Goal: Transaction & Acquisition: Purchase product/service

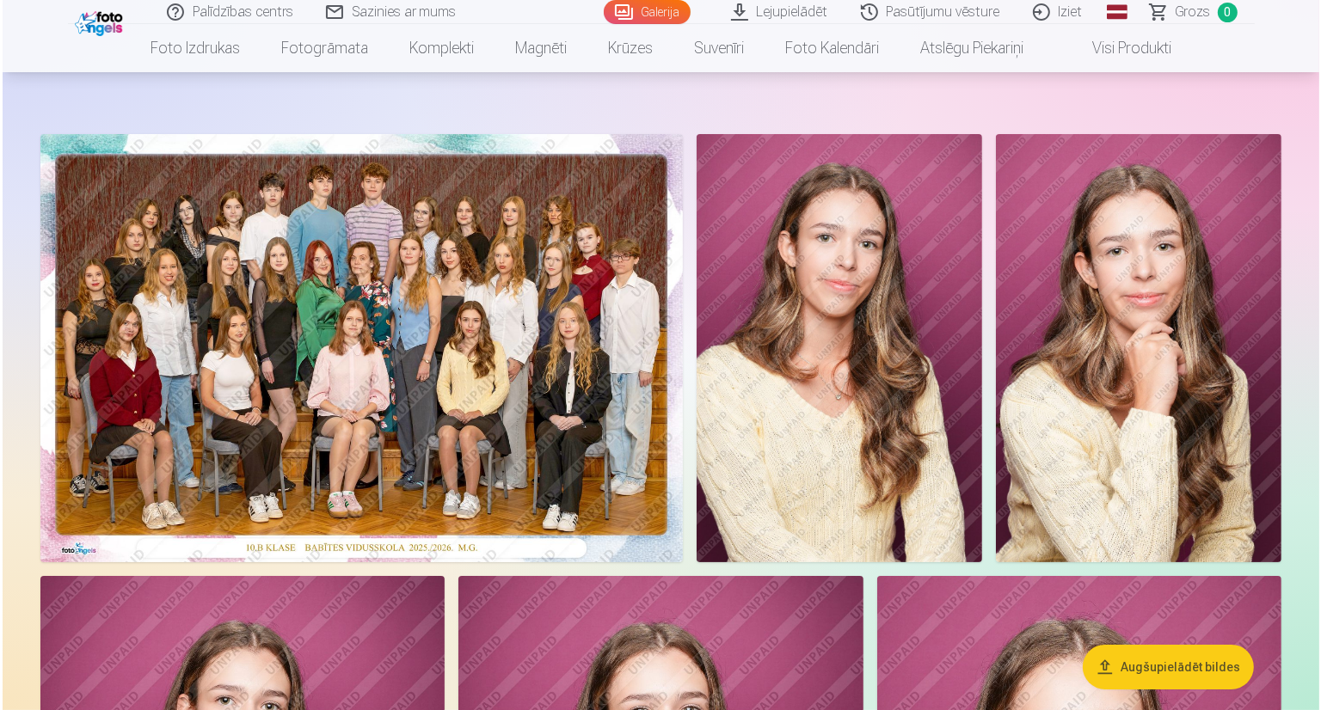
scroll to position [86, 0]
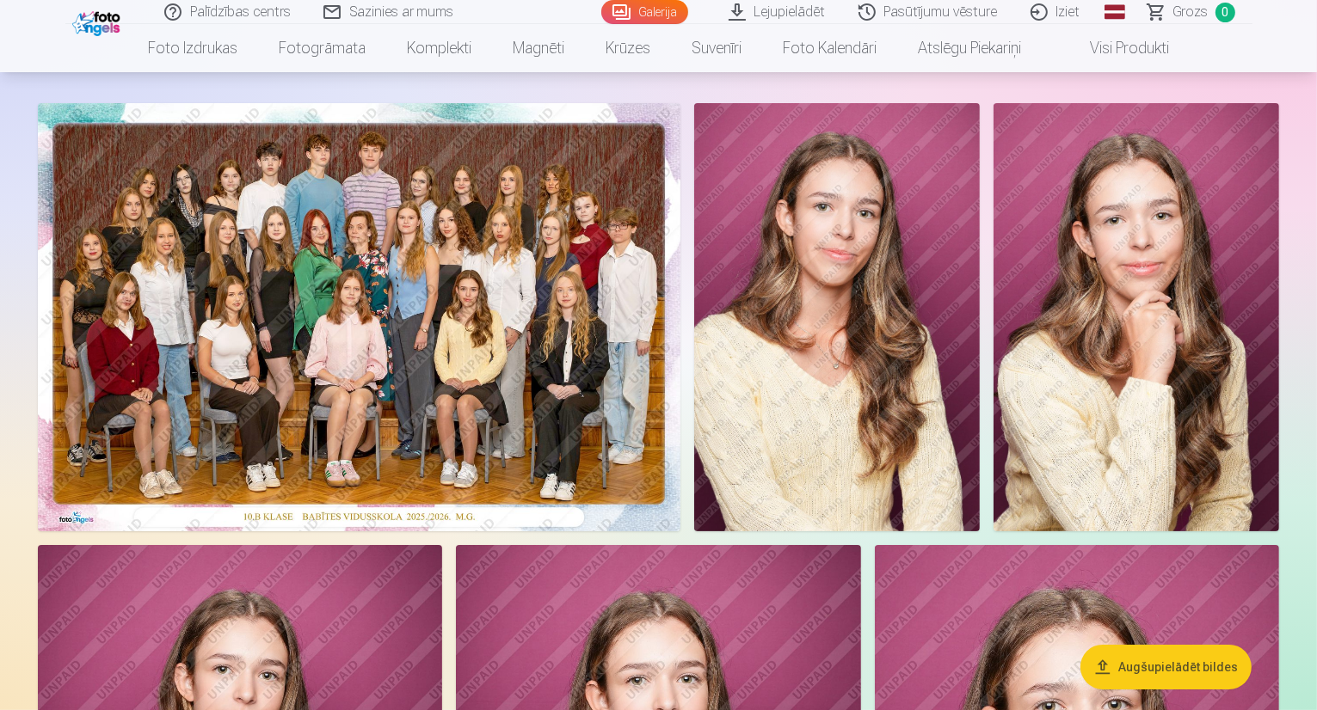
click at [525, 284] on img at bounding box center [359, 317] width 642 height 428
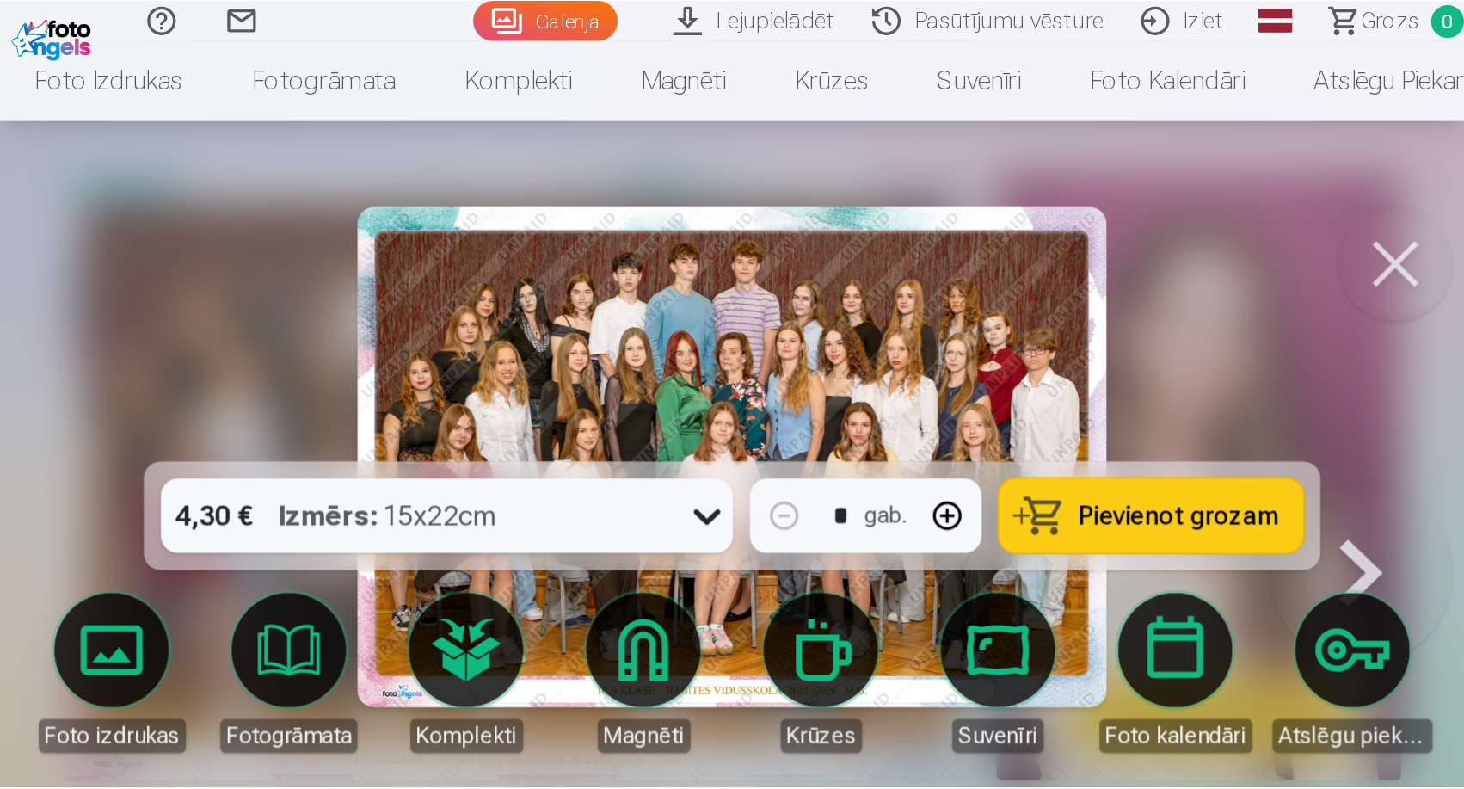
scroll to position [86, 0]
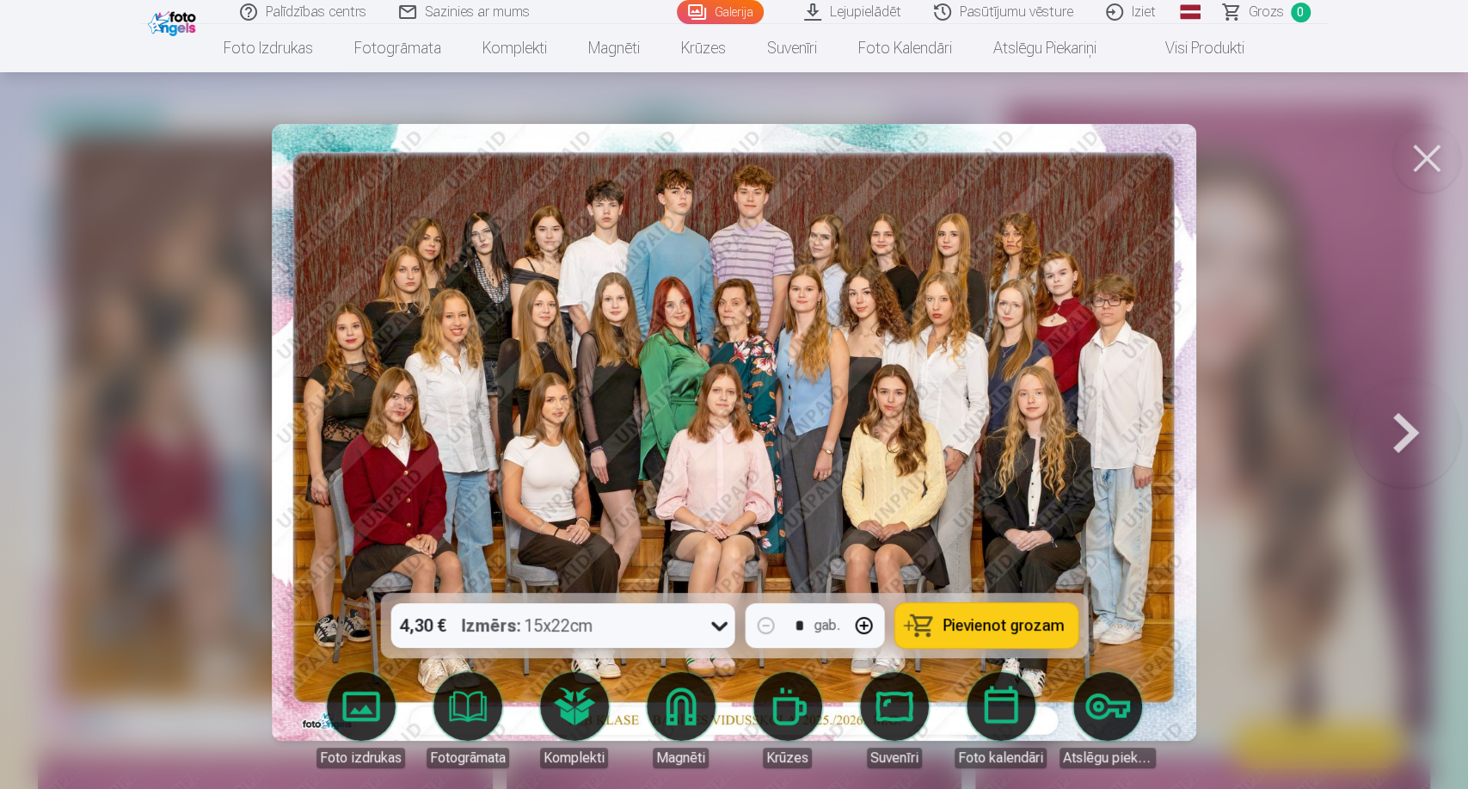
click at [1316, 156] on button at bounding box center [1426, 158] width 69 height 69
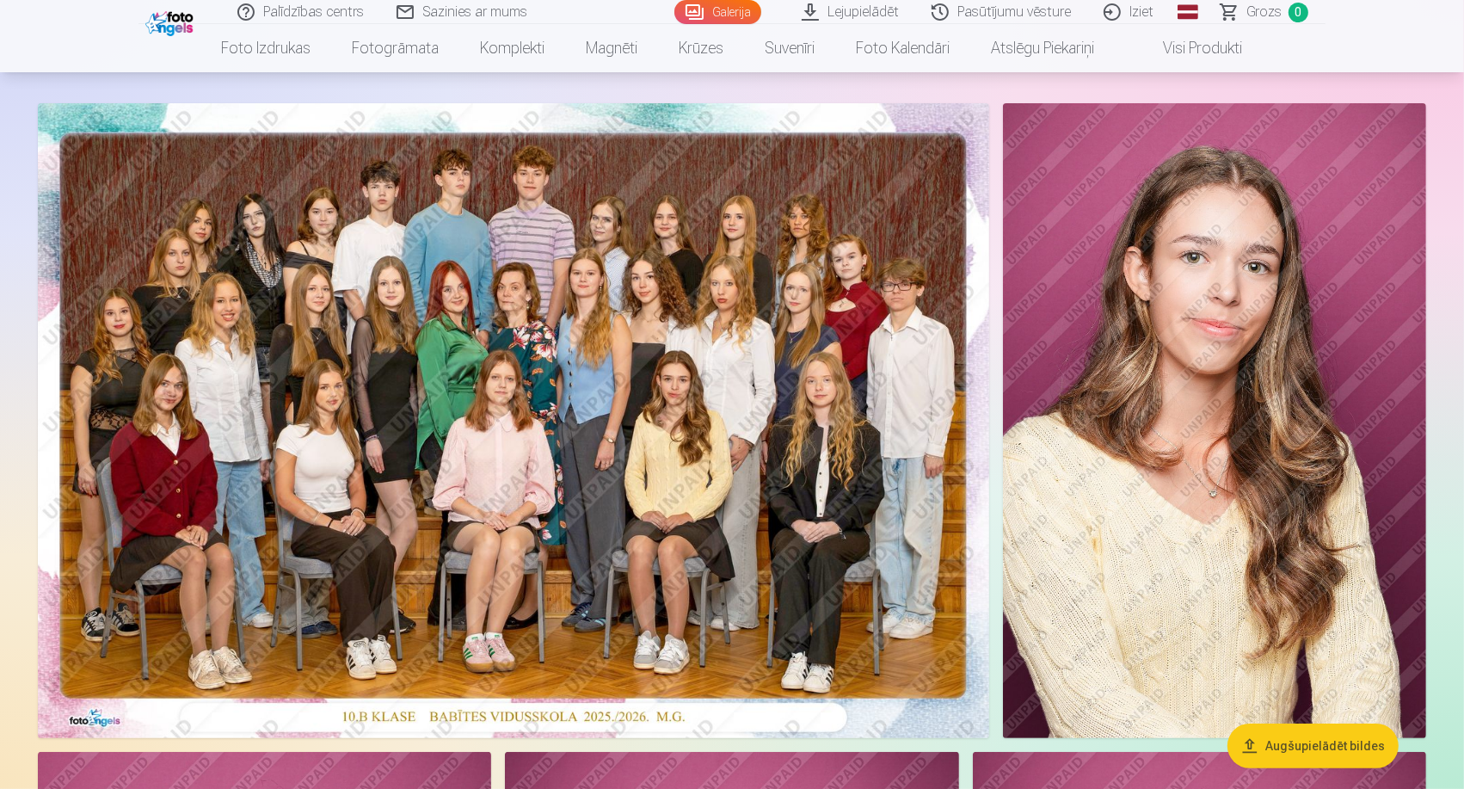
click at [1193, 46] on link "Visi produkti" at bounding box center [1189, 48] width 148 height 48
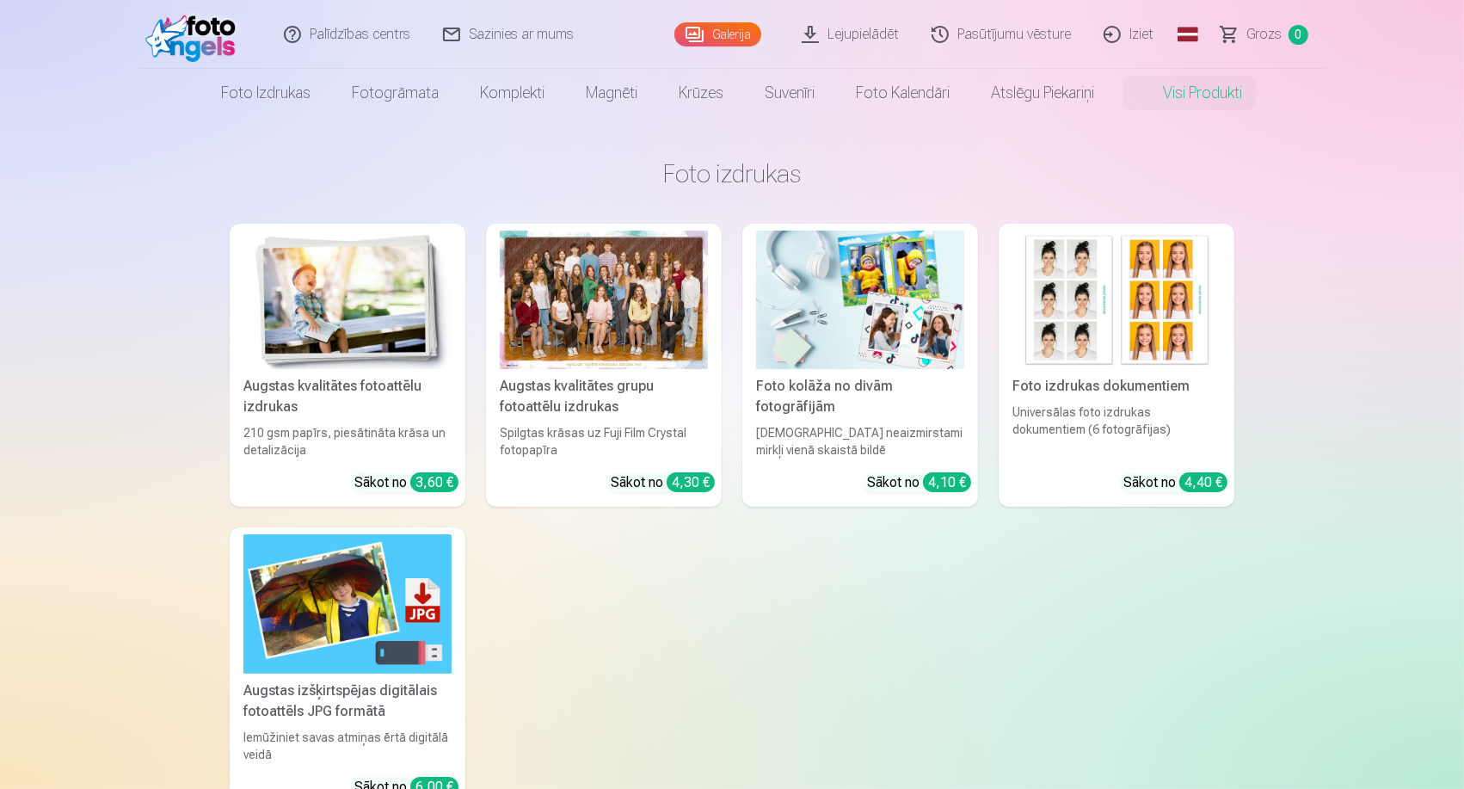
click at [366, 649] on img at bounding box center [347, 603] width 208 height 138
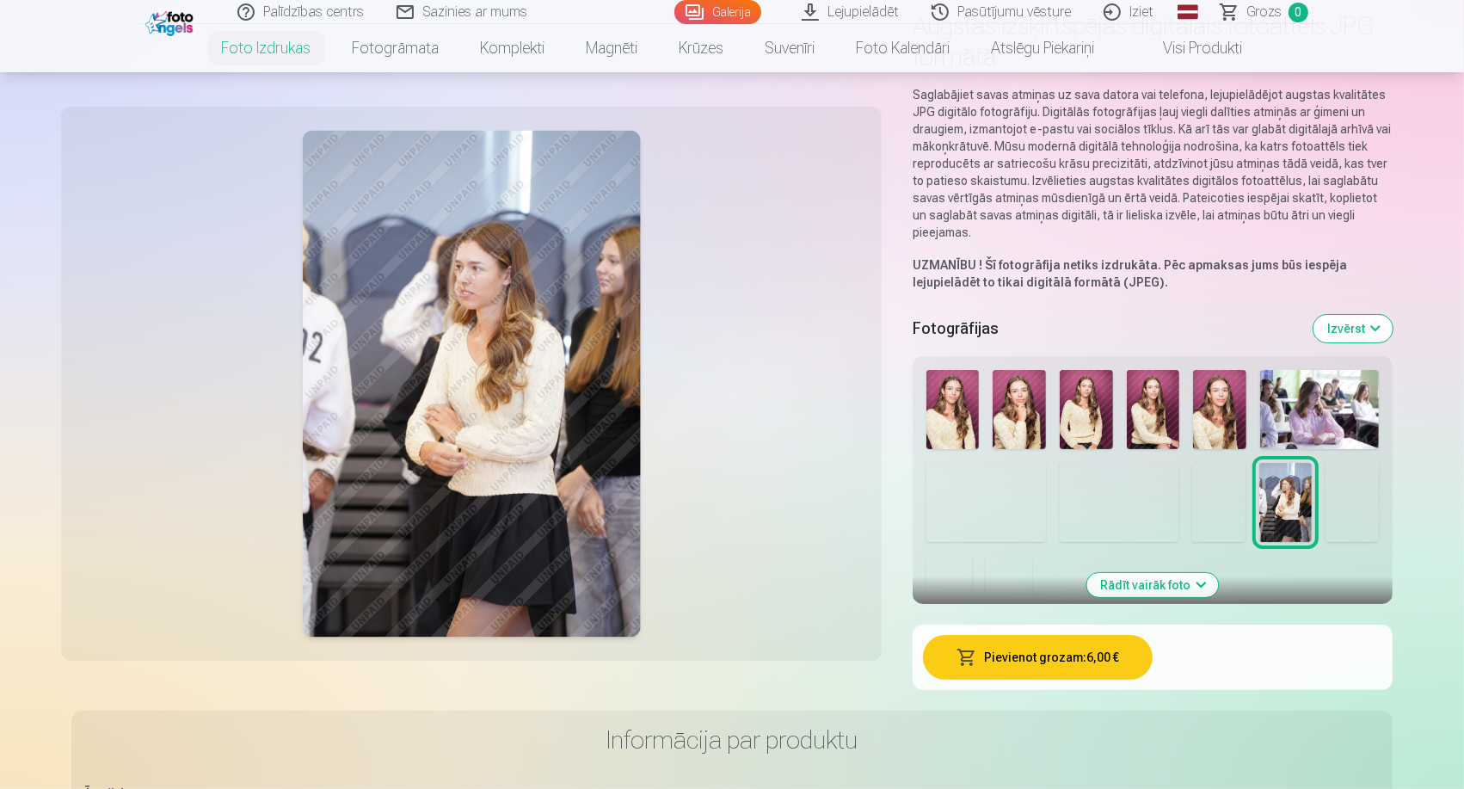
scroll to position [286, 0]
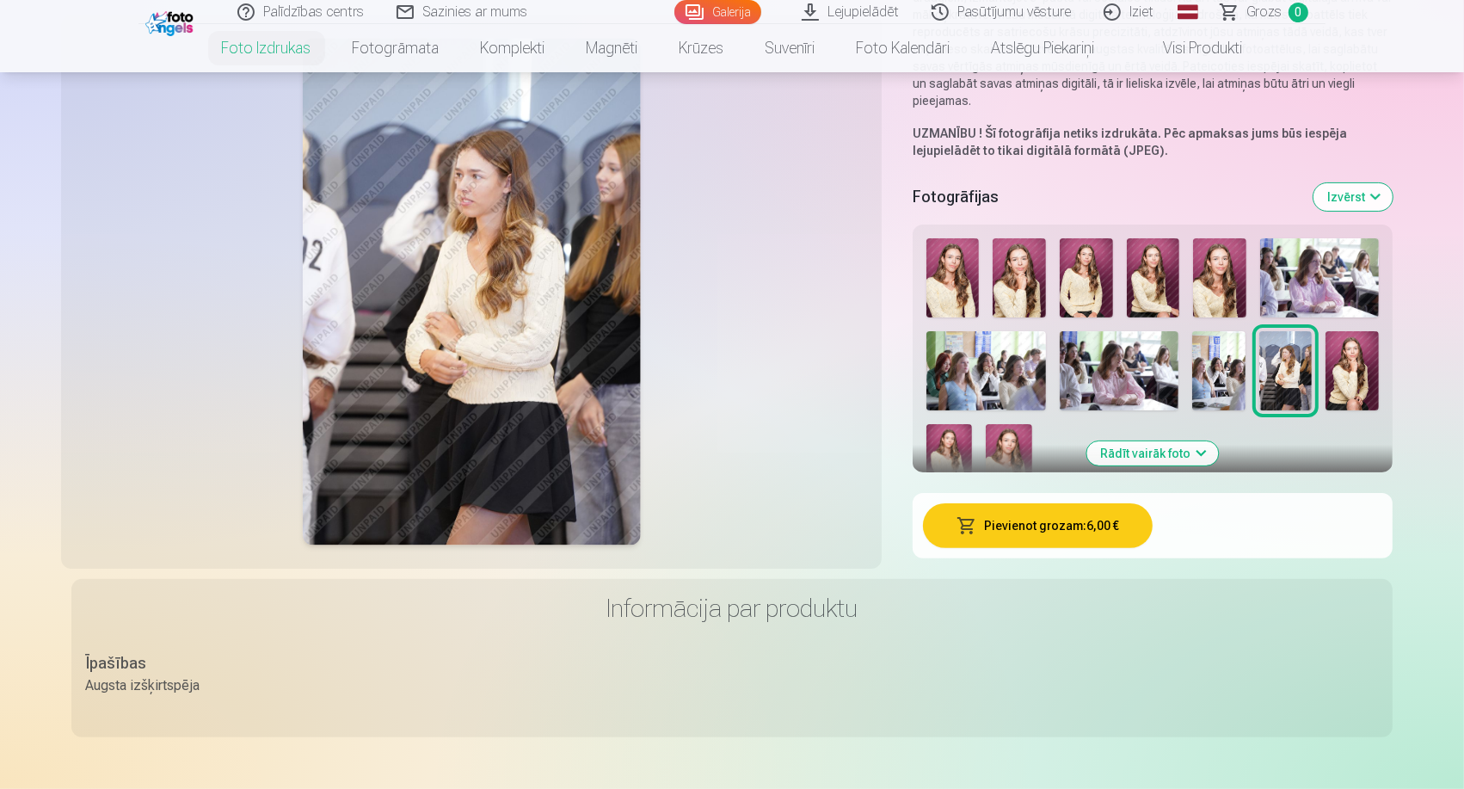
click at [961, 379] on img at bounding box center [986, 370] width 120 height 79
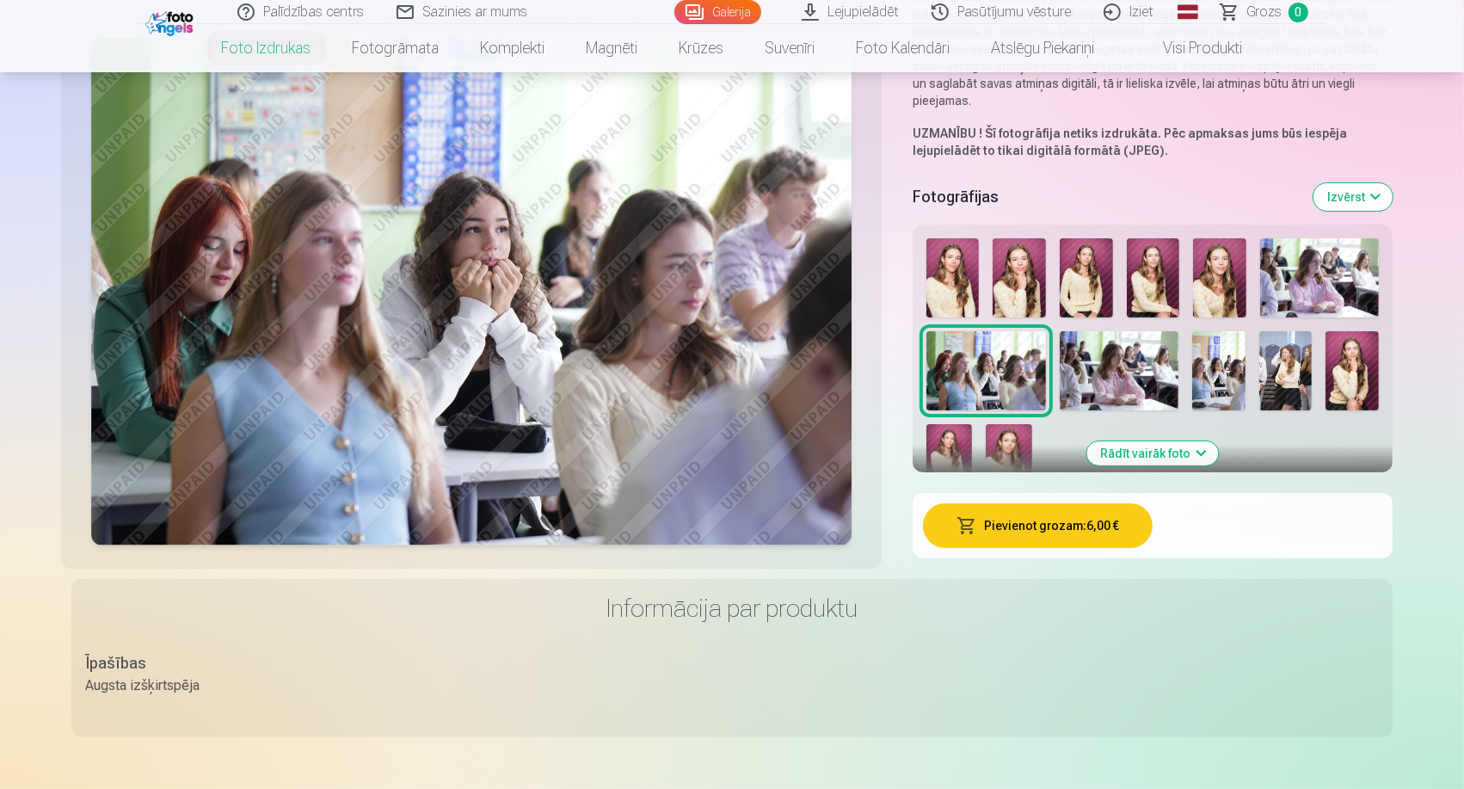
click at [1032, 525] on button "Pievienot grozam : 6,00 €" at bounding box center [1038, 525] width 230 height 45
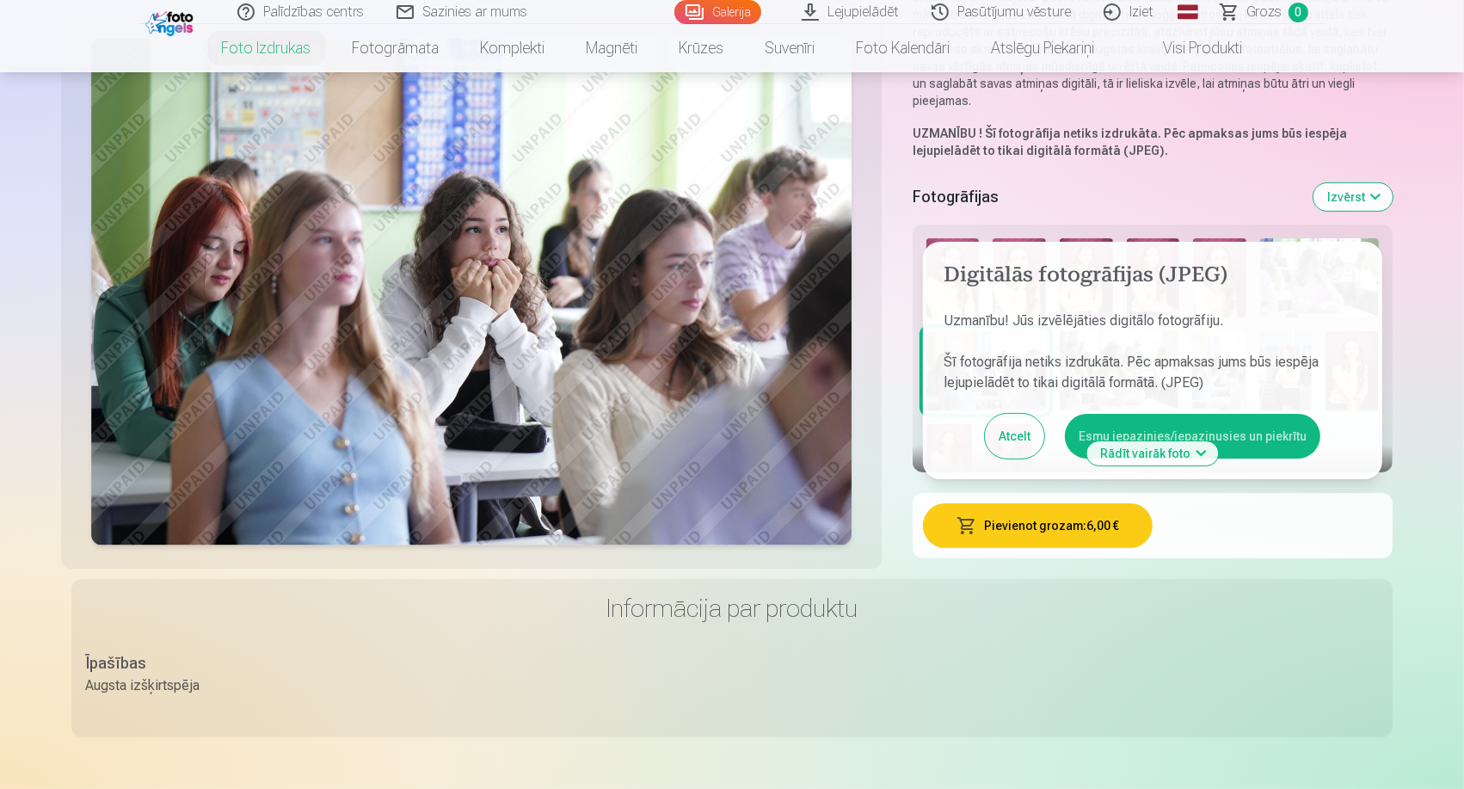
click at [1112, 421] on button "Esmu iepazinies/iepazinusies un piekrītu" at bounding box center [1192, 436] width 255 height 45
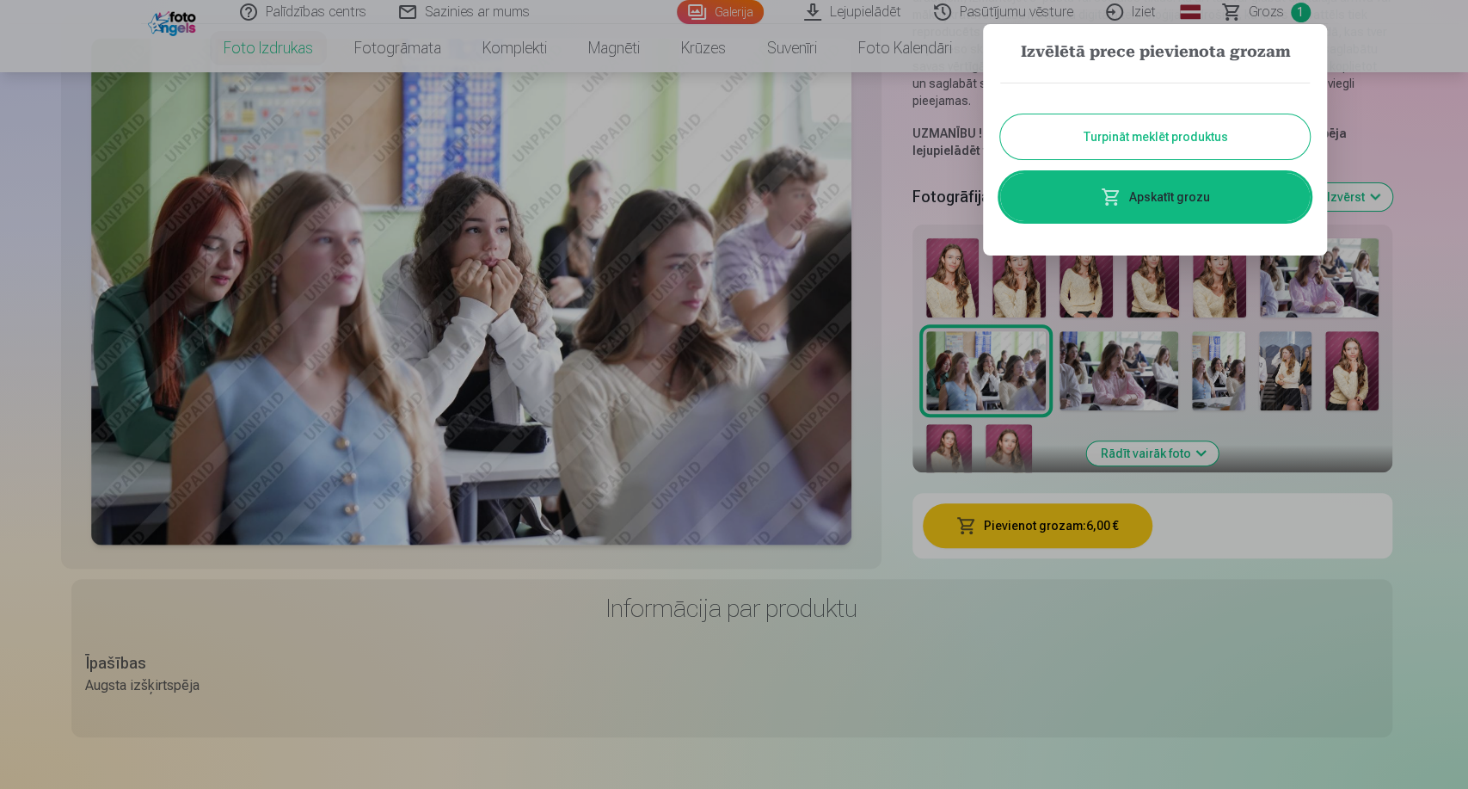
click at [1089, 130] on button "Turpināt meklēt produktus" at bounding box center [1155, 136] width 310 height 45
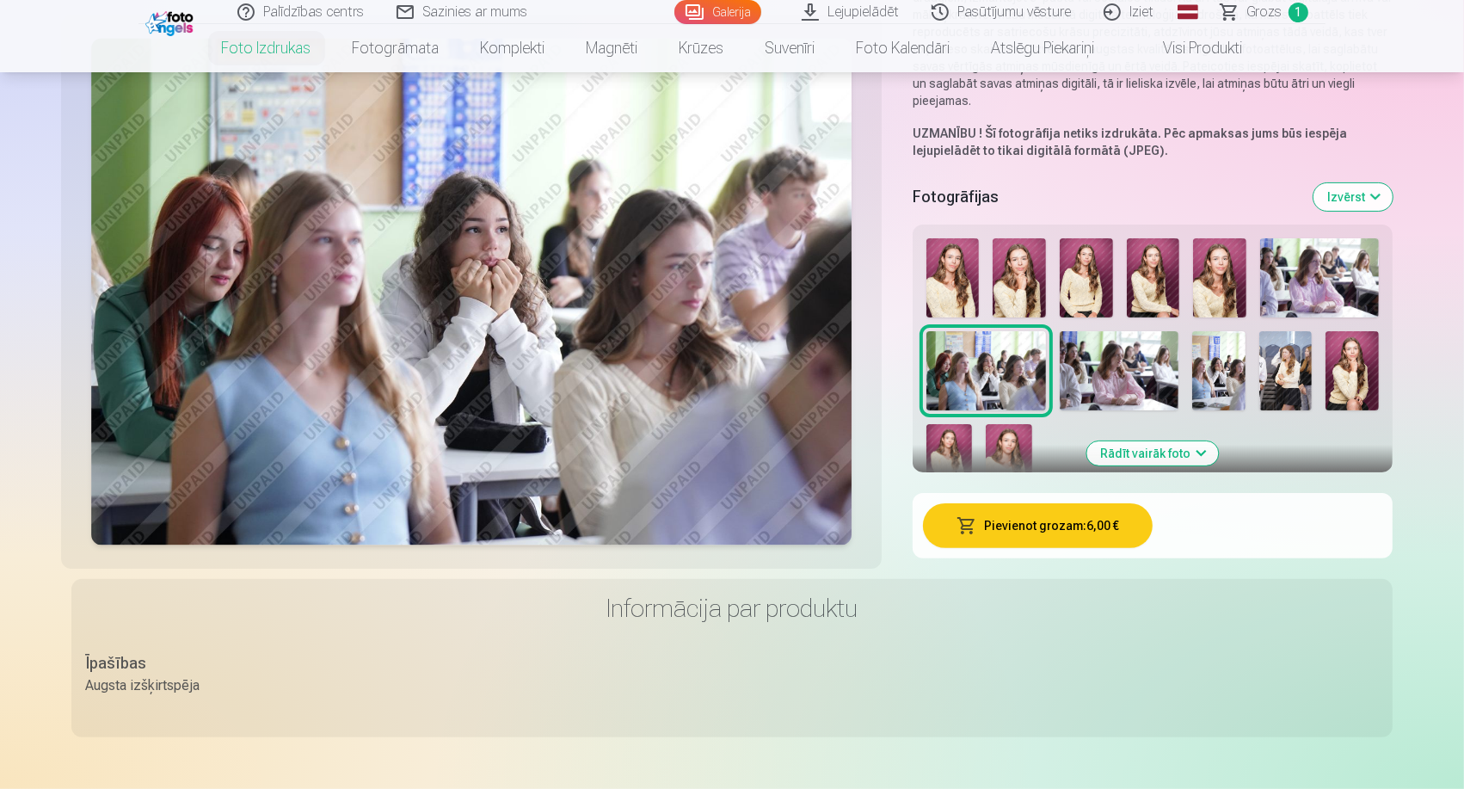
click at [946, 262] on img at bounding box center [952, 277] width 52 height 79
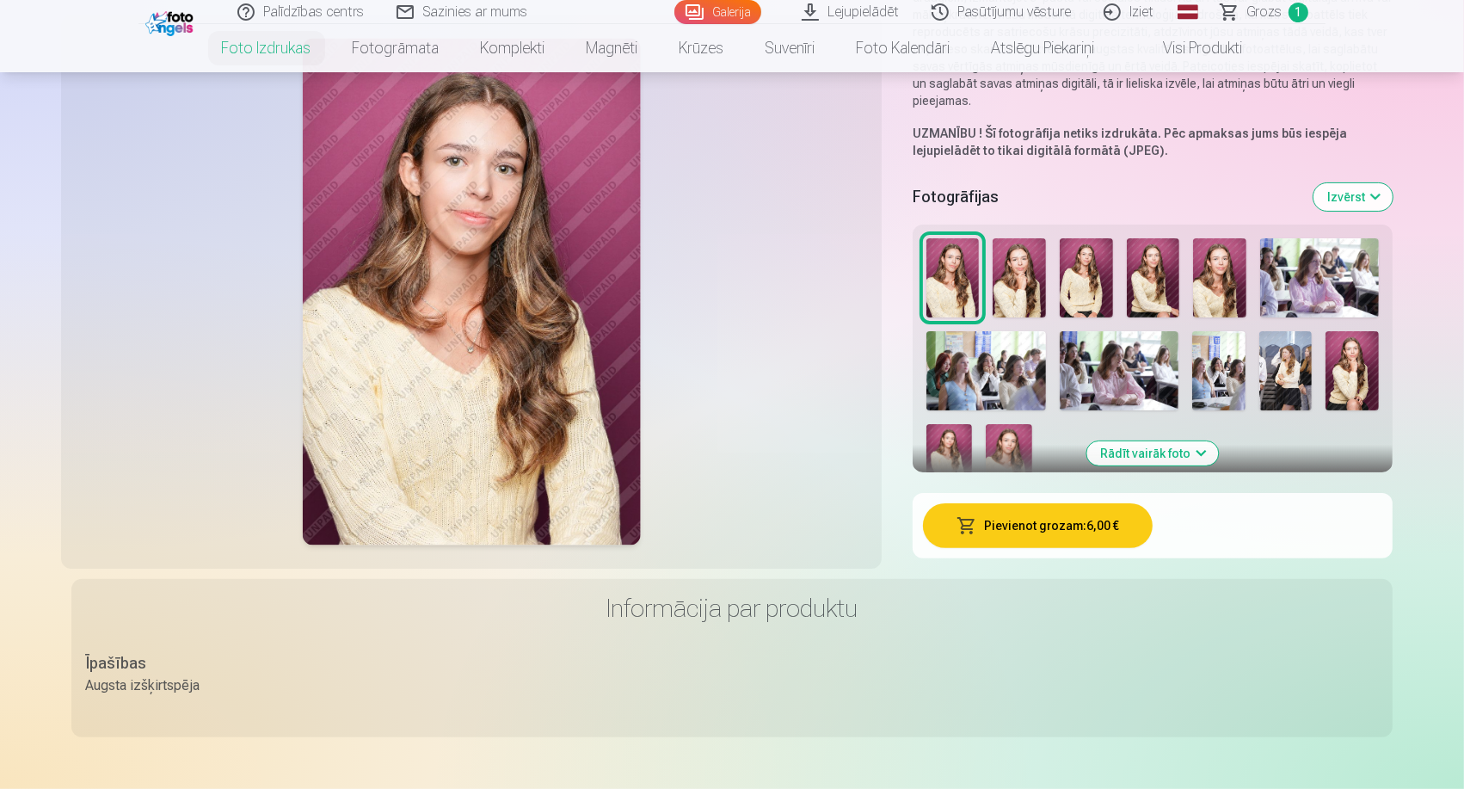
click at [1021, 288] on img at bounding box center [1018, 277] width 53 height 79
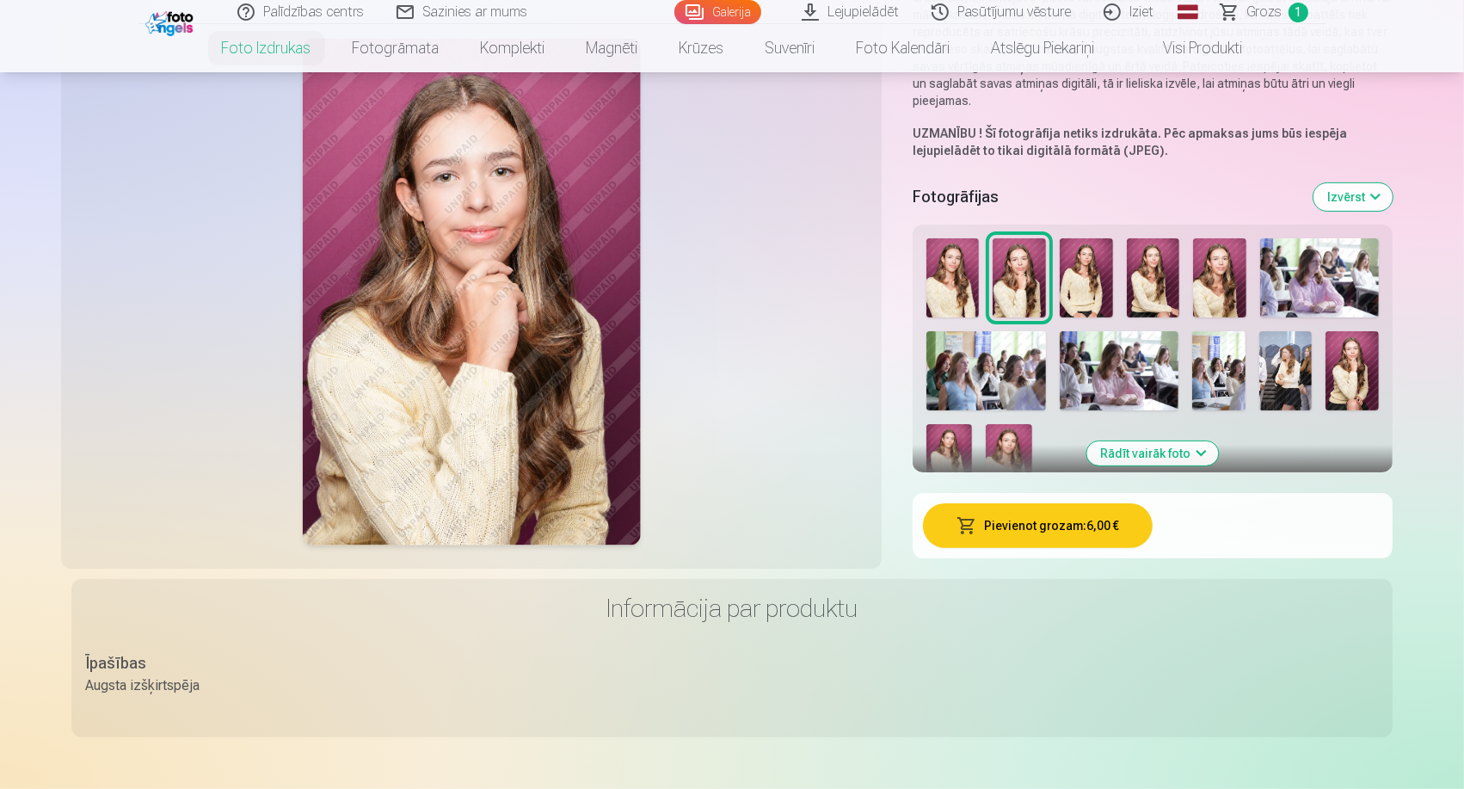
click at [1094, 285] on img at bounding box center [1086, 277] width 53 height 79
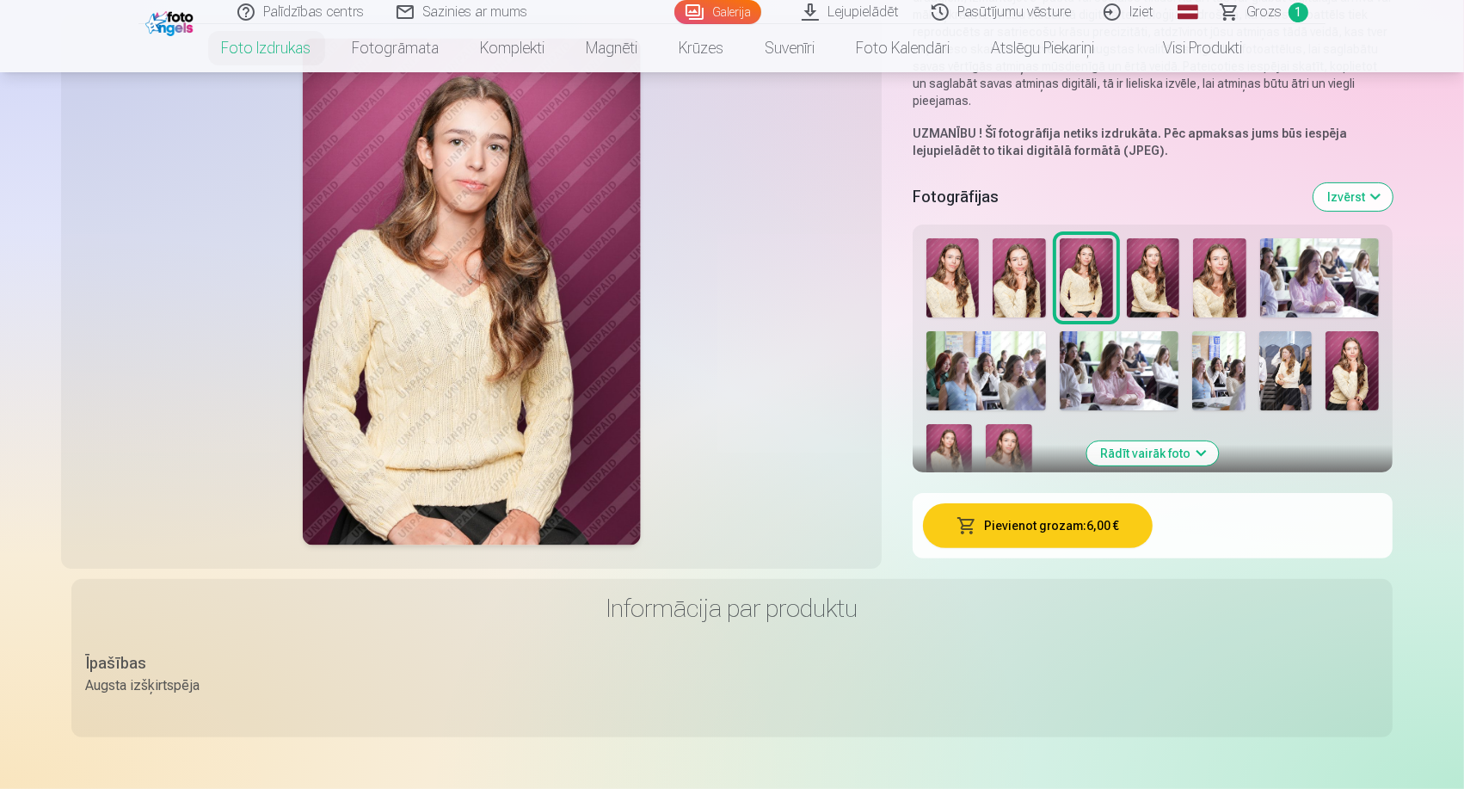
click at [1128, 282] on img at bounding box center [1153, 277] width 53 height 79
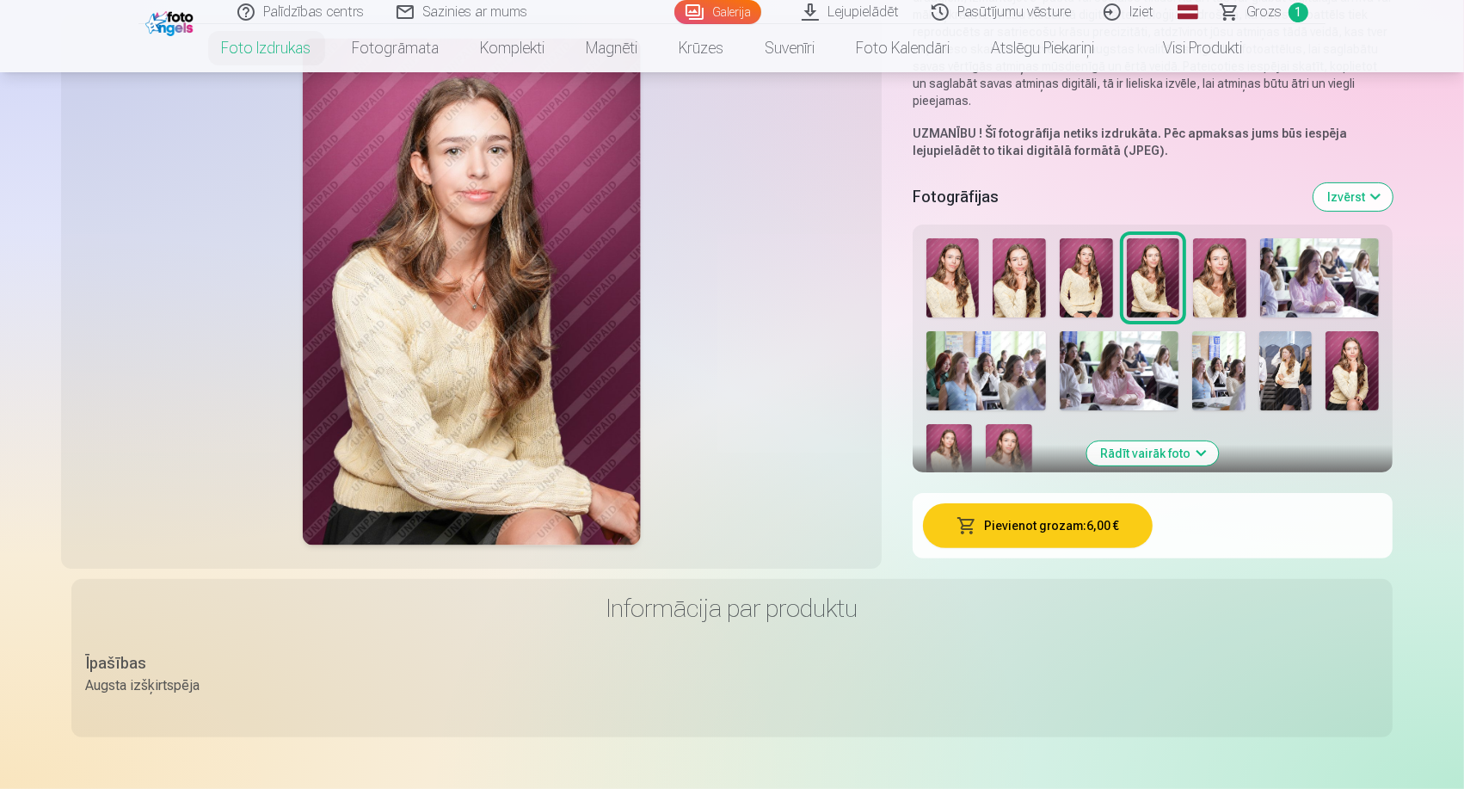
click at [1207, 278] on img at bounding box center [1219, 277] width 53 height 79
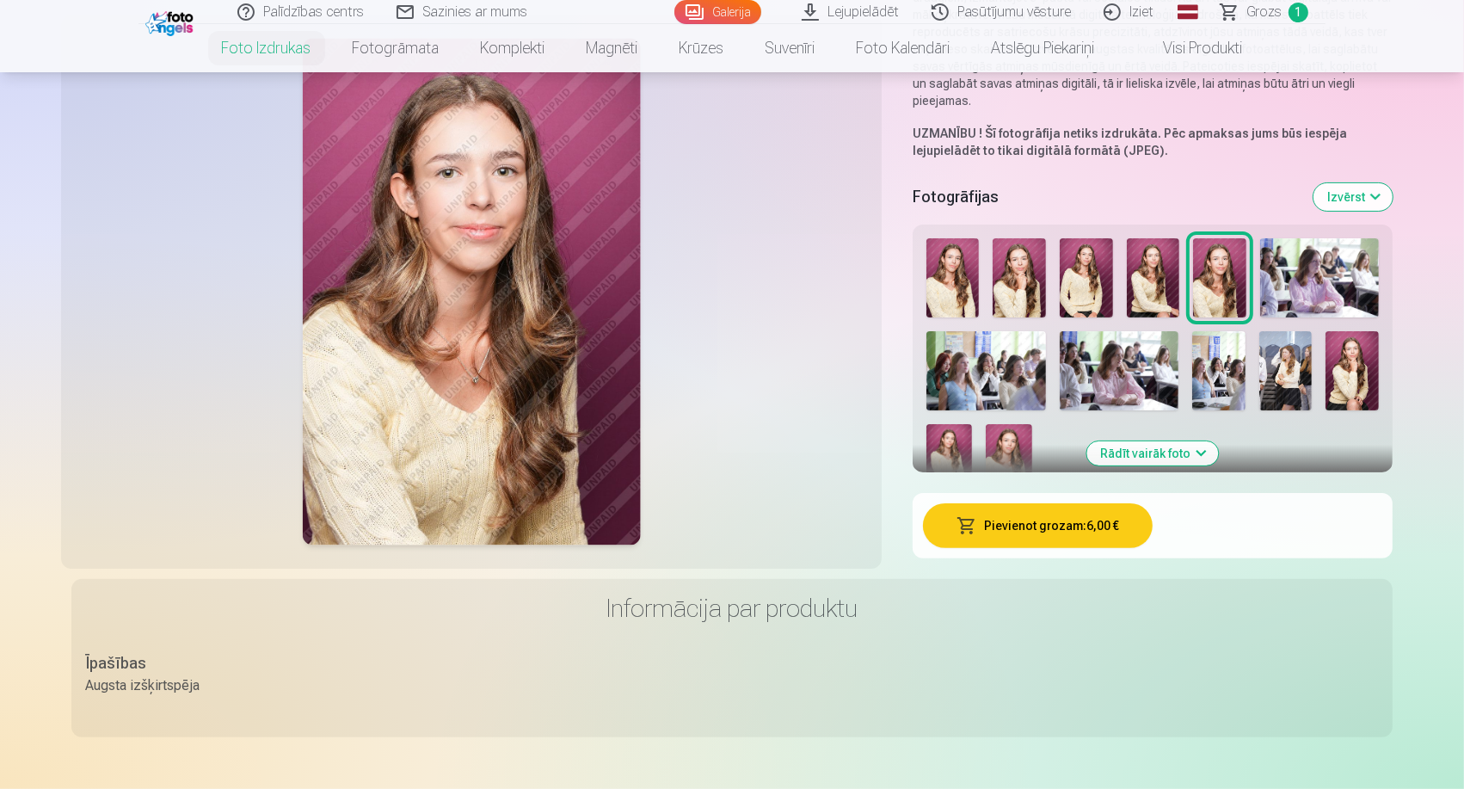
click at [1030, 528] on button "Pievienot grozam : 6,00 €" at bounding box center [1038, 525] width 230 height 45
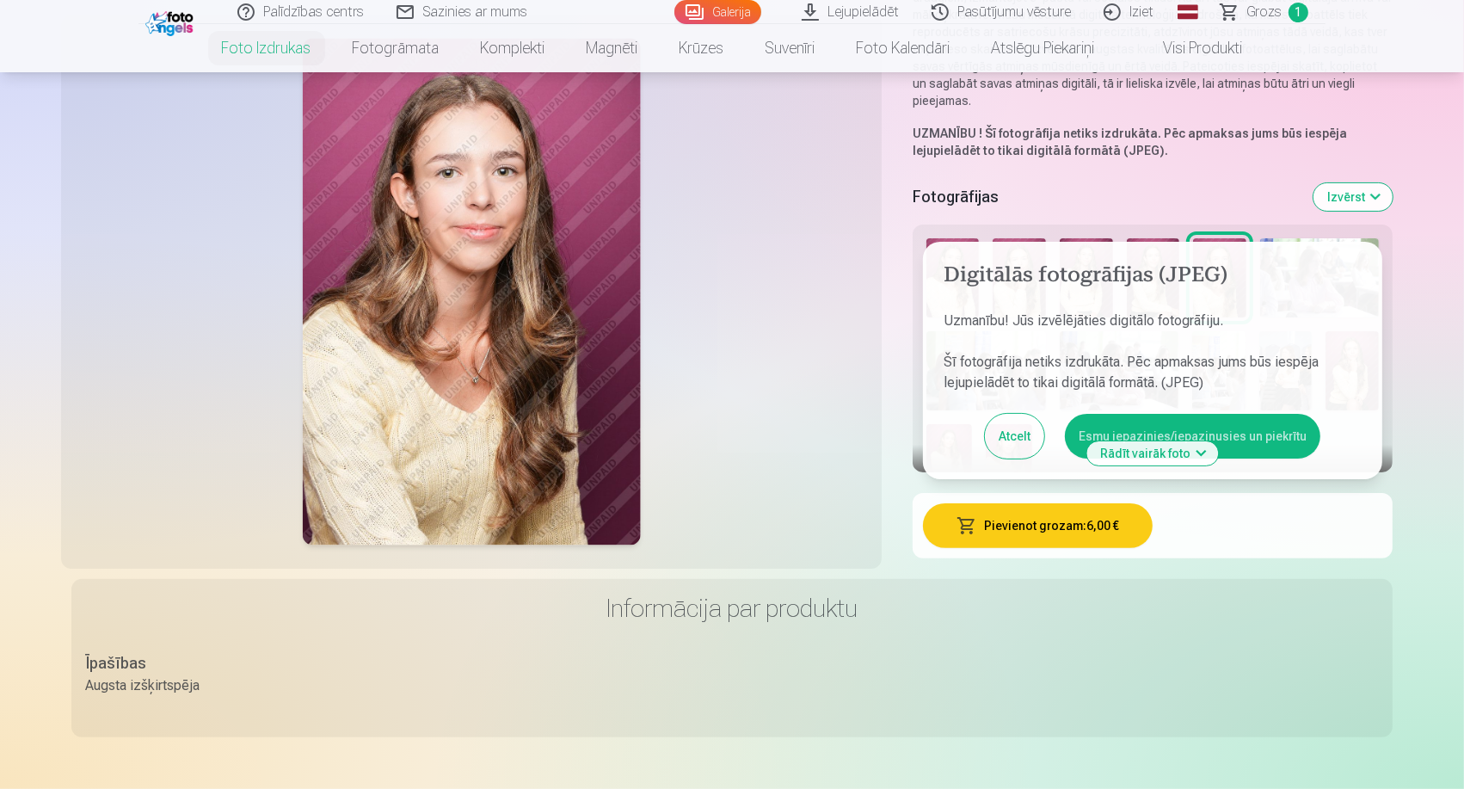
click at [1244, 422] on button "Esmu iepazinies/iepazinusies un piekrītu" at bounding box center [1192, 436] width 255 height 45
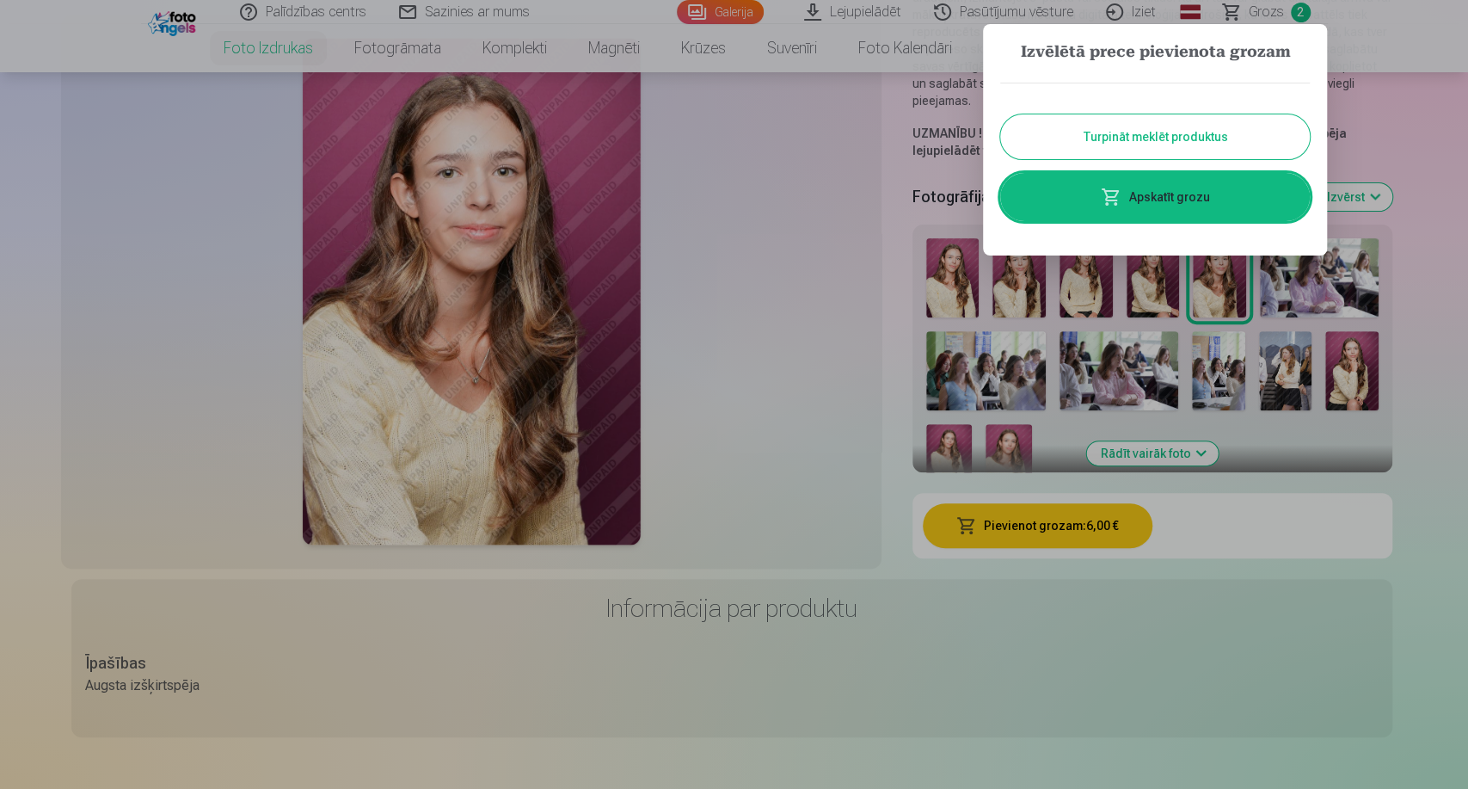
click at [860, 222] on div at bounding box center [734, 394] width 1468 height 789
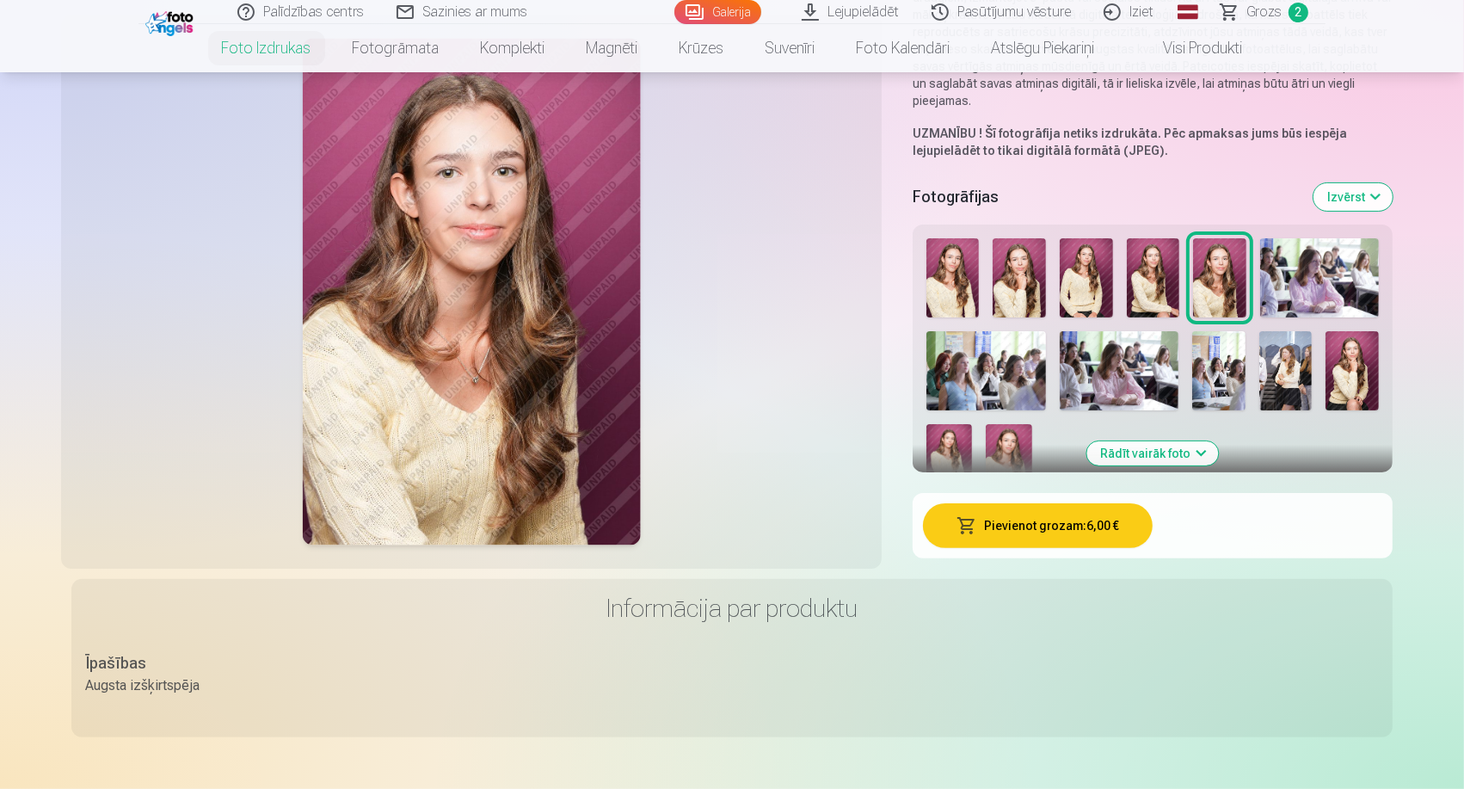
click at [1158, 284] on img at bounding box center [1153, 277] width 53 height 79
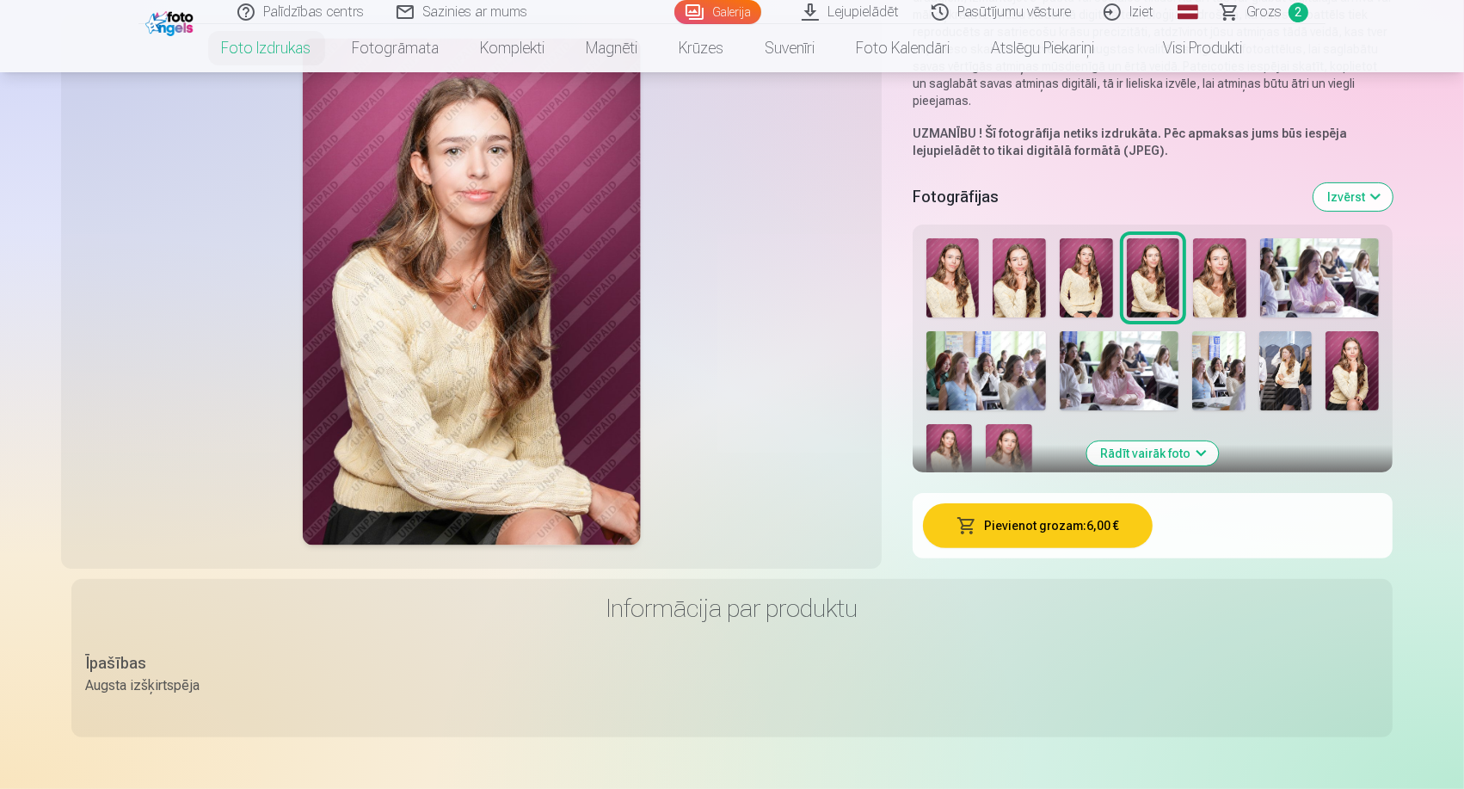
click at [1004, 528] on button "Pievienot grozam : 6,00 €" at bounding box center [1038, 525] width 230 height 45
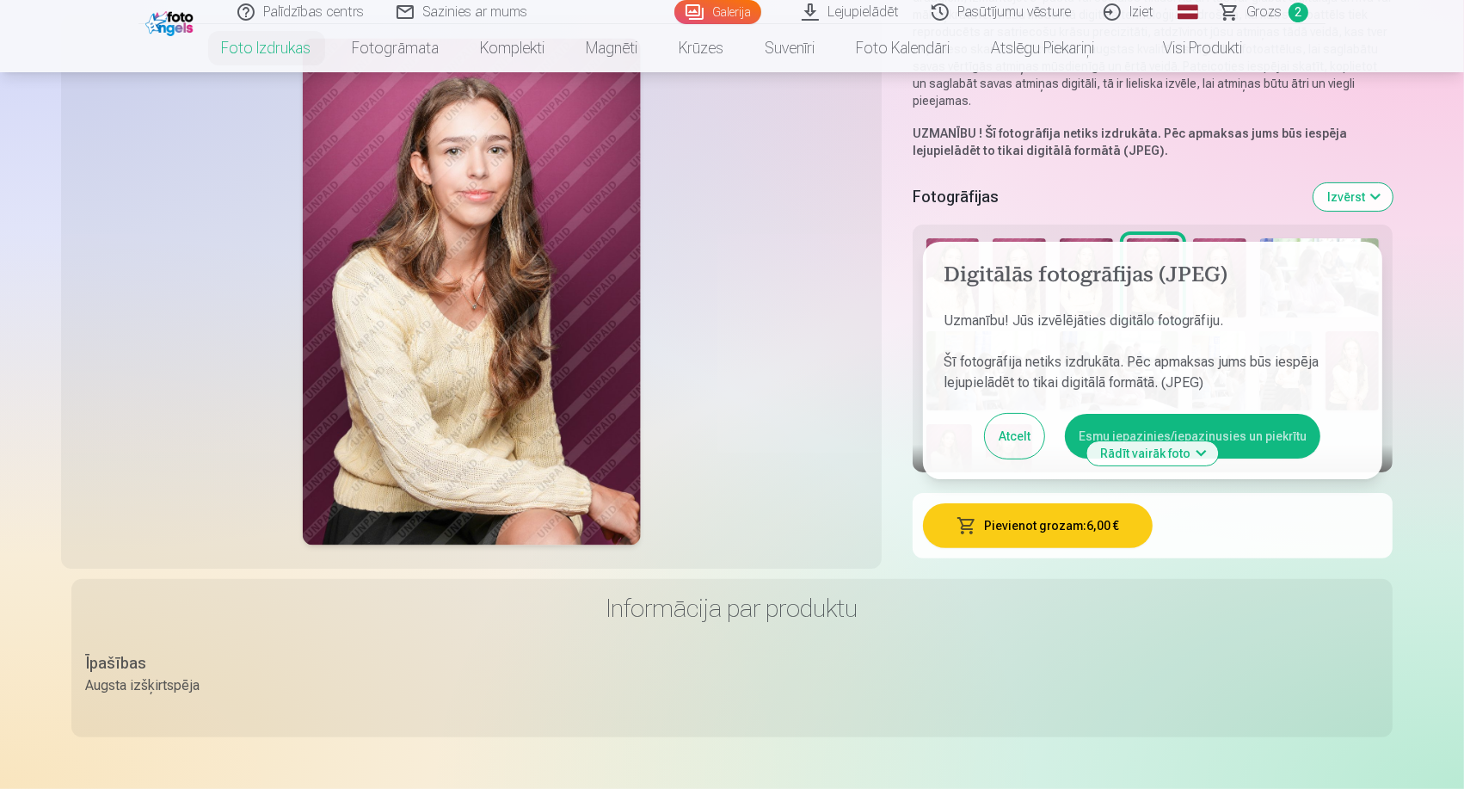
click at [1097, 424] on button "Esmu iepazinies/iepazinusies un piekrītu" at bounding box center [1192, 436] width 255 height 45
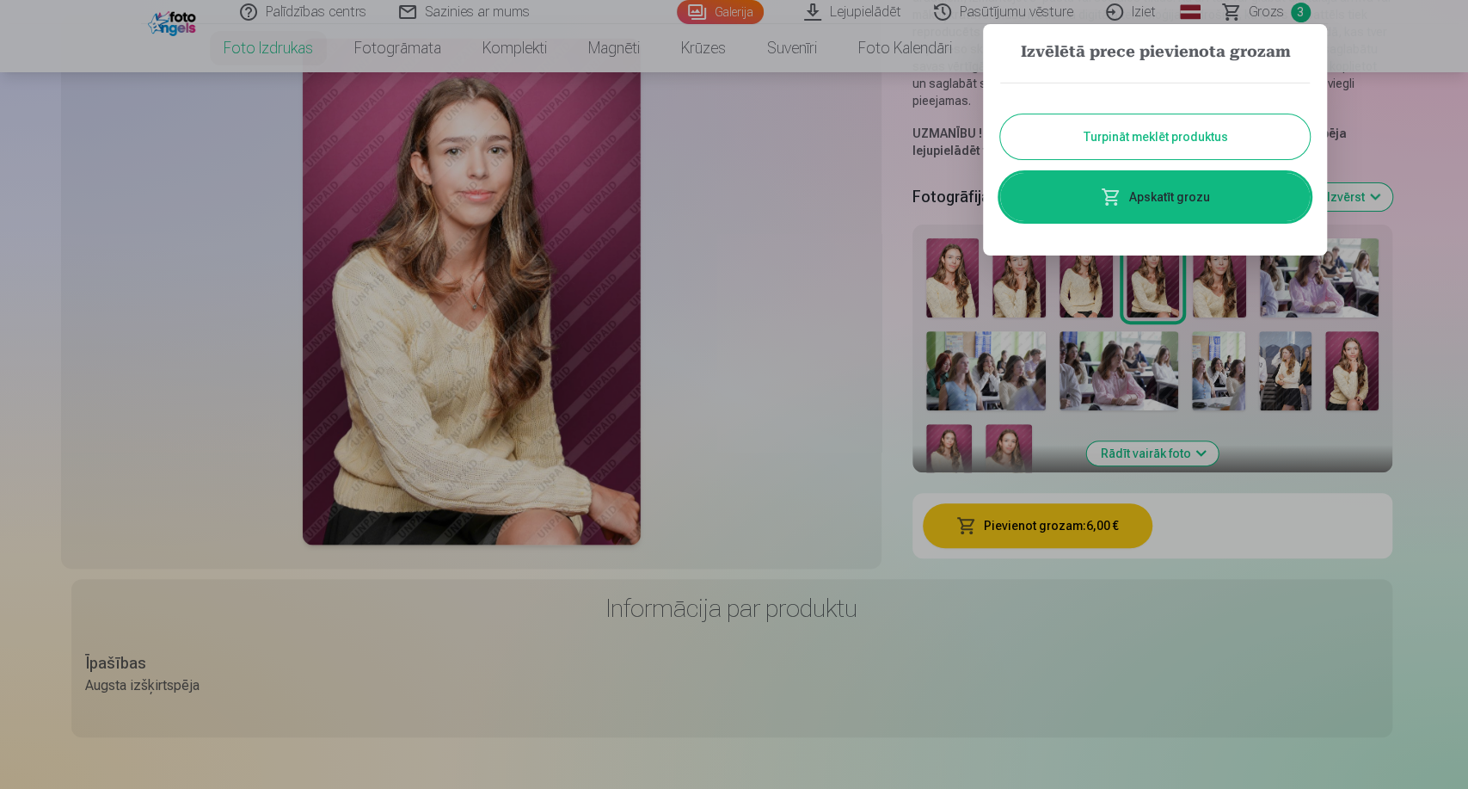
click at [1281, 370] on div at bounding box center [734, 394] width 1468 height 789
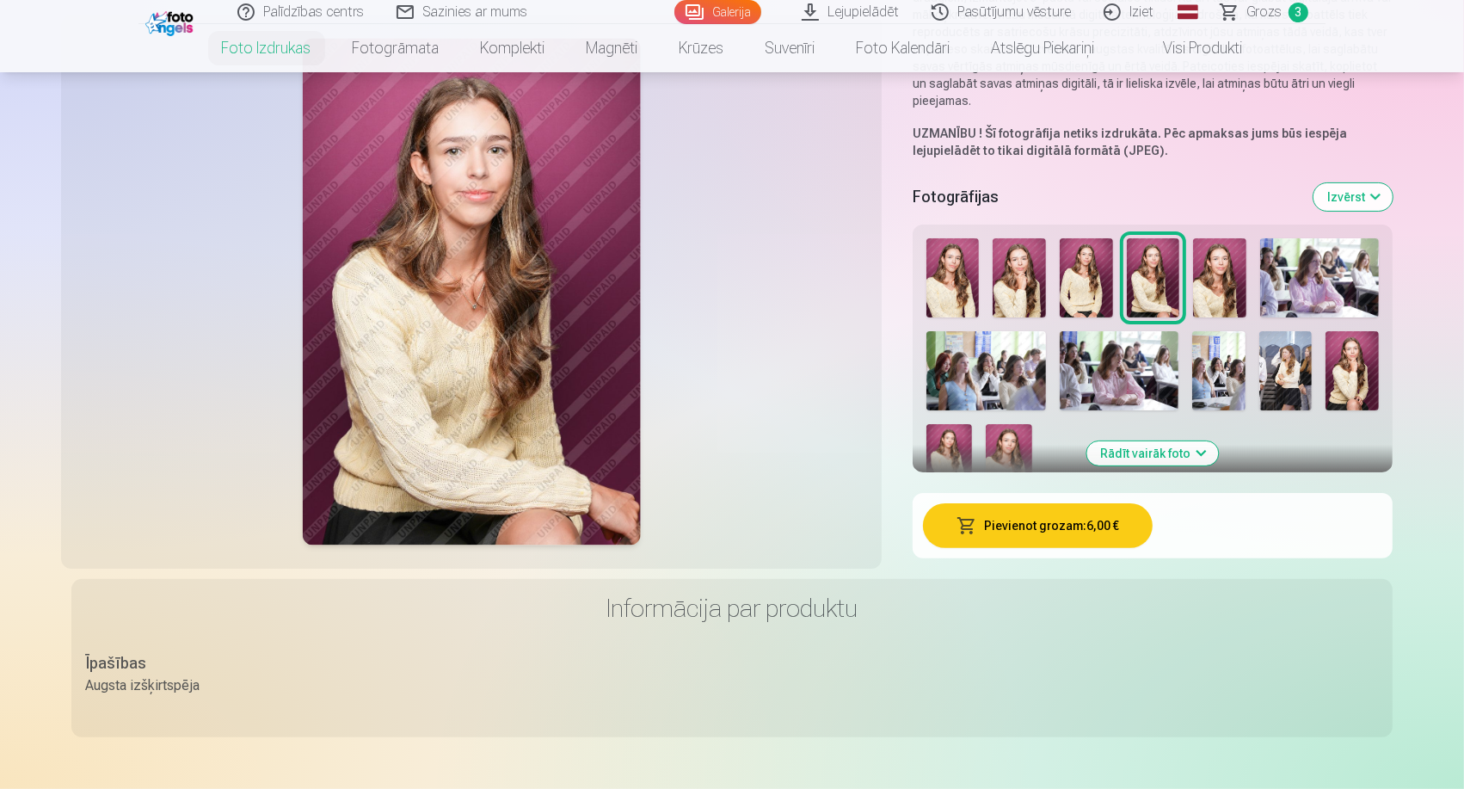
click at [1072, 522] on button "Pievienot grozam : 6,00 €" at bounding box center [1038, 525] width 230 height 45
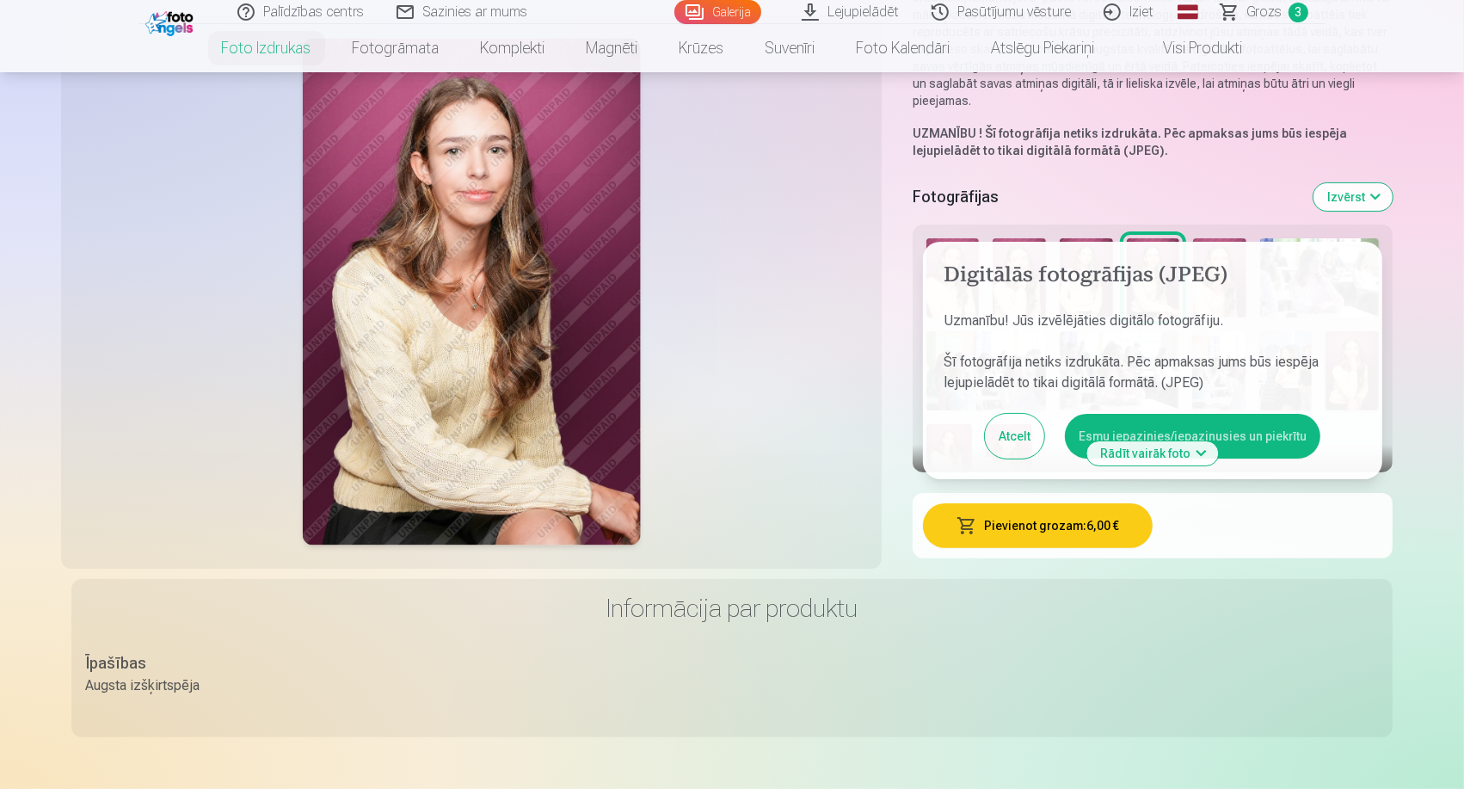
click at [1164, 428] on button "Esmu iepazinies/iepazinusies un piekrītu" at bounding box center [1192, 436] width 255 height 45
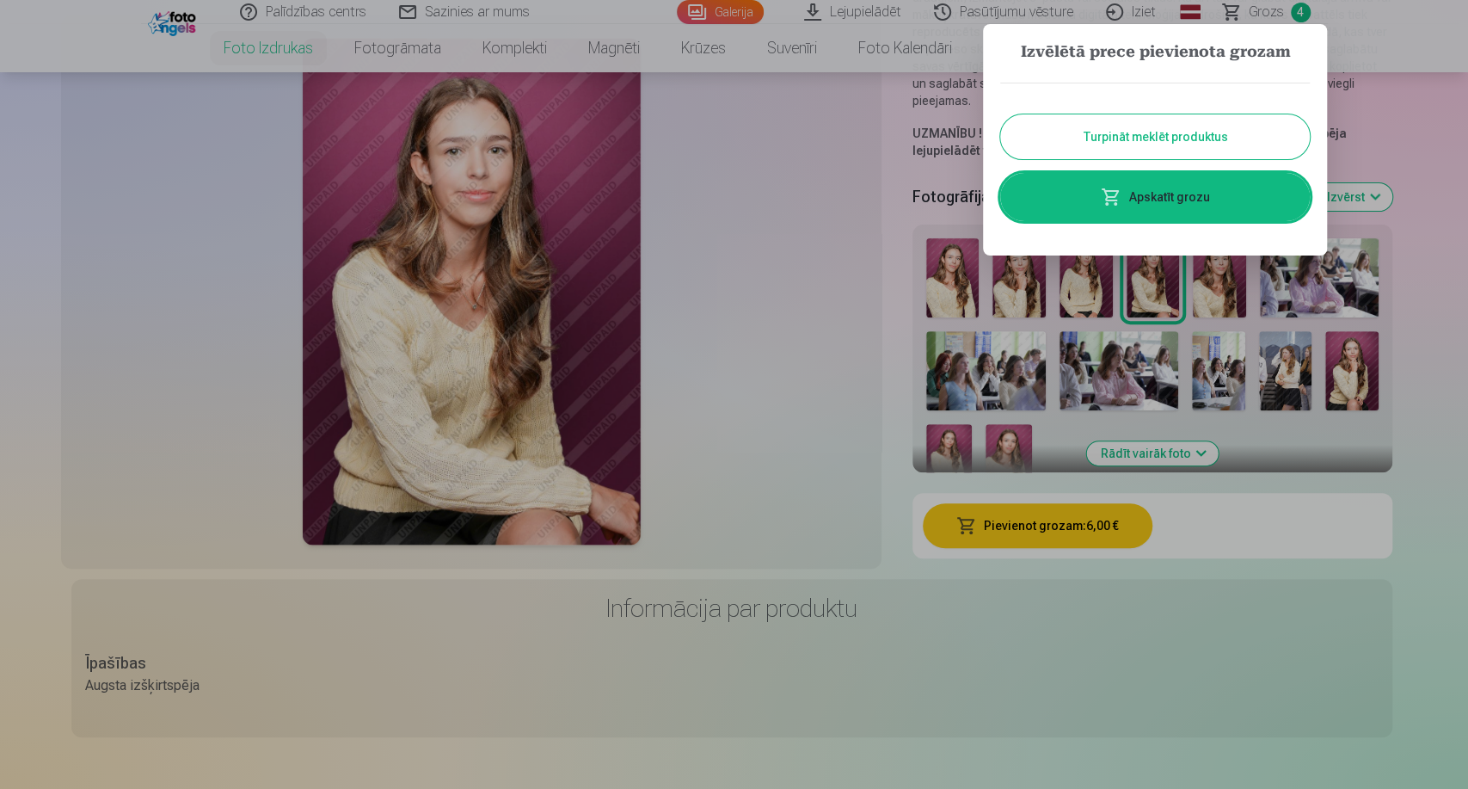
click at [1155, 135] on button "Turpināt meklēt produktus" at bounding box center [1155, 136] width 310 height 45
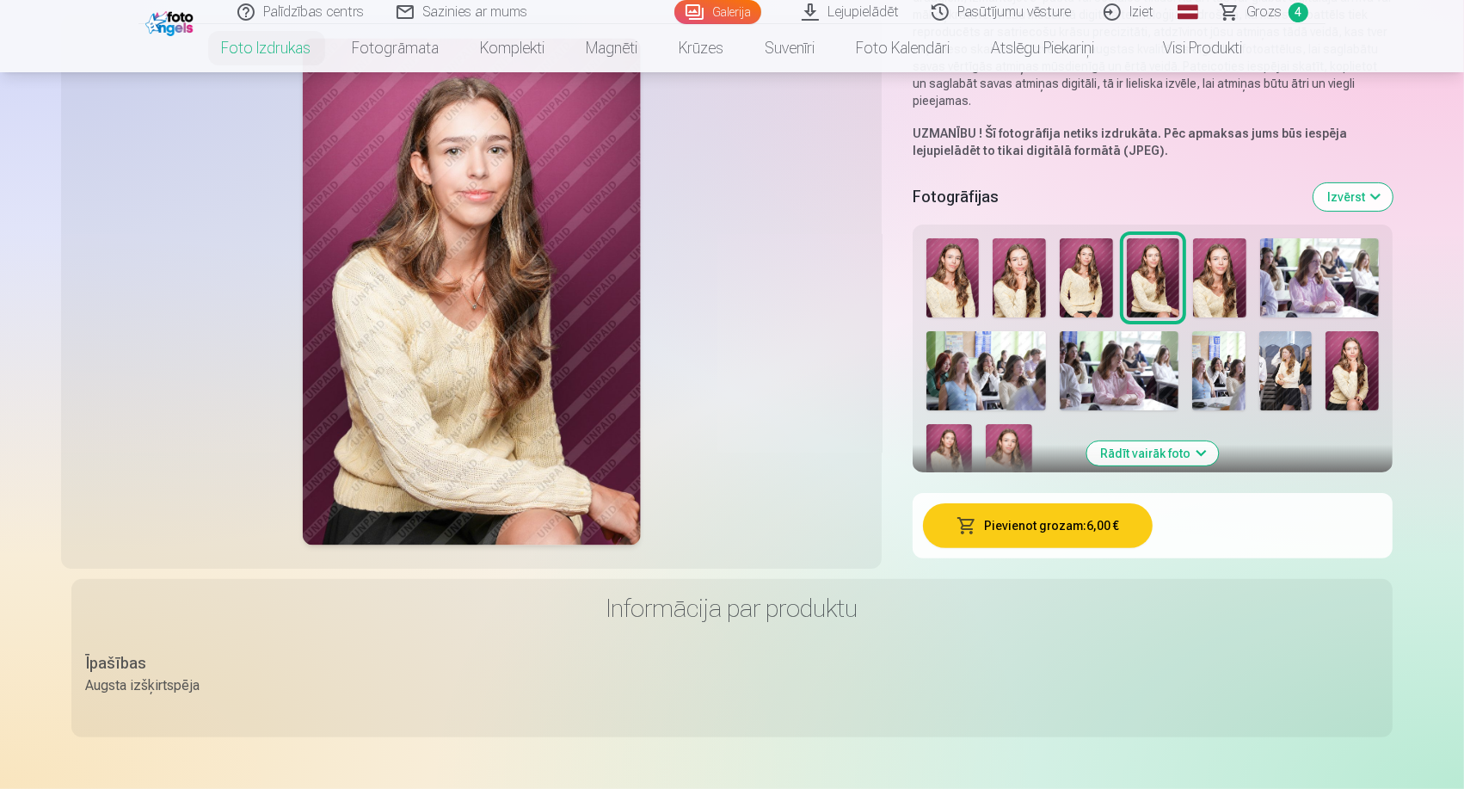
click at [1281, 369] on img at bounding box center [1285, 370] width 53 height 79
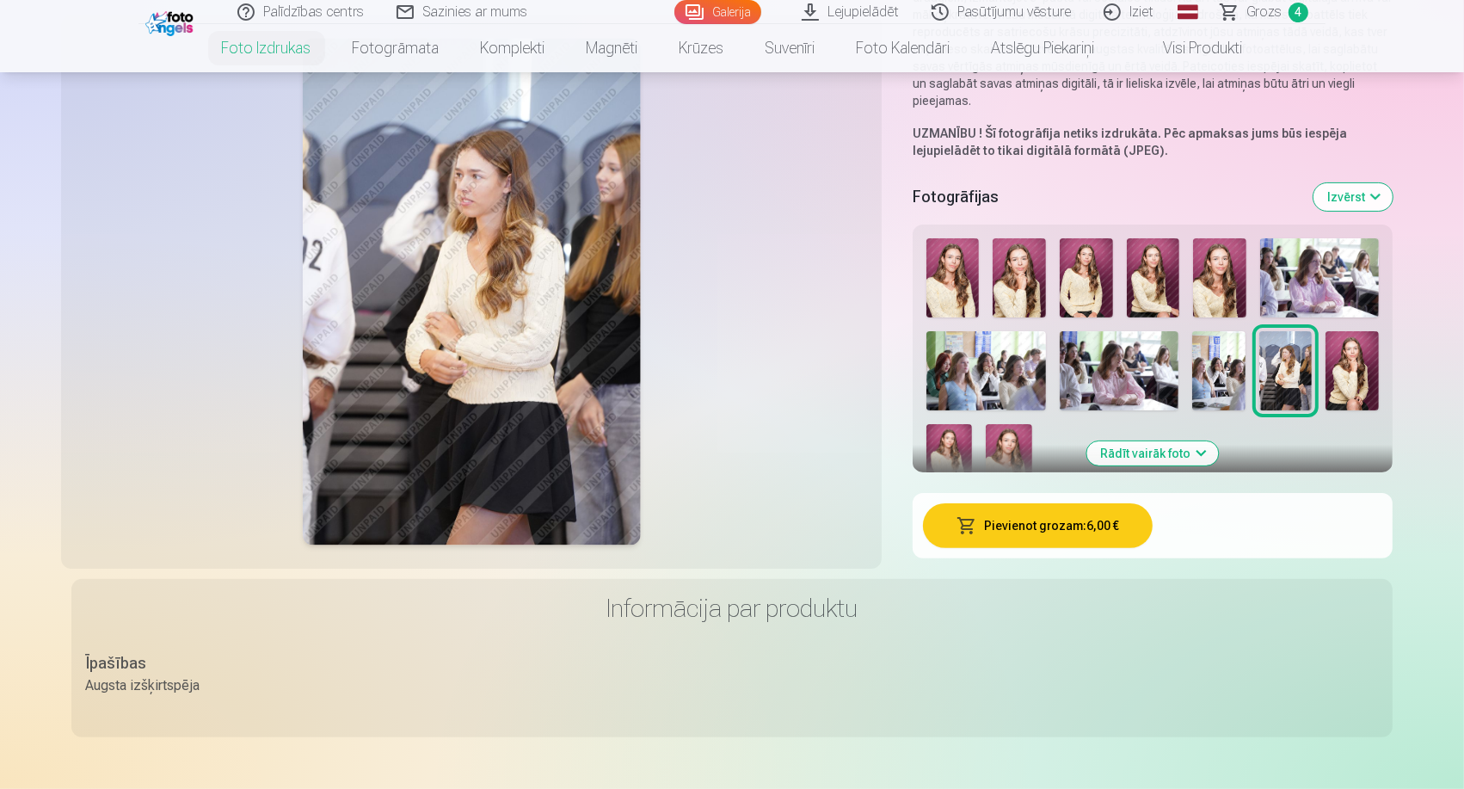
click at [1316, 376] on img at bounding box center [1351, 370] width 53 height 79
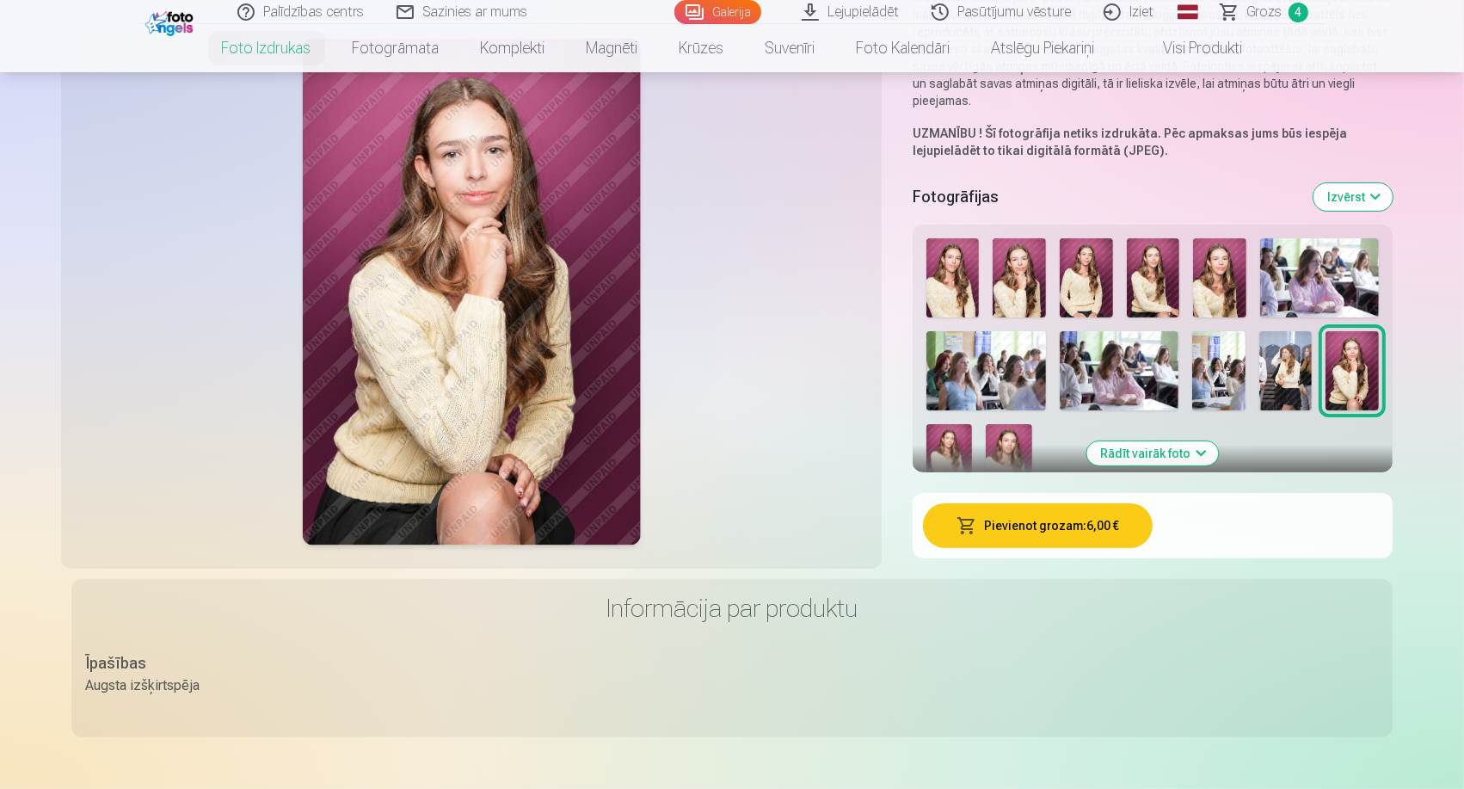
click at [952, 428] on img at bounding box center [949, 458] width 46 height 69
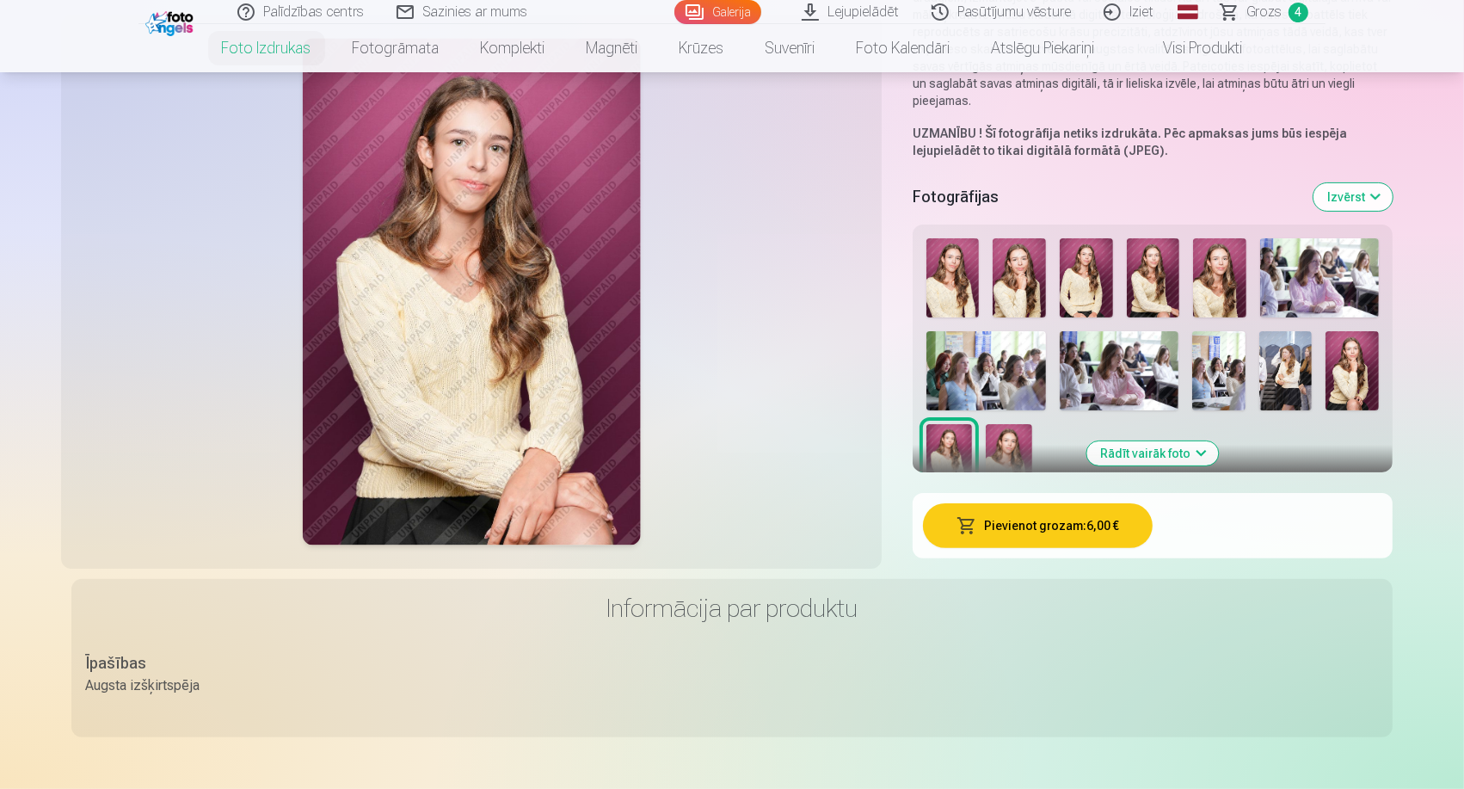
click at [993, 435] on img at bounding box center [1009, 458] width 46 height 69
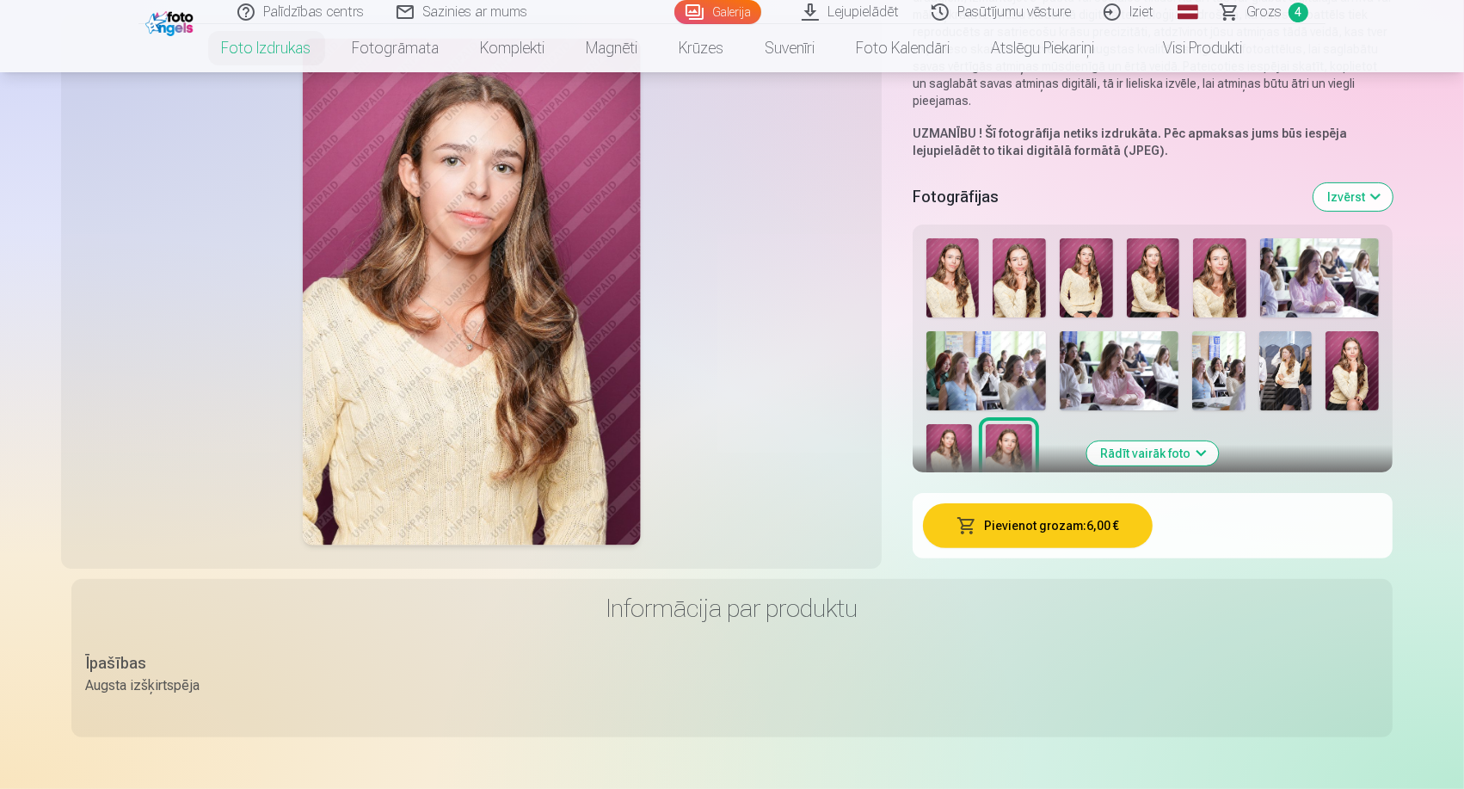
click at [965, 440] on img at bounding box center [949, 458] width 46 height 69
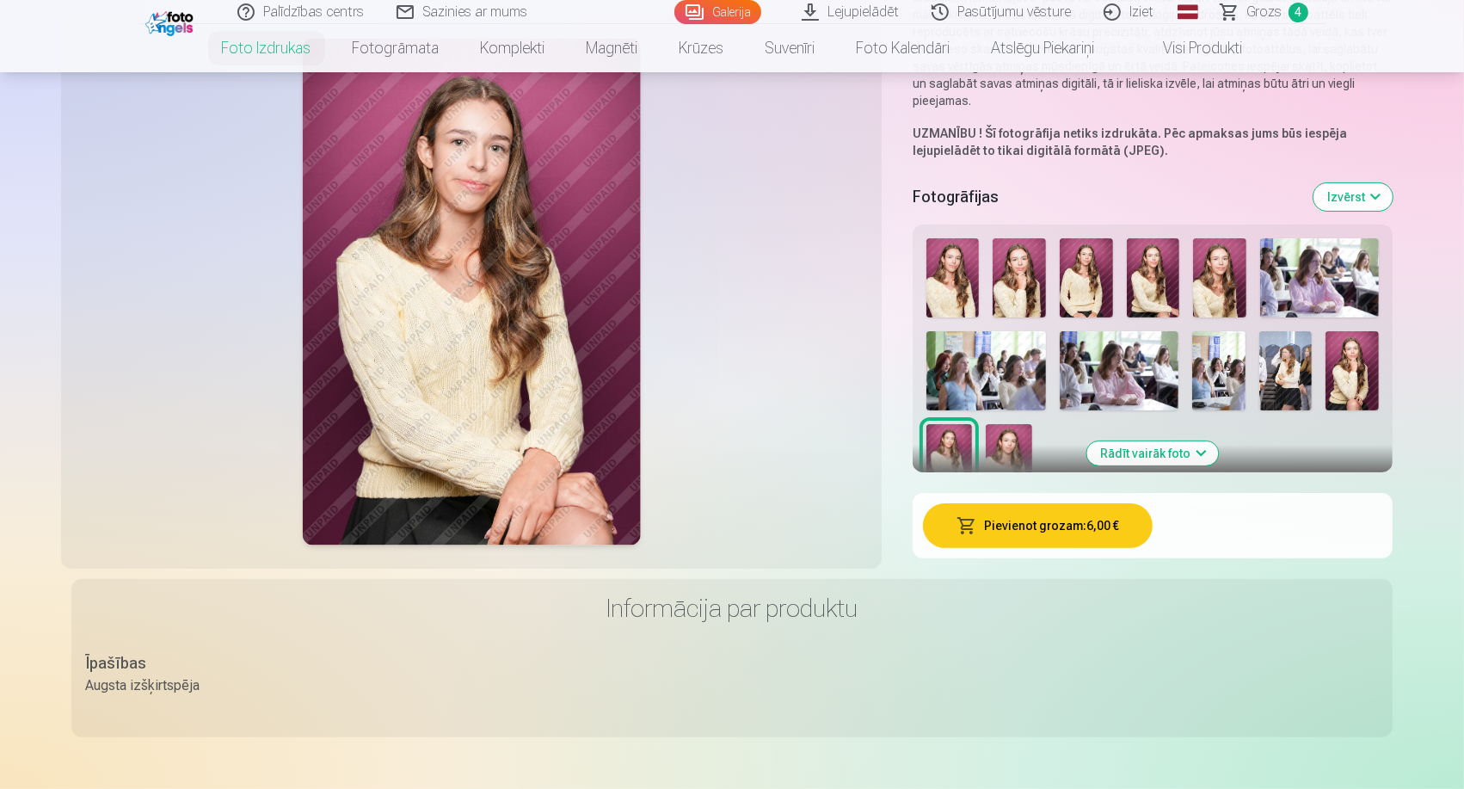
click at [1149, 272] on img at bounding box center [1153, 277] width 53 height 79
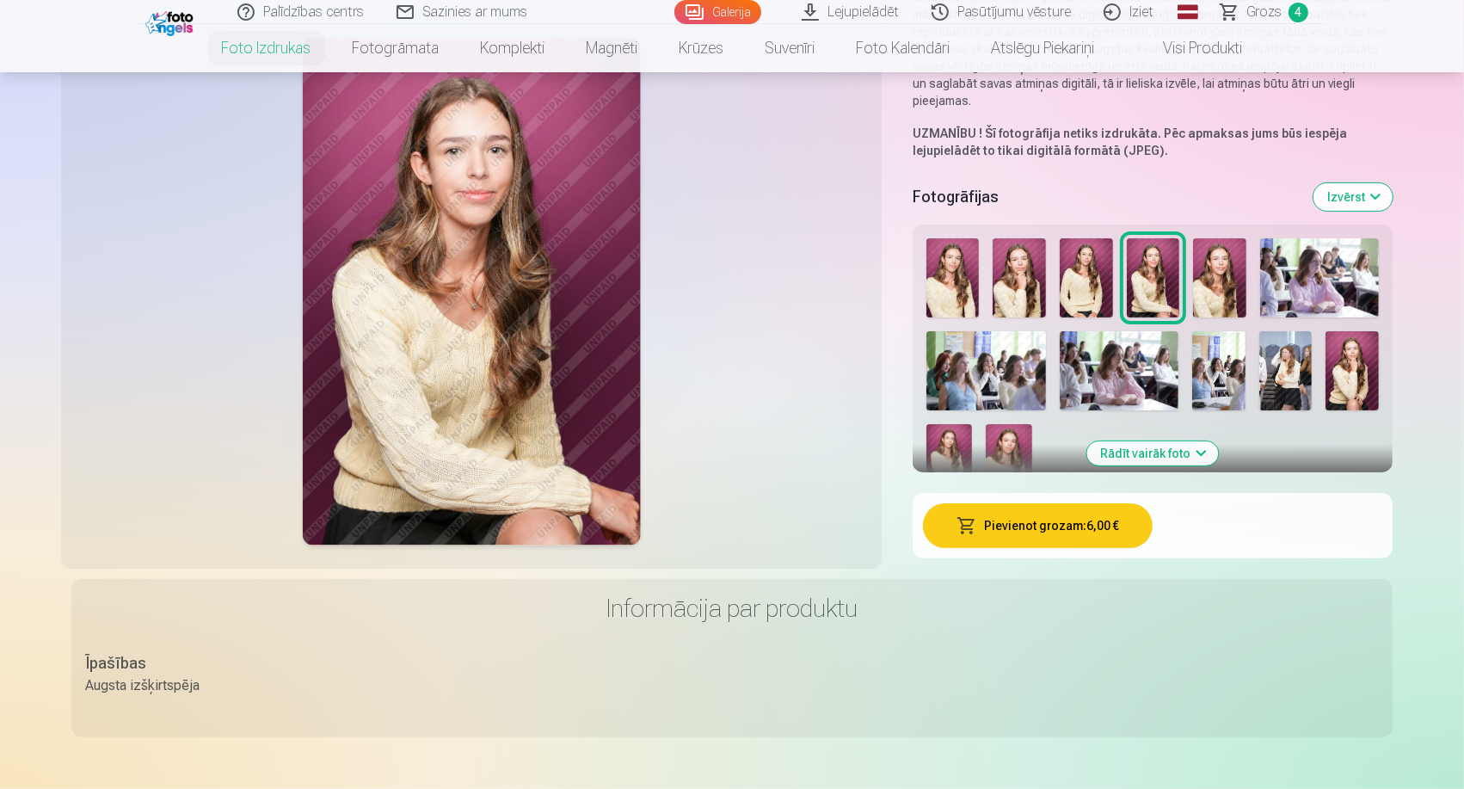
click at [1316, 383] on img at bounding box center [1351, 370] width 53 height 79
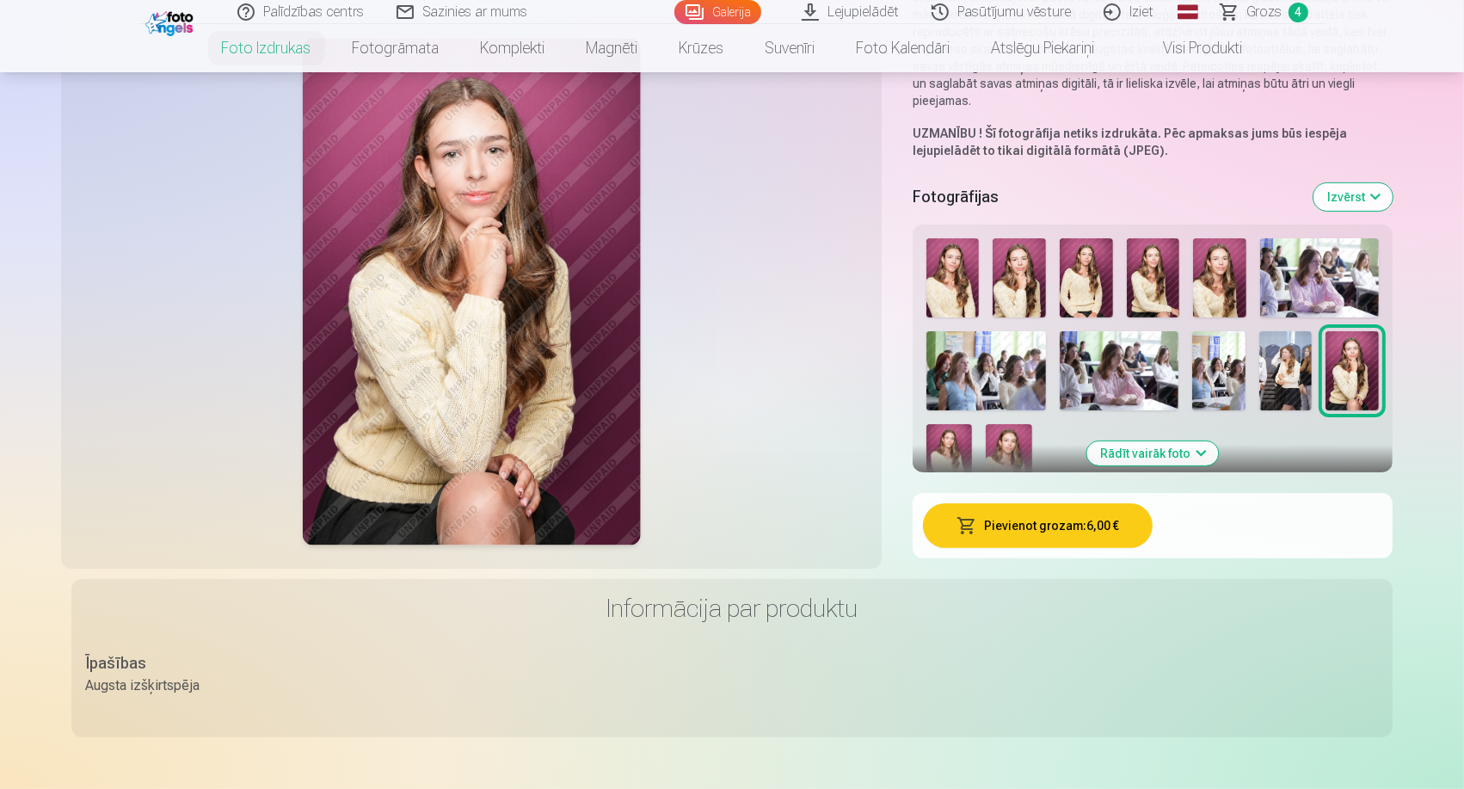
click at [1018, 290] on img at bounding box center [1018, 277] width 53 height 79
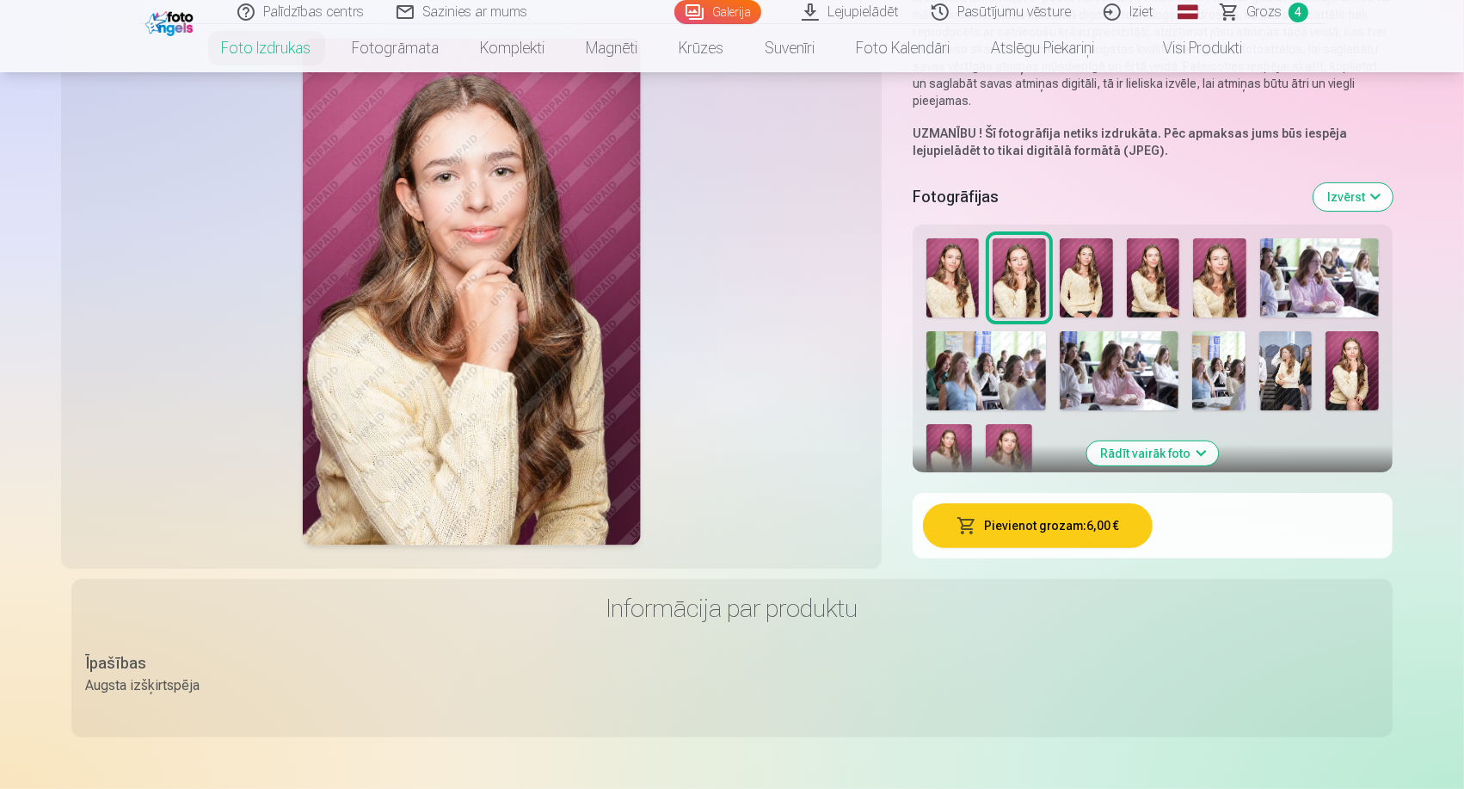
click at [1316, 367] on img at bounding box center [1351, 370] width 53 height 79
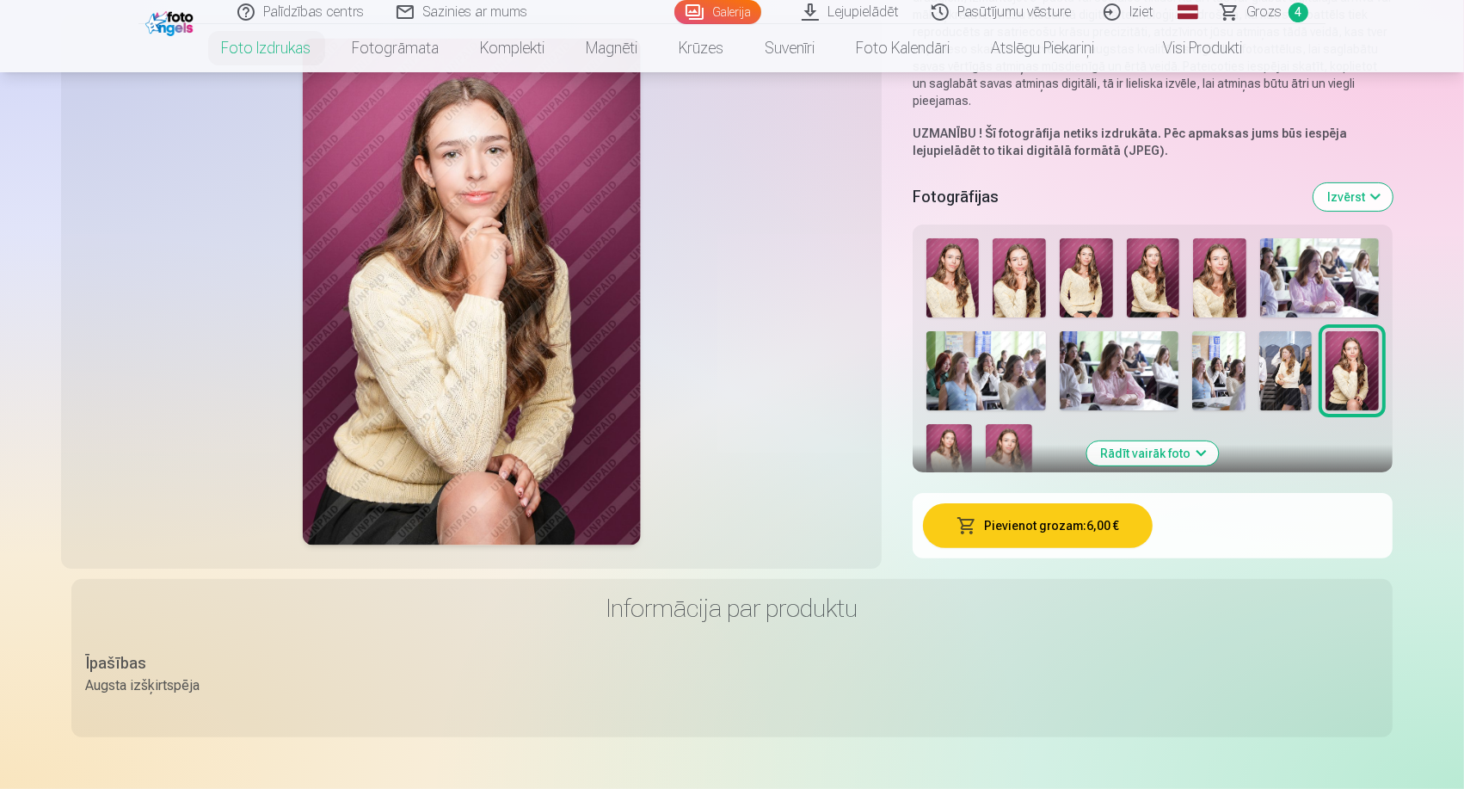
click at [1032, 527] on button "Pievienot grozam : 6,00 €" at bounding box center [1038, 525] width 230 height 45
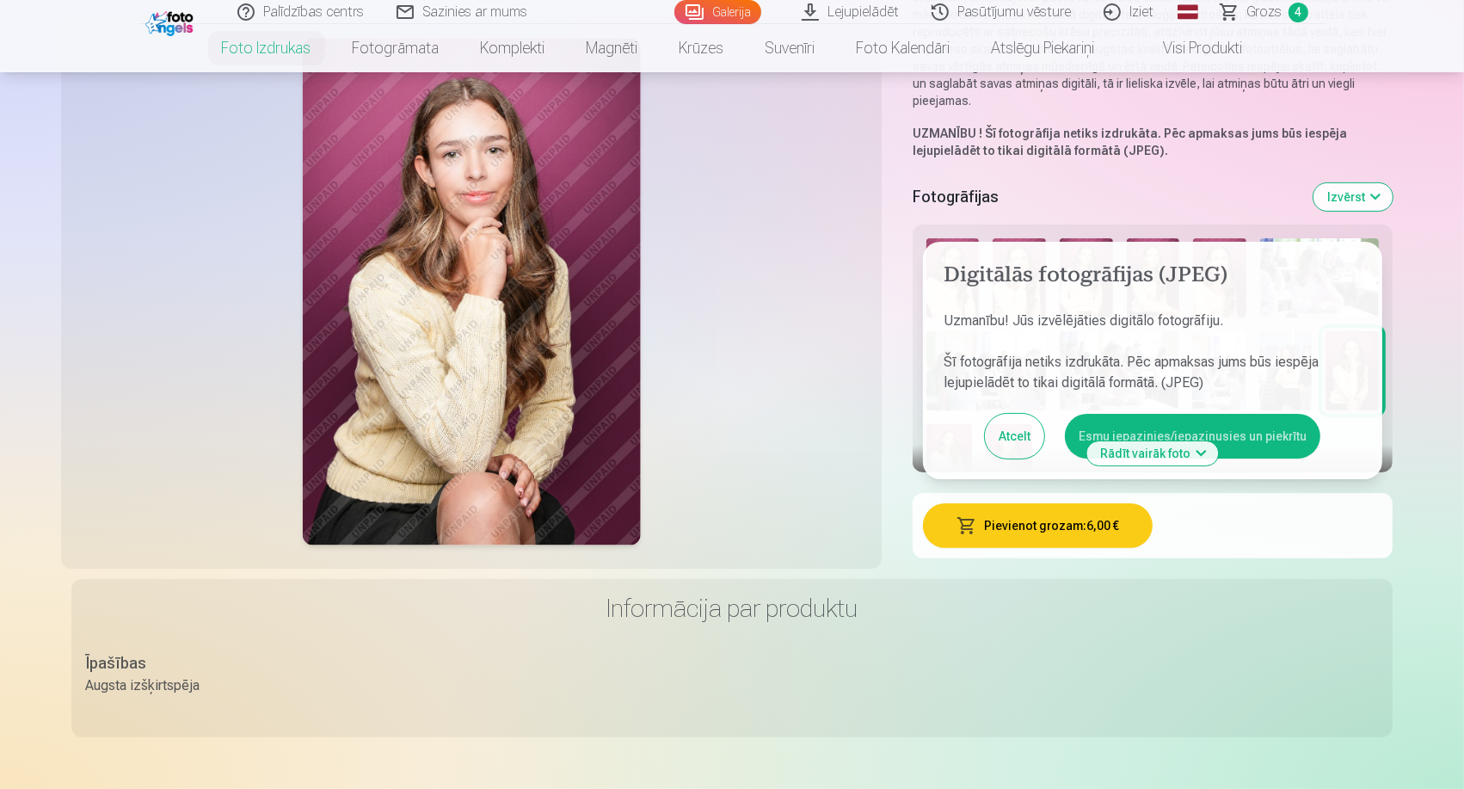
click at [1137, 429] on button "Esmu iepazinies/iepazinusies un piekrītu" at bounding box center [1192, 436] width 255 height 45
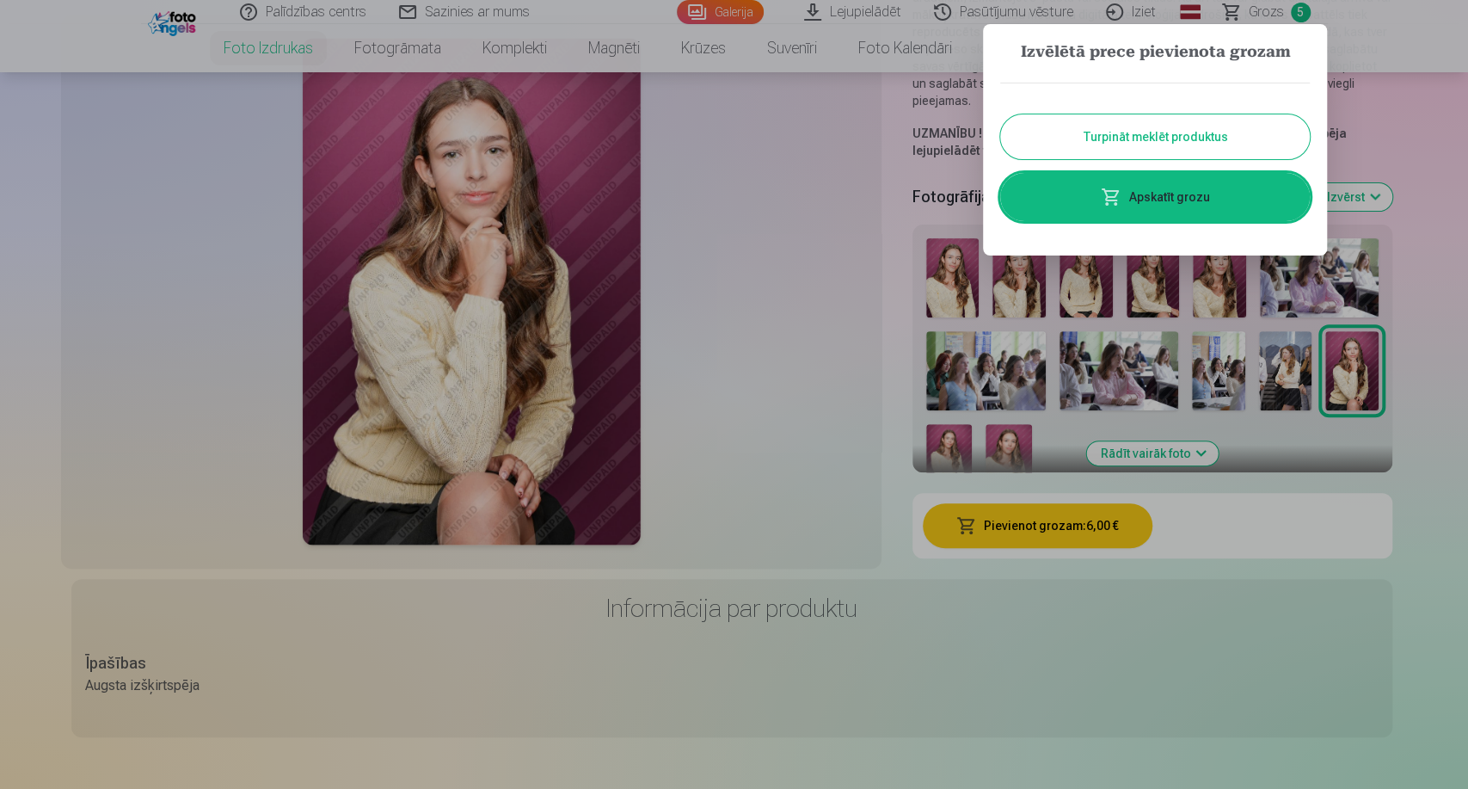
click at [1185, 136] on button "Turpināt meklēt produktus" at bounding box center [1155, 136] width 310 height 45
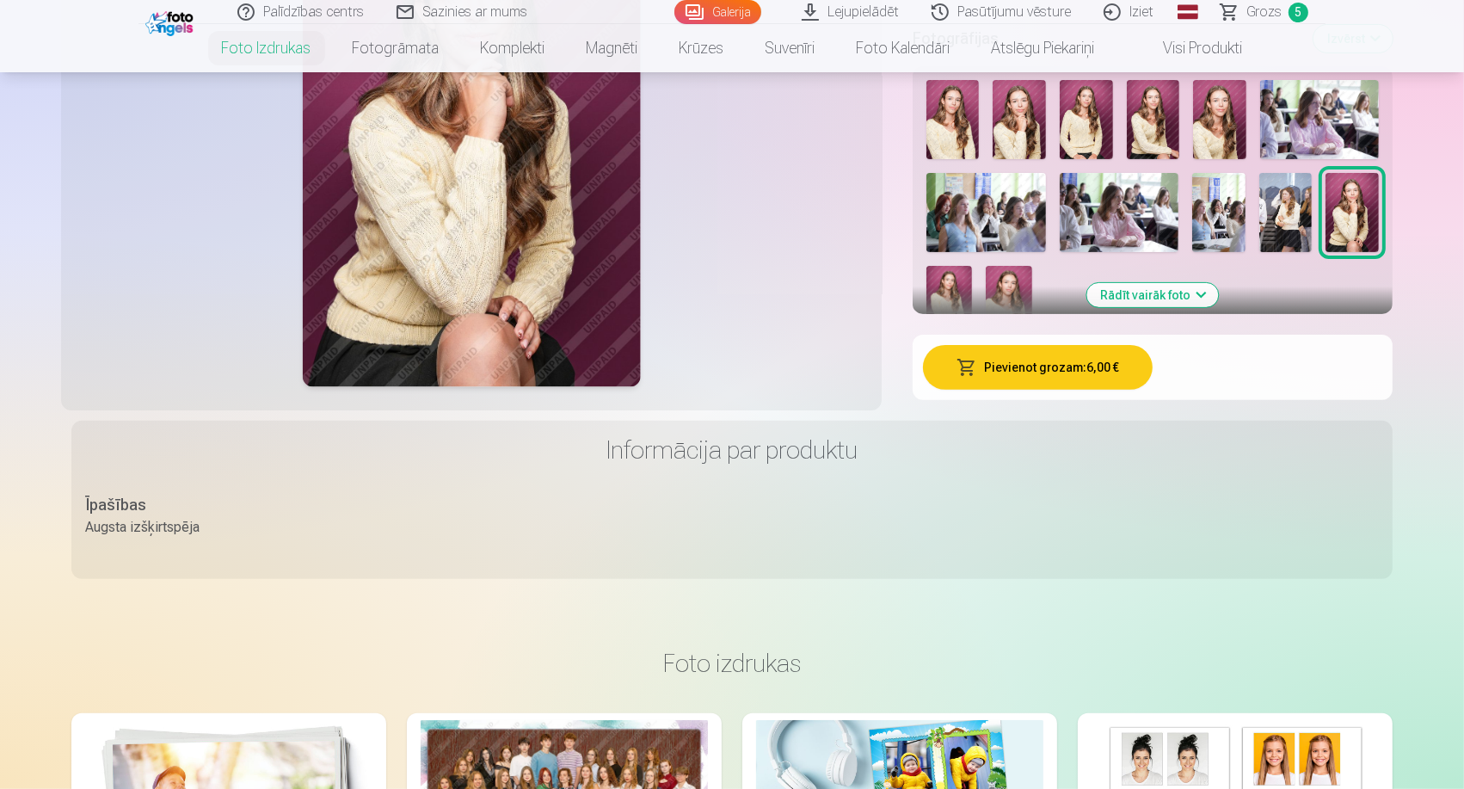
scroll to position [382, 0]
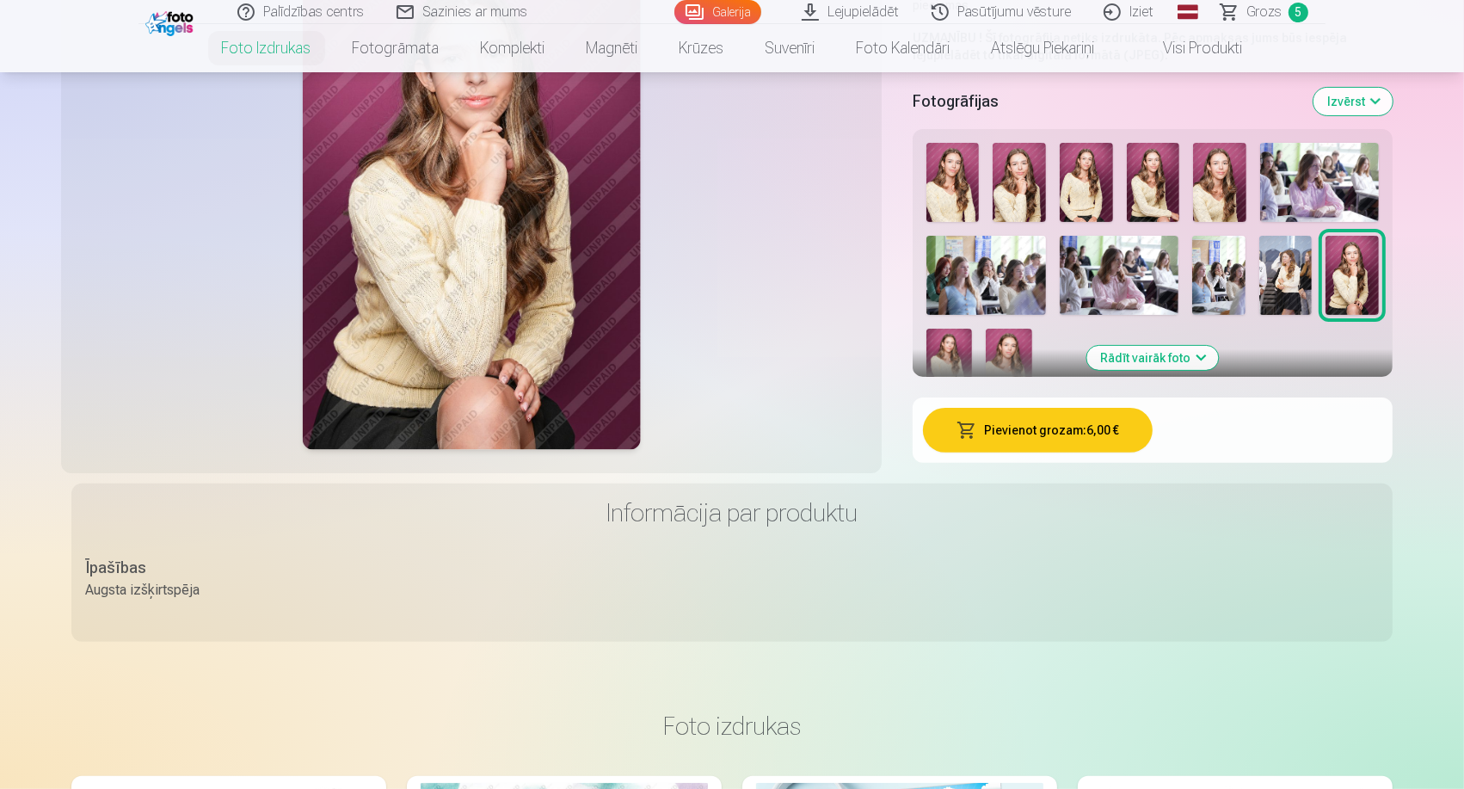
click at [1223, 295] on img at bounding box center [1218, 275] width 53 height 79
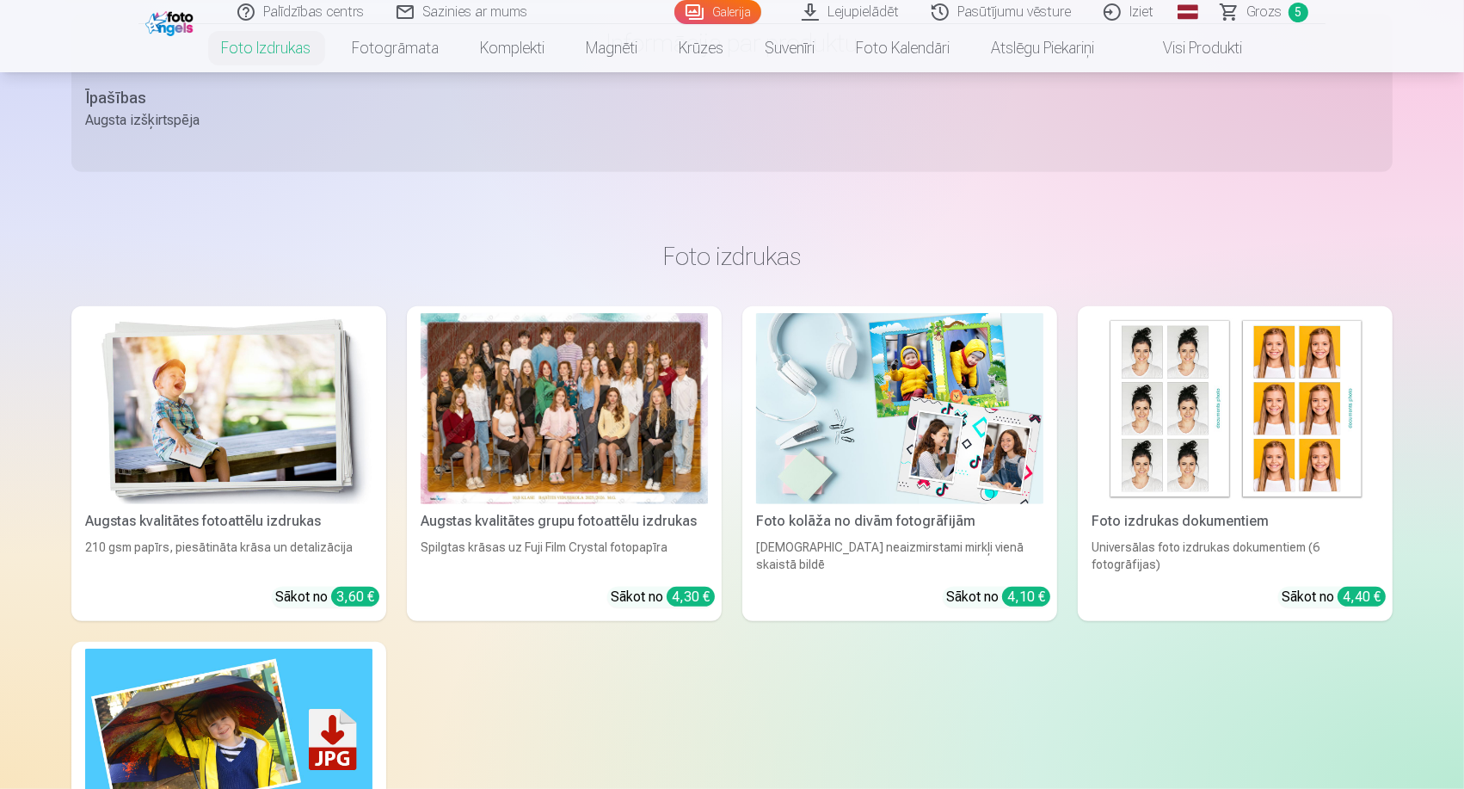
scroll to position [860, 0]
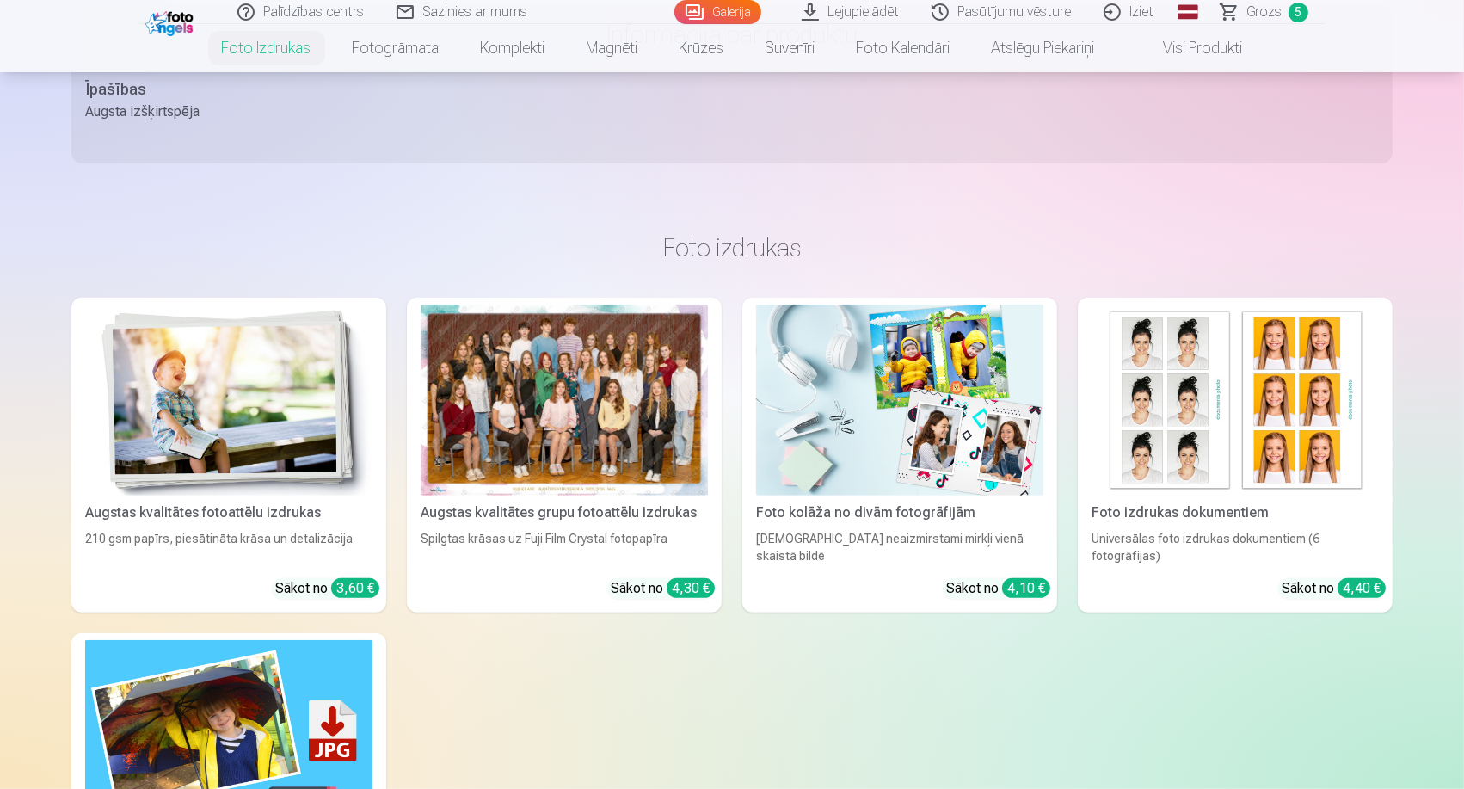
click at [507, 421] on div at bounding box center [564, 400] width 287 height 192
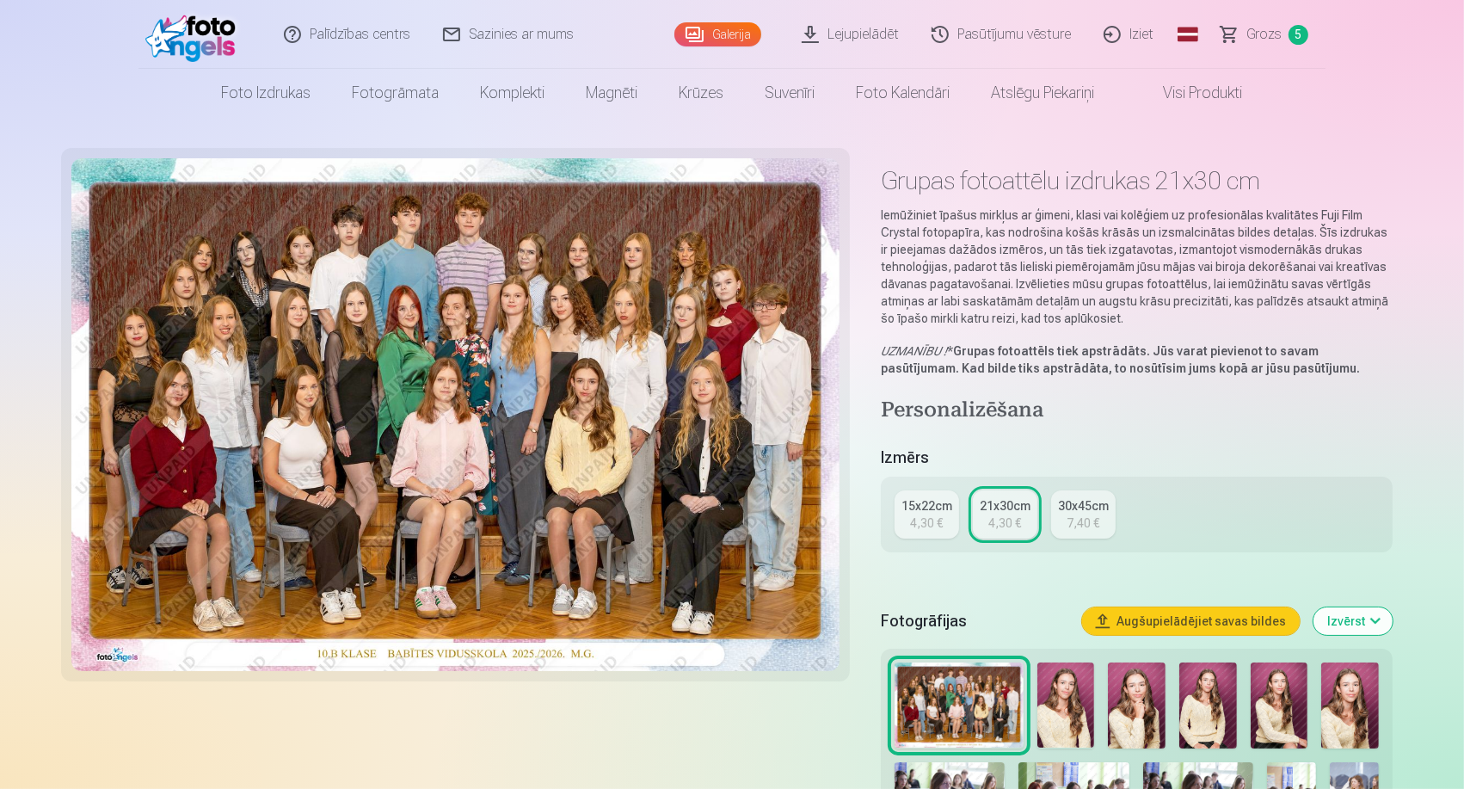
click at [915, 506] on div "15x22cm" at bounding box center [926, 505] width 51 height 17
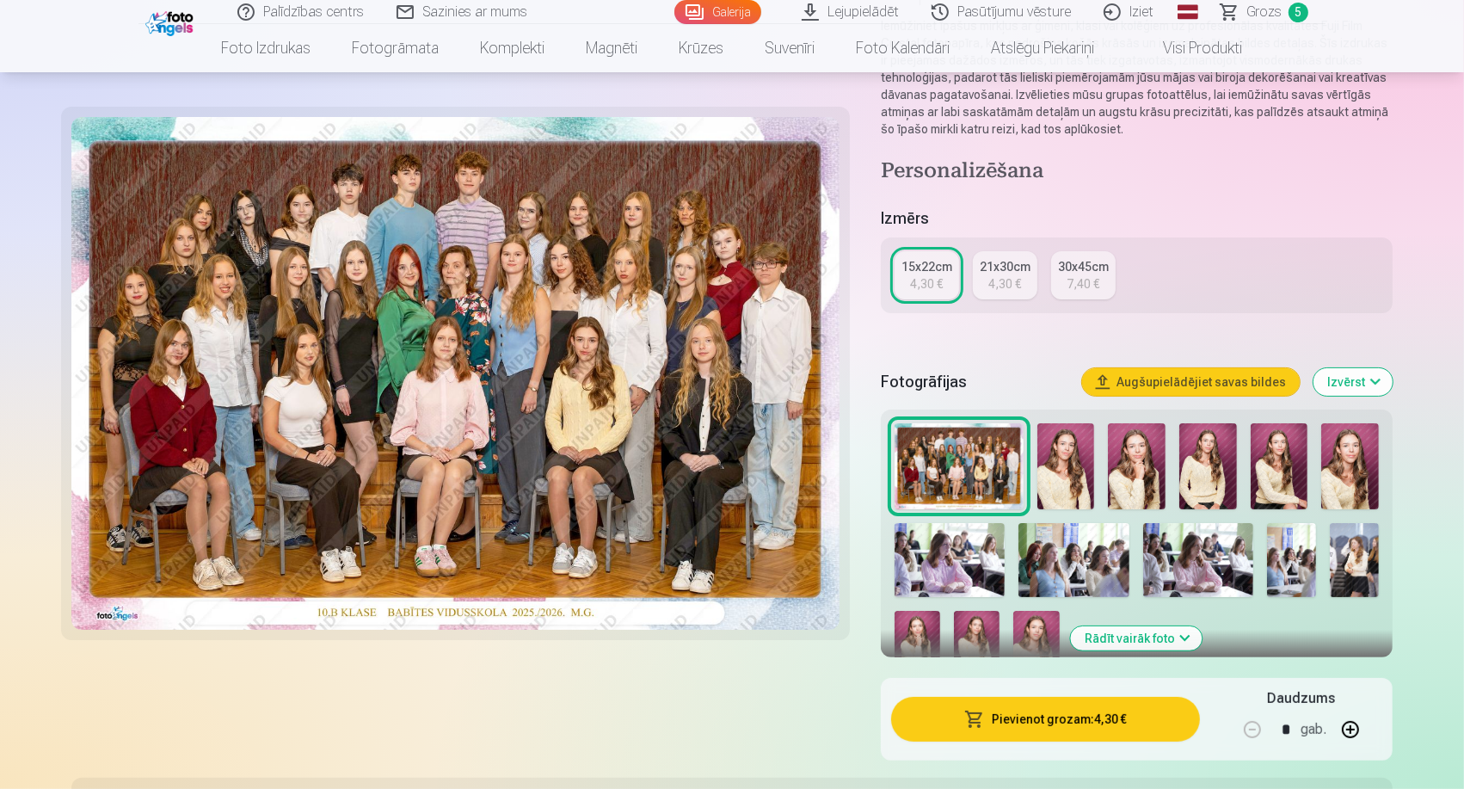
scroll to position [191, 0]
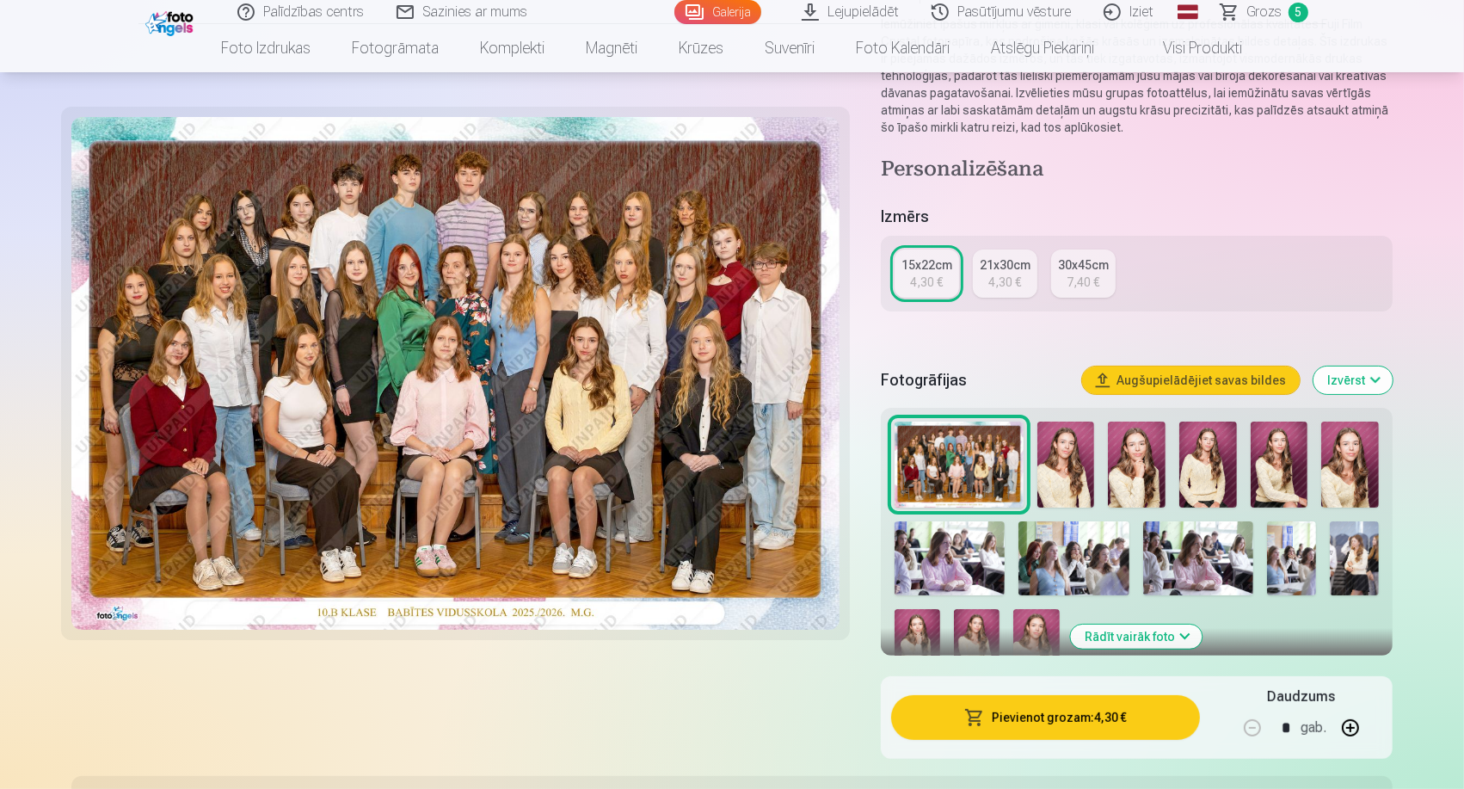
click at [1044, 710] on button "Pievienot grozam : 4,30 €" at bounding box center [1045, 717] width 309 height 45
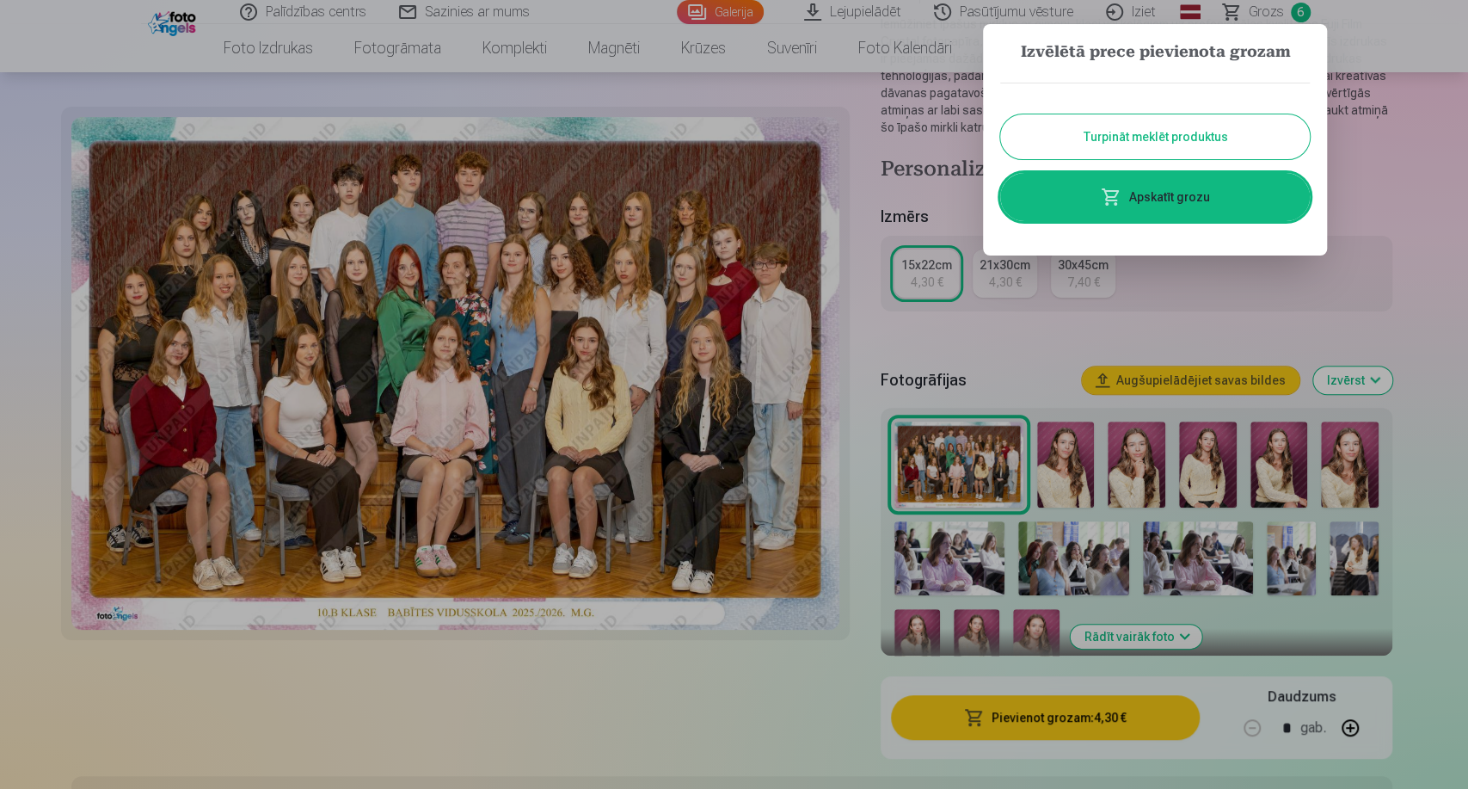
click at [1144, 132] on button "Turpināt meklēt produktus" at bounding box center [1155, 136] width 310 height 45
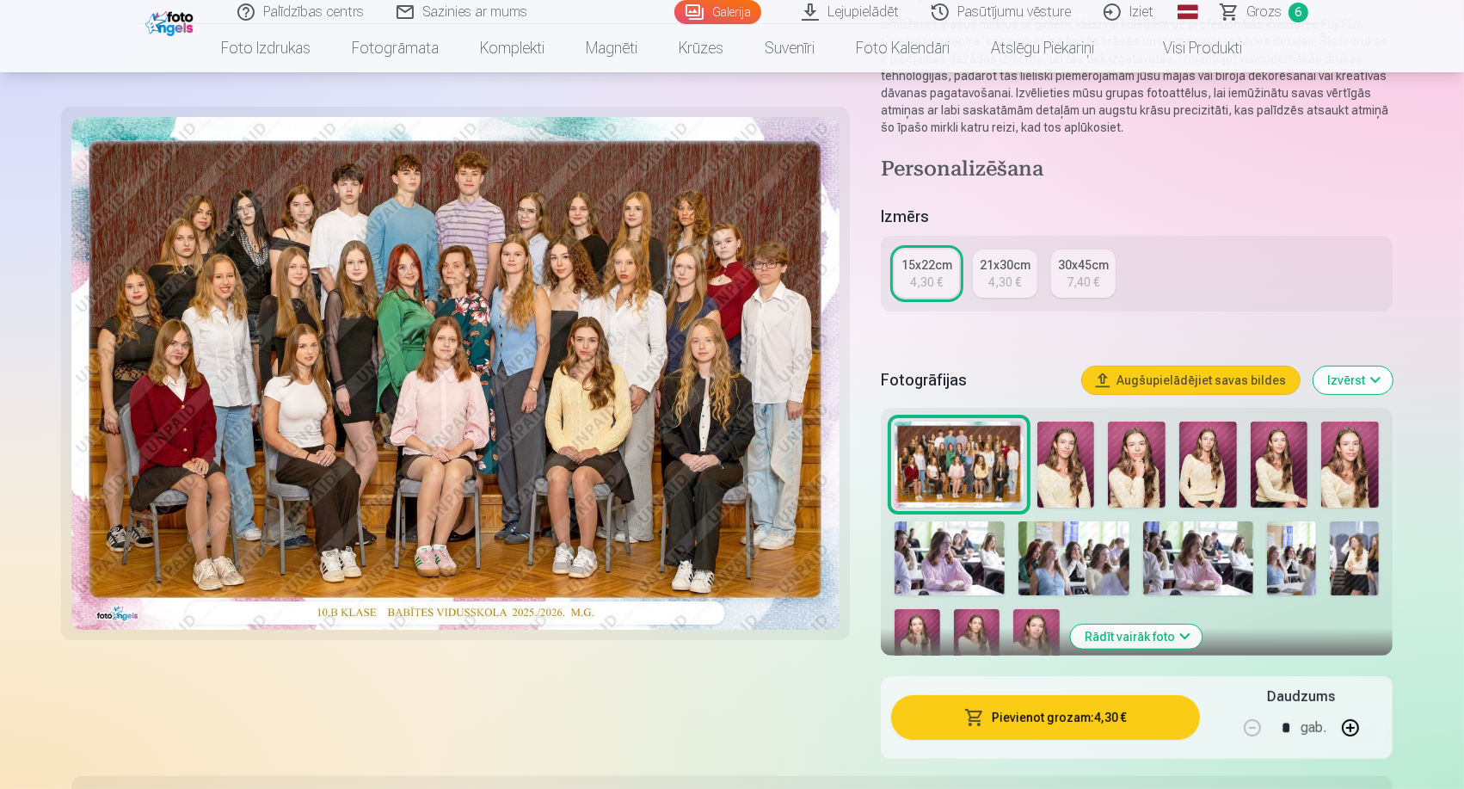
click at [1170, 373] on button "Augšupielādējiet savas bildes" at bounding box center [1191, 380] width 218 height 28
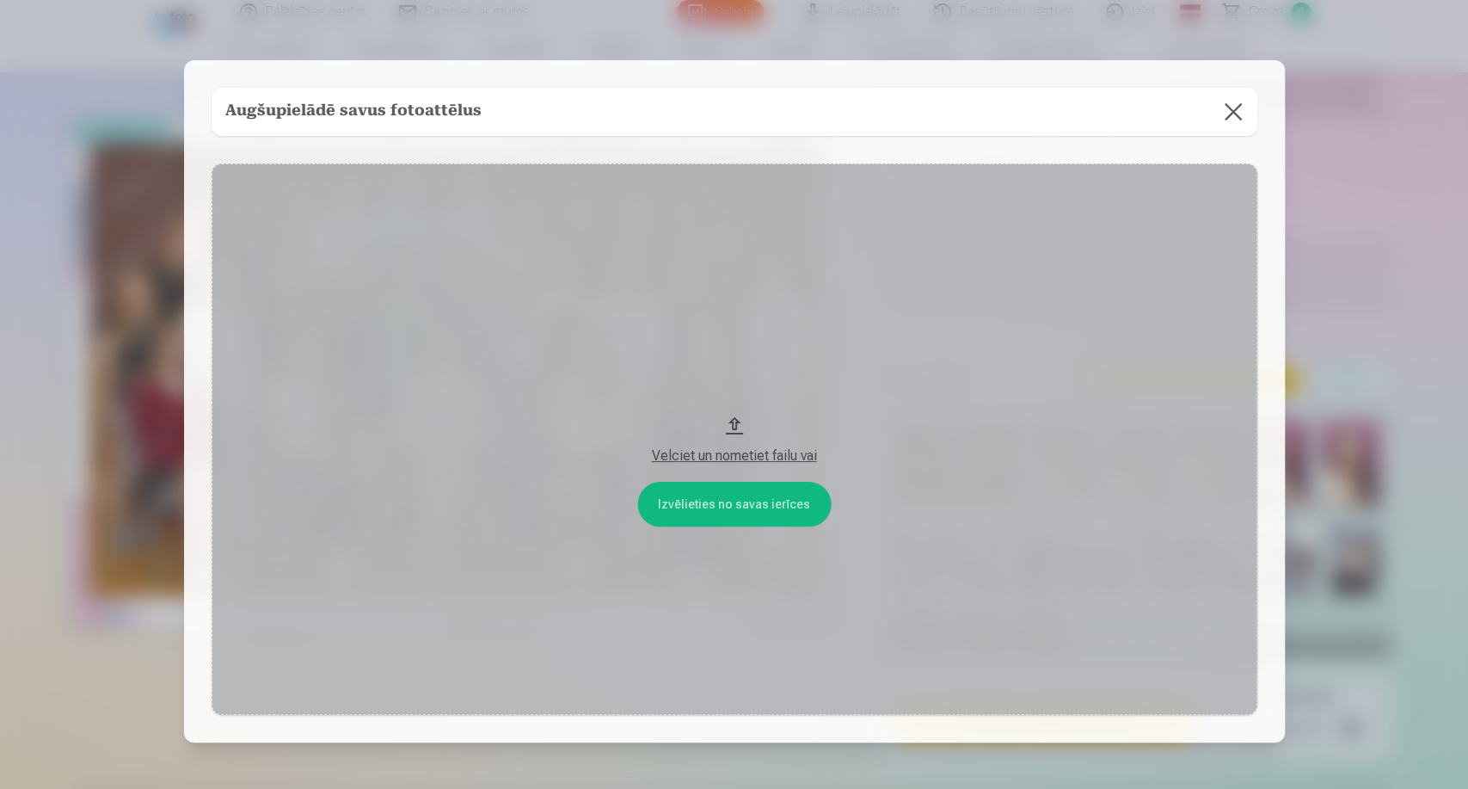
click at [1232, 109] on button at bounding box center [1233, 112] width 48 height 48
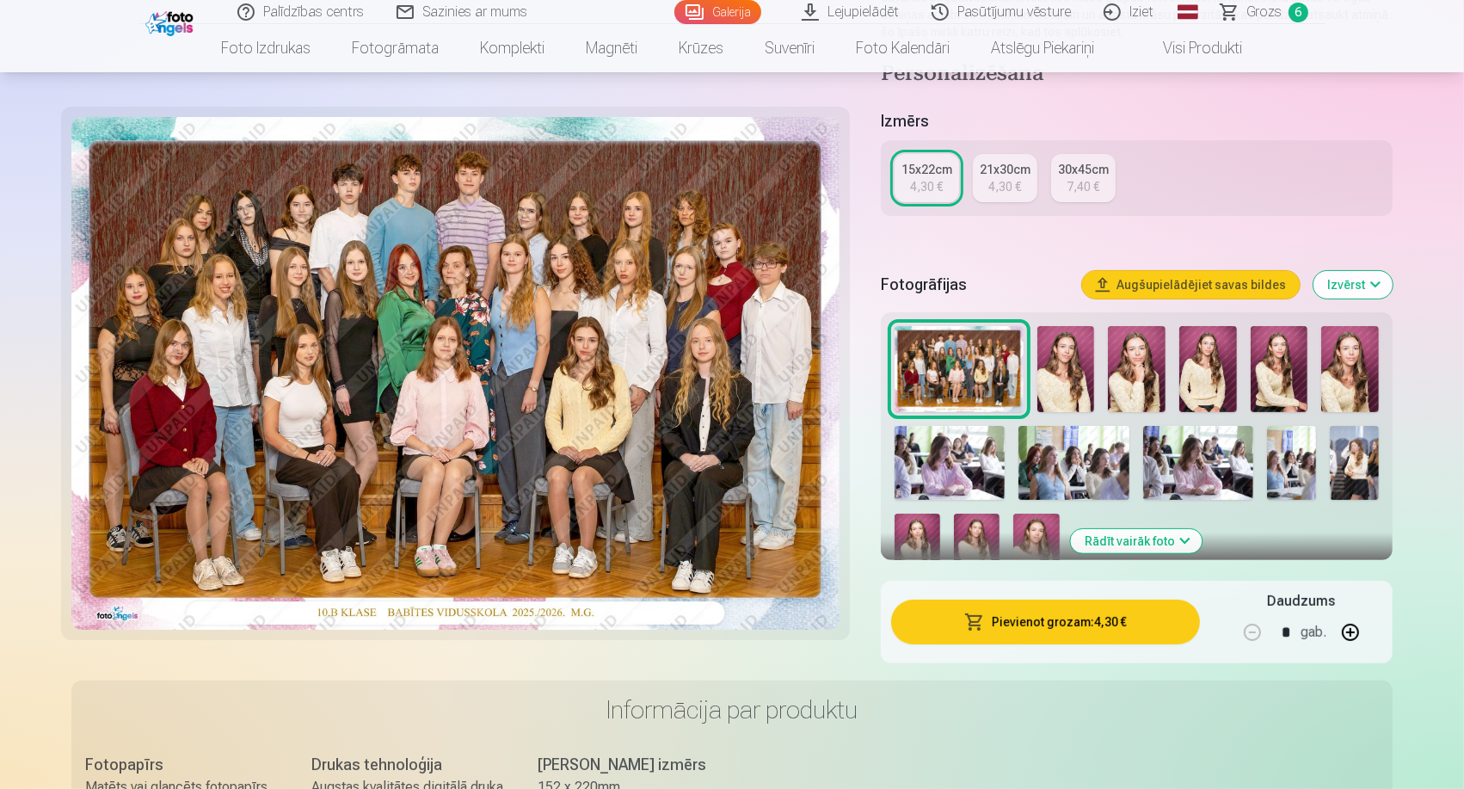
scroll to position [0, 0]
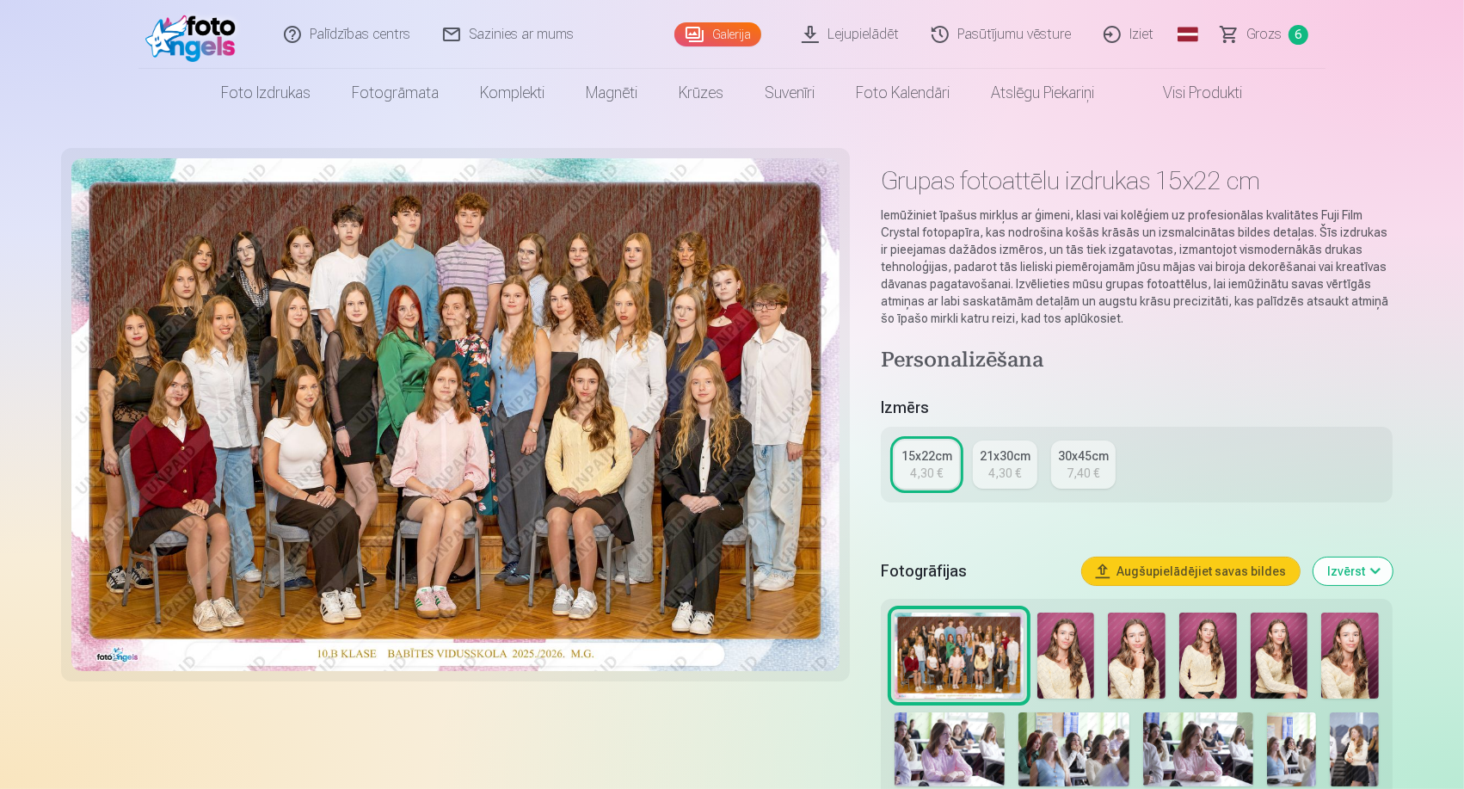
click at [1269, 36] on span "Grozs" at bounding box center [1263, 34] width 35 height 21
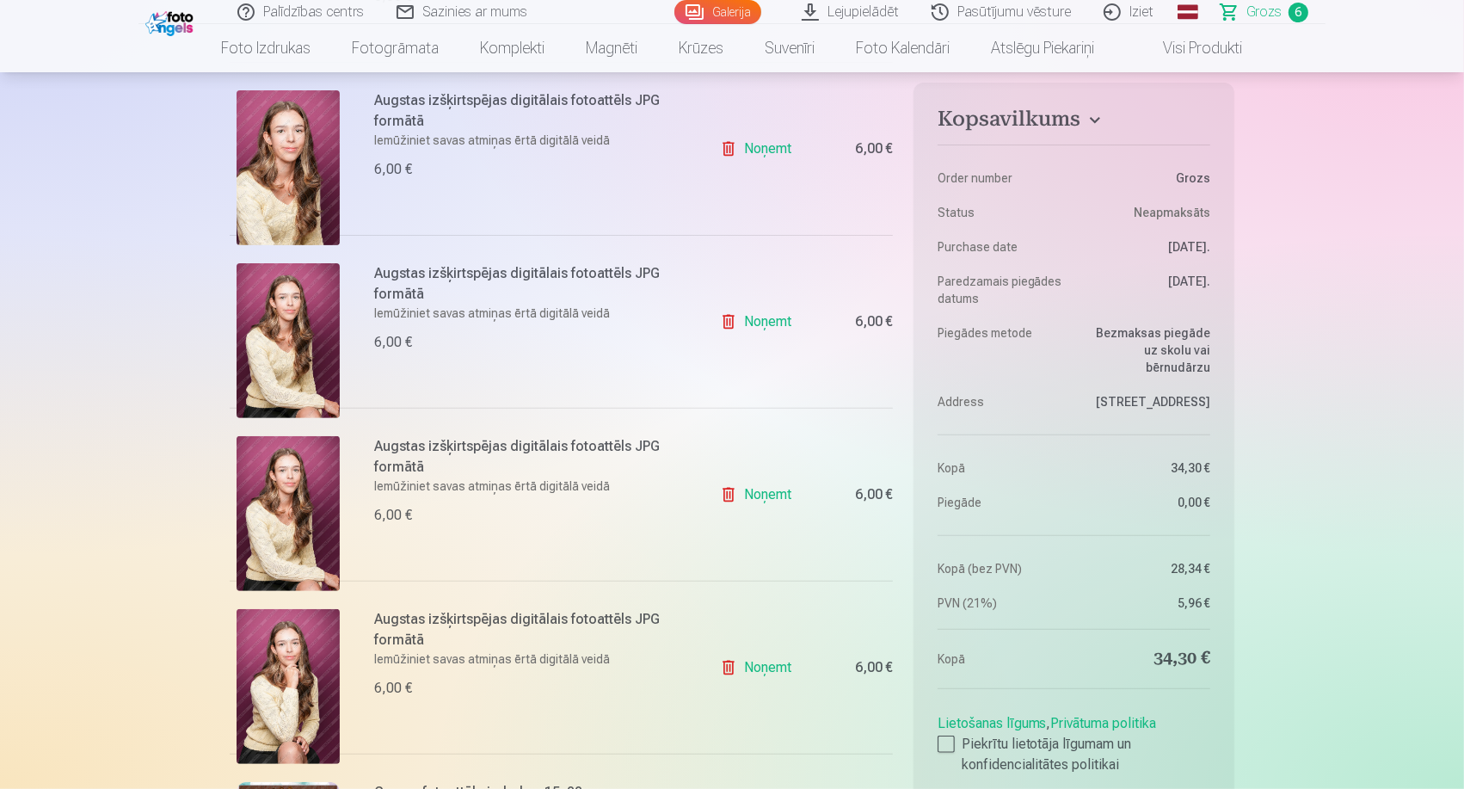
scroll to position [477, 0]
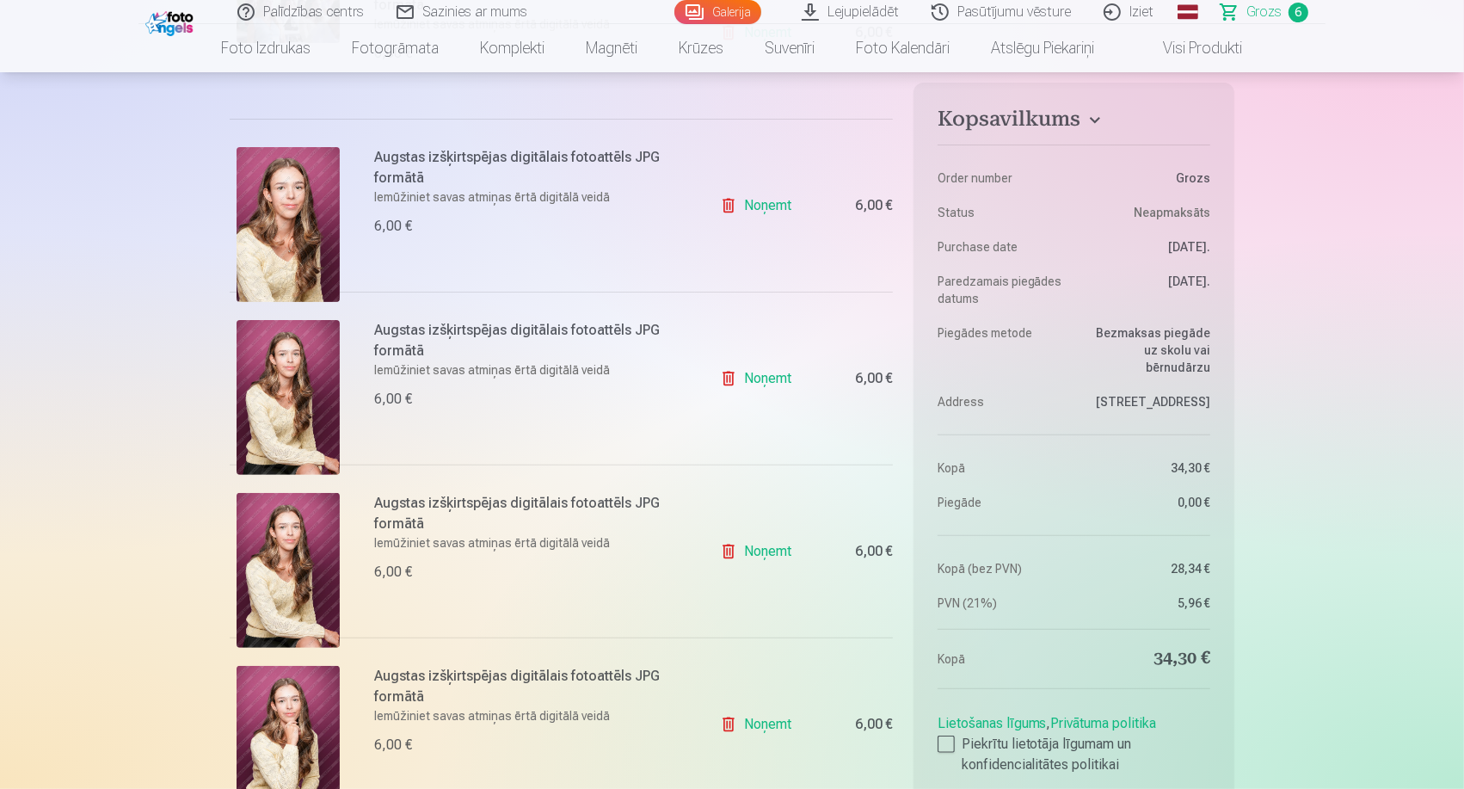
click at [757, 552] on link "Noņemt" at bounding box center [759, 551] width 78 height 34
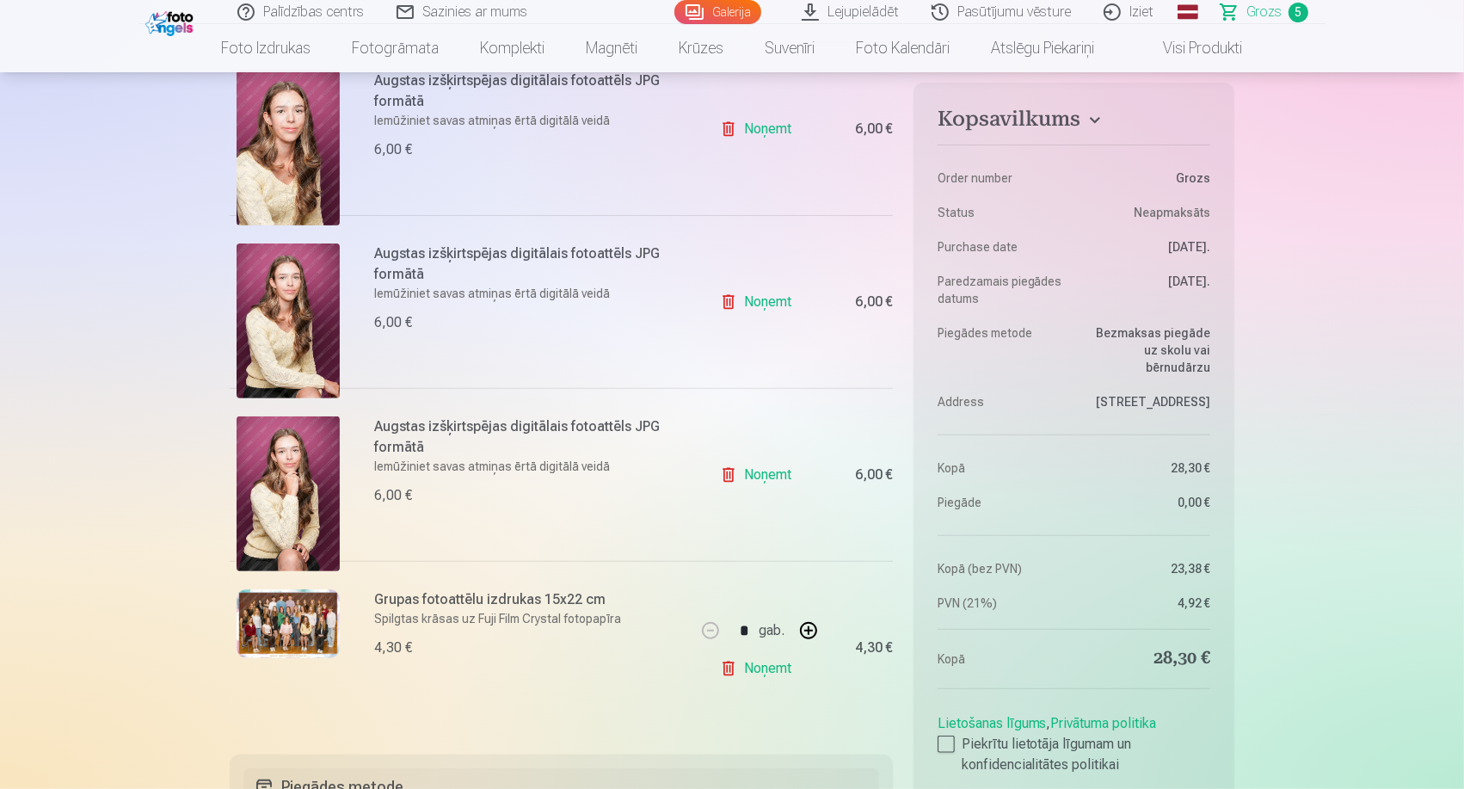
scroll to position [573, 0]
click at [943, 710] on div at bounding box center [945, 743] width 17 height 17
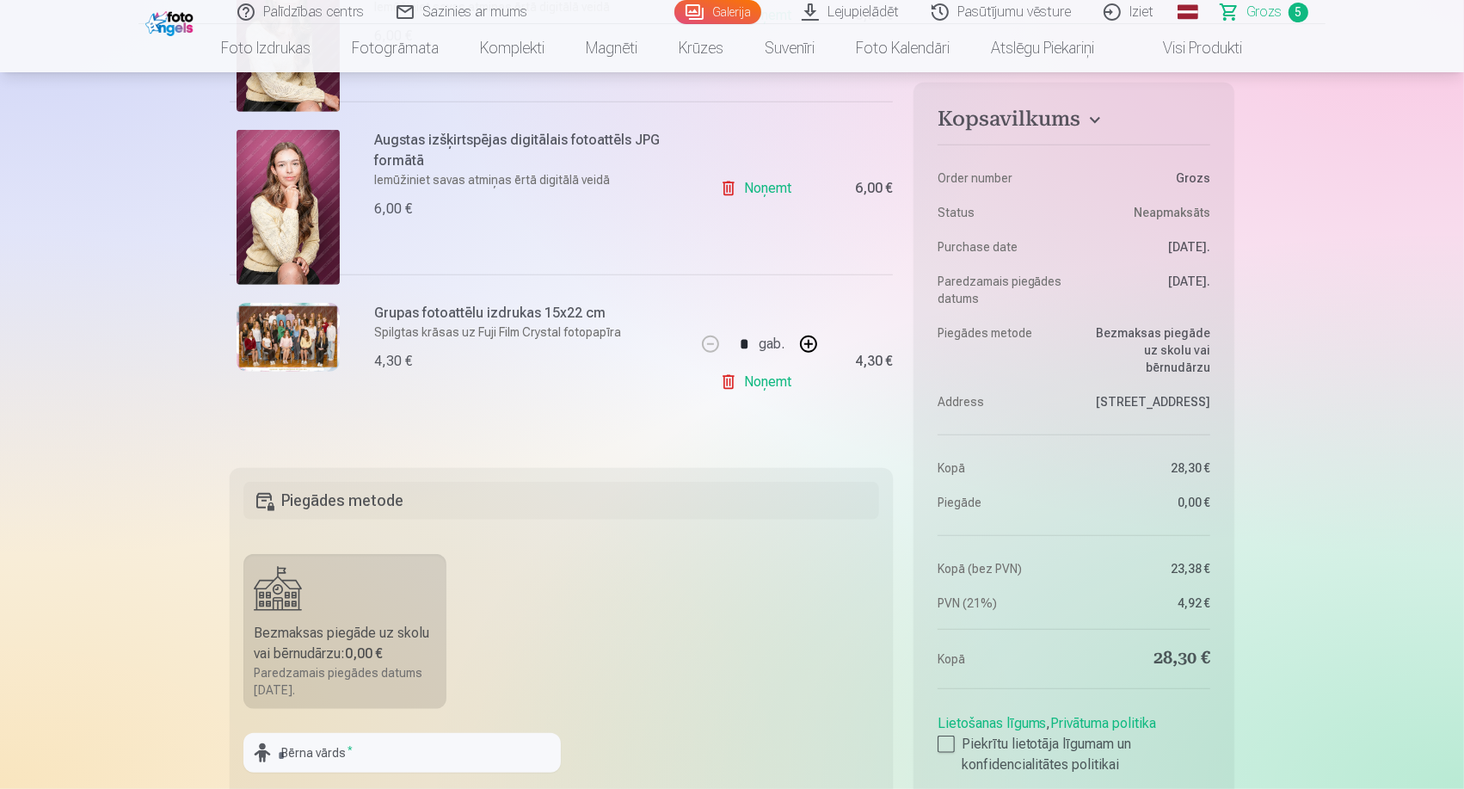
scroll to position [955, 0]
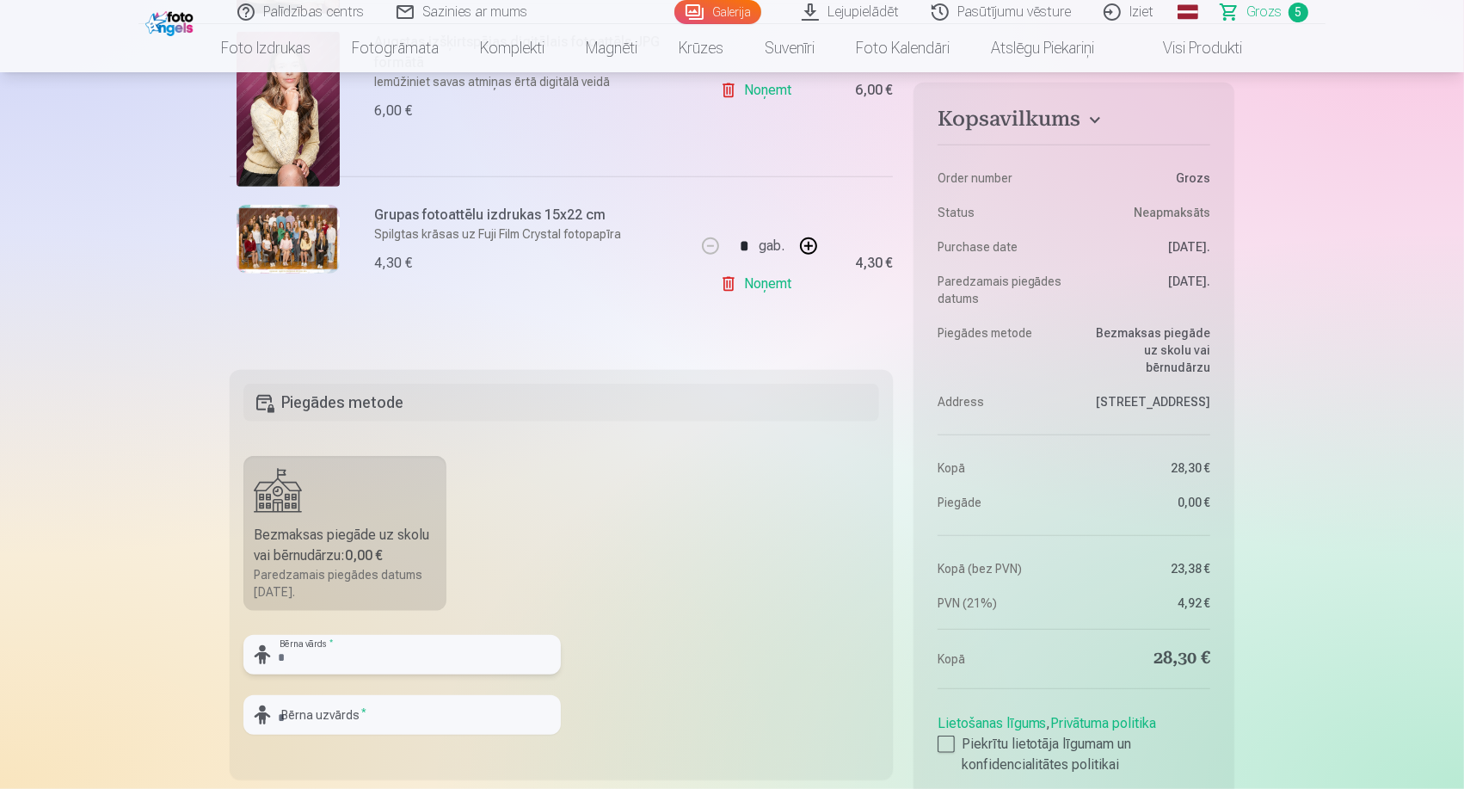
click at [390, 667] on input "text" at bounding box center [401, 655] width 317 height 40
type input "*****"
type input "**********"
drag, startPoint x: 314, startPoint y: 656, endPoint x: 323, endPoint y: 622, distance: 35.5
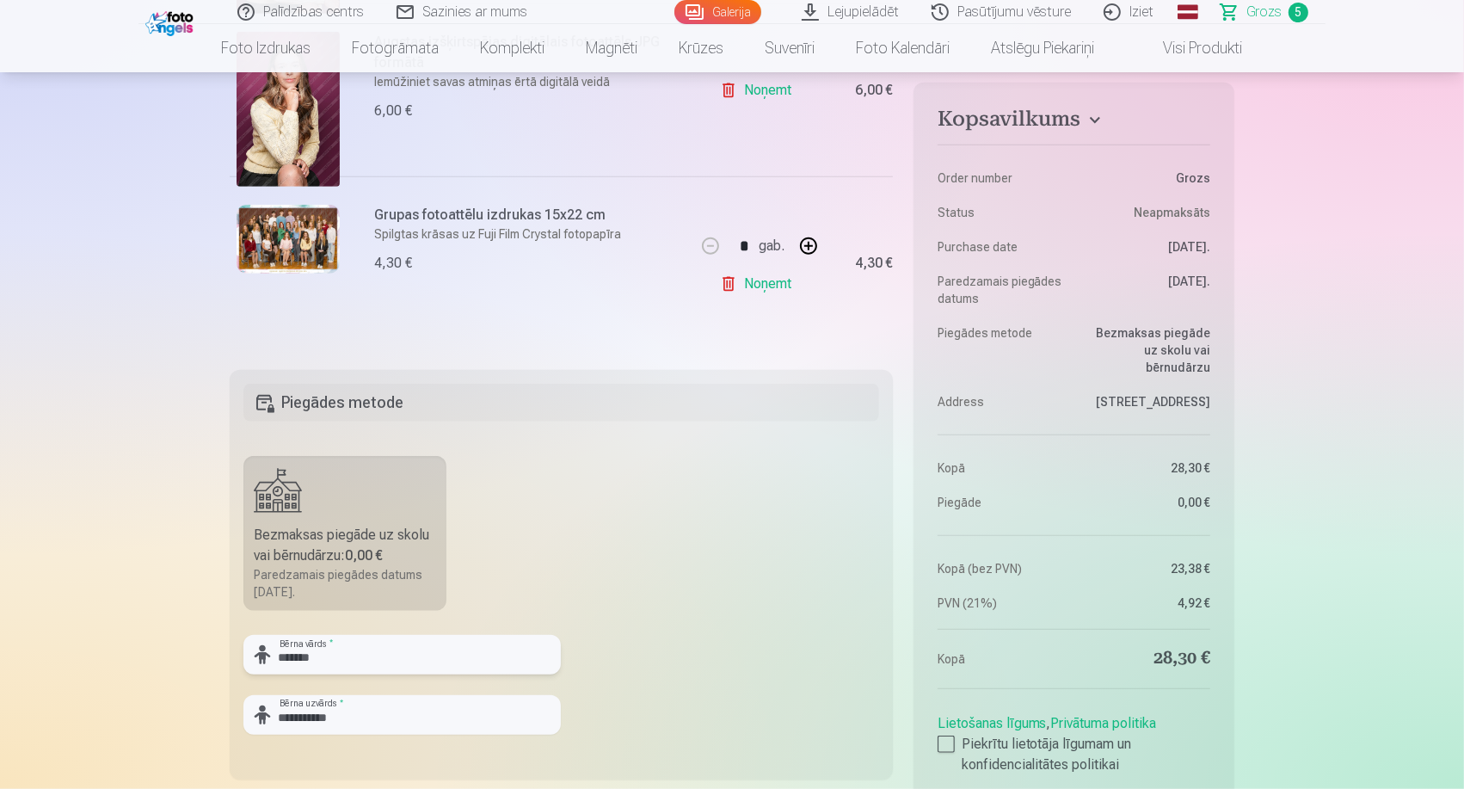
type input "*******"
drag, startPoint x: 395, startPoint y: 716, endPoint x: 212, endPoint y: 722, distance: 183.3
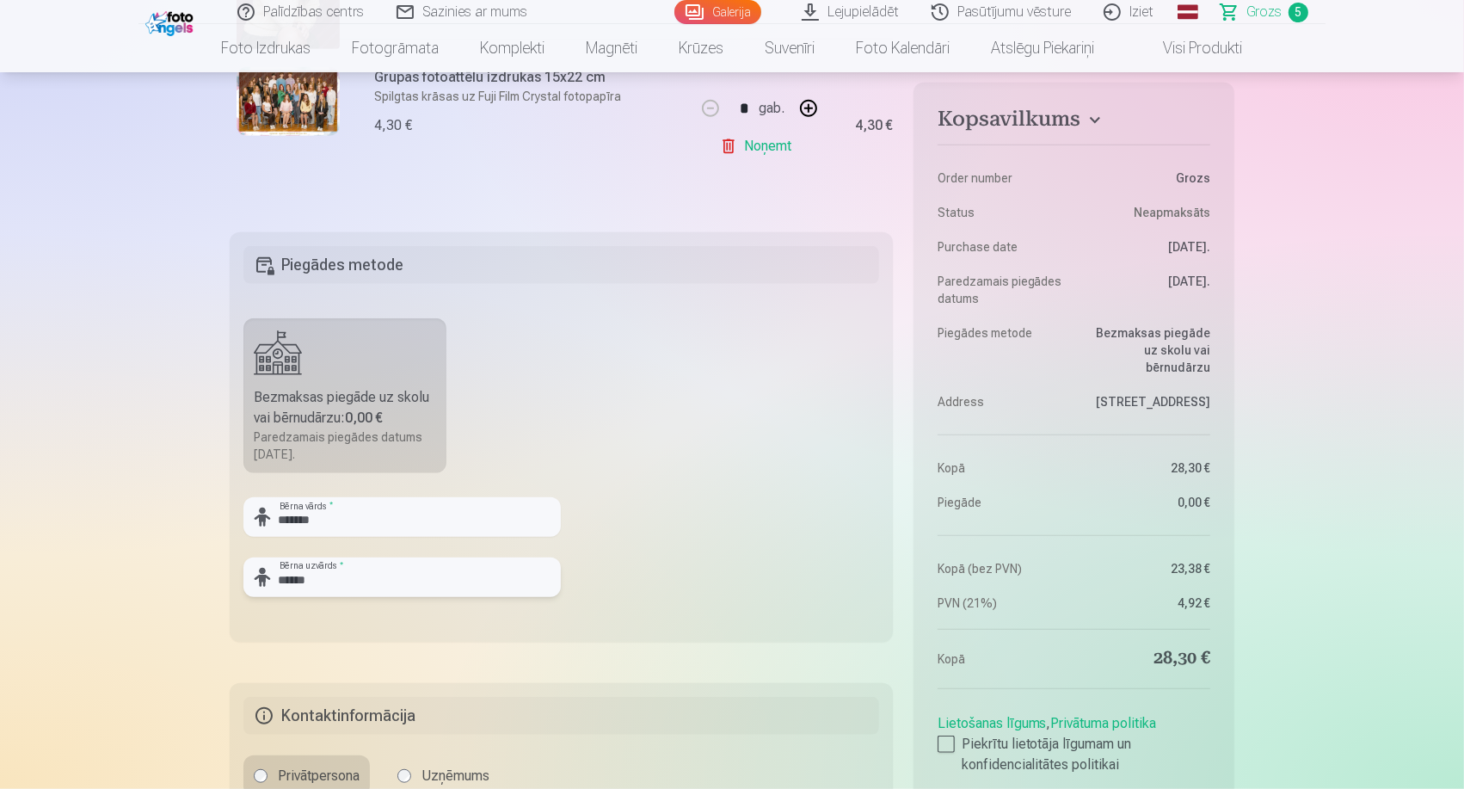
scroll to position [1242, 0]
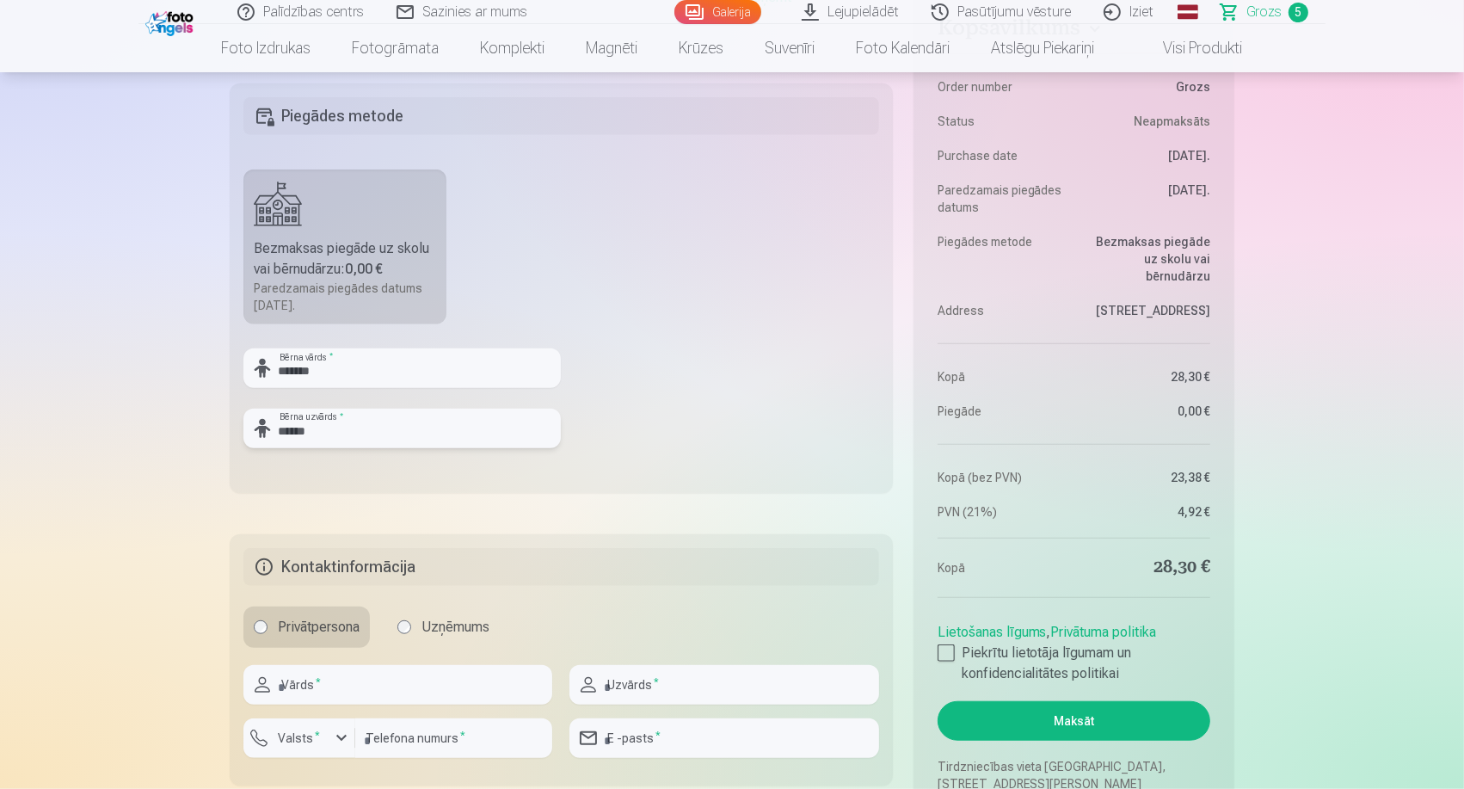
type input "******"
click at [300, 679] on input "text" at bounding box center [397, 685] width 309 height 40
type input "*****"
type input "**********"
type input "********"
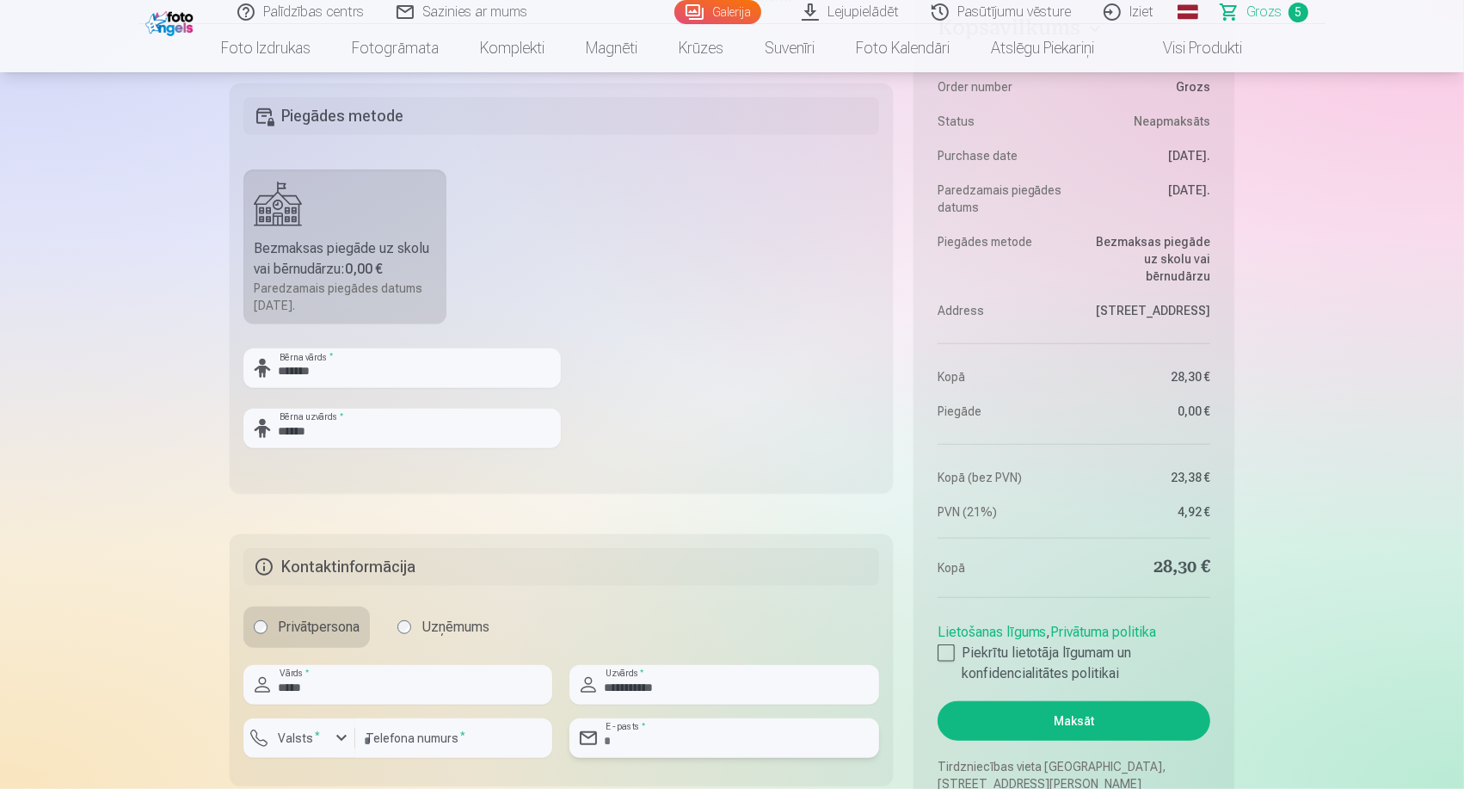
type input "**********"
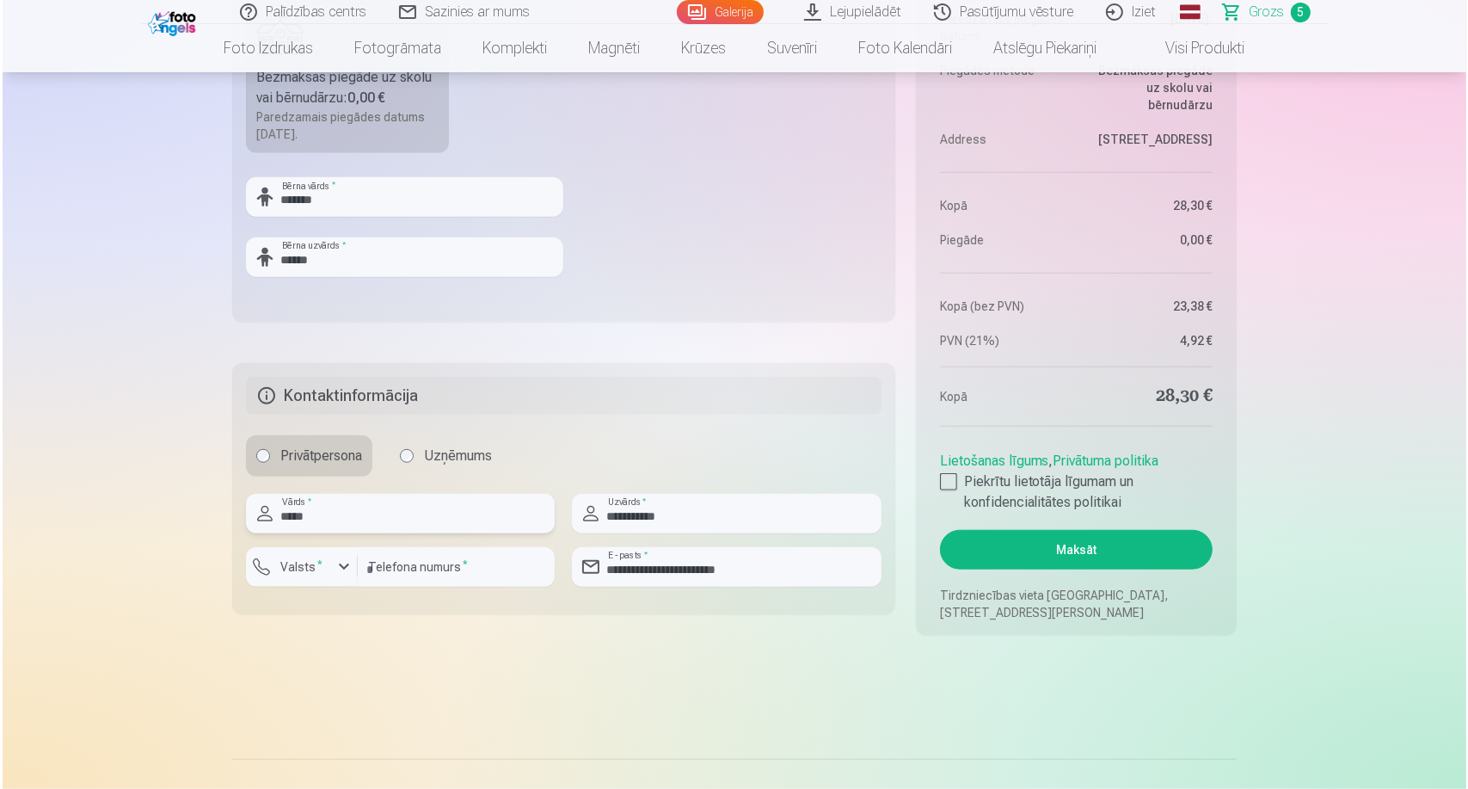
scroll to position [1433, 0]
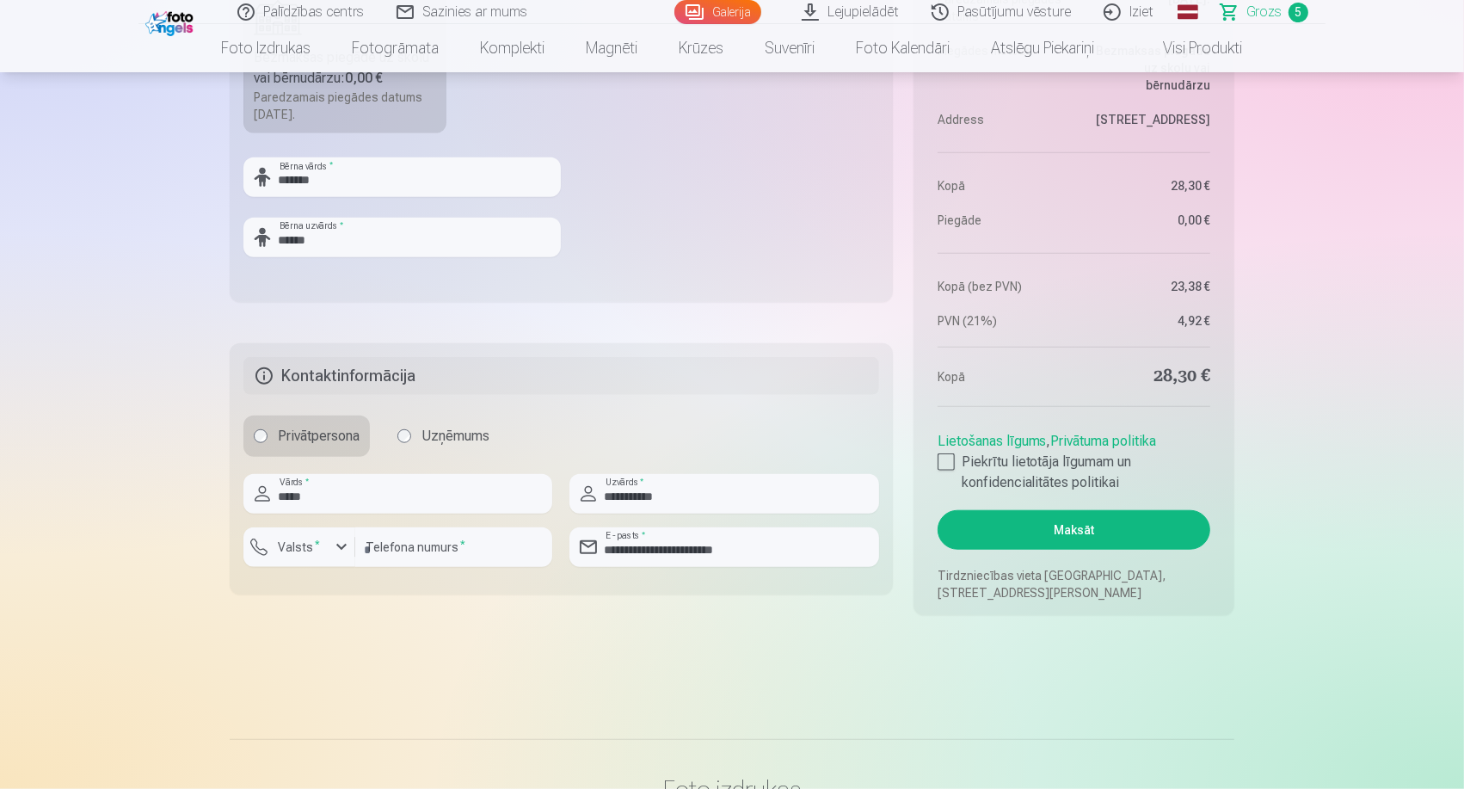
click at [1039, 534] on button "Maksāt" at bounding box center [1073, 530] width 273 height 40
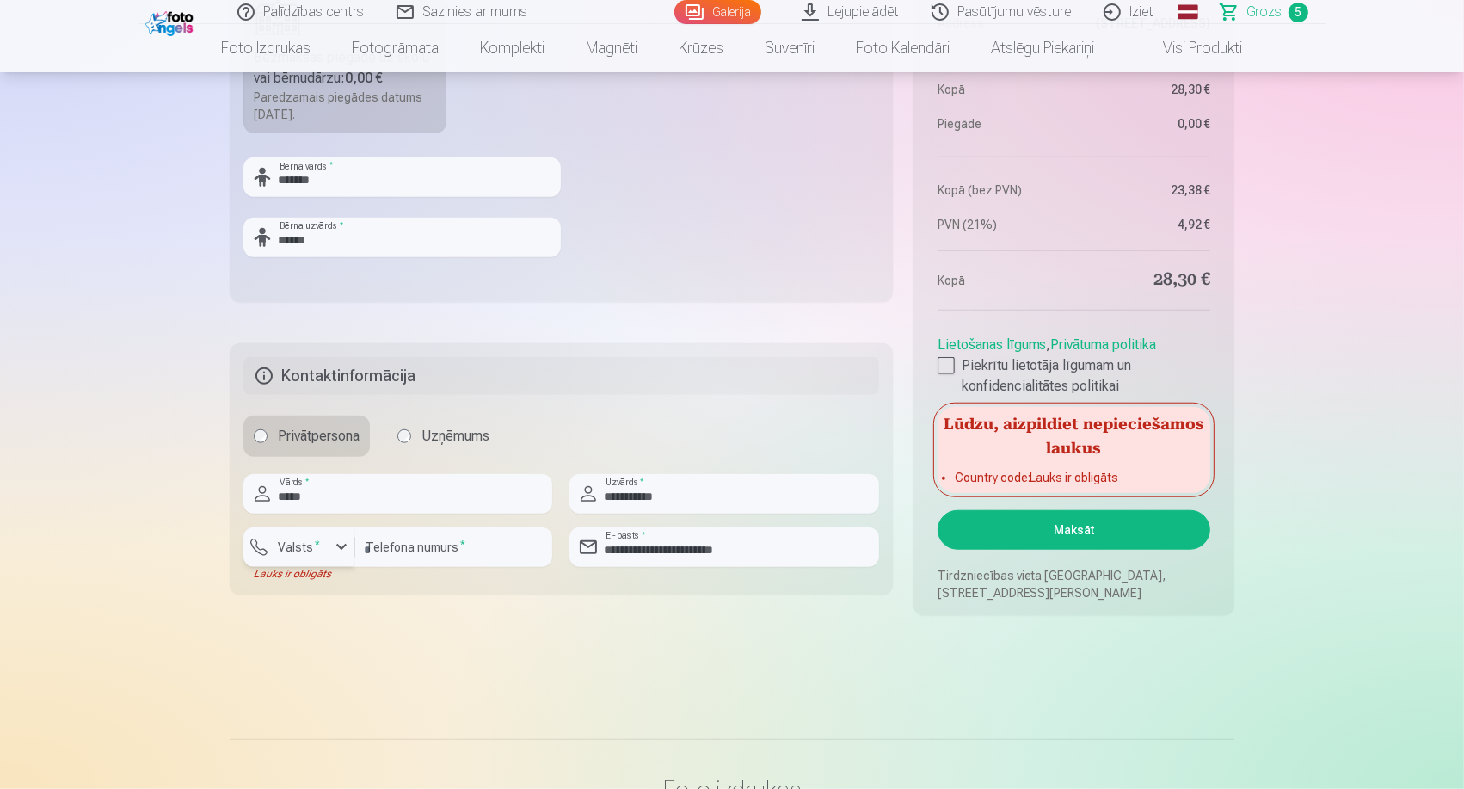
click at [310, 552] on label "Valsts *" at bounding box center [299, 546] width 56 height 17
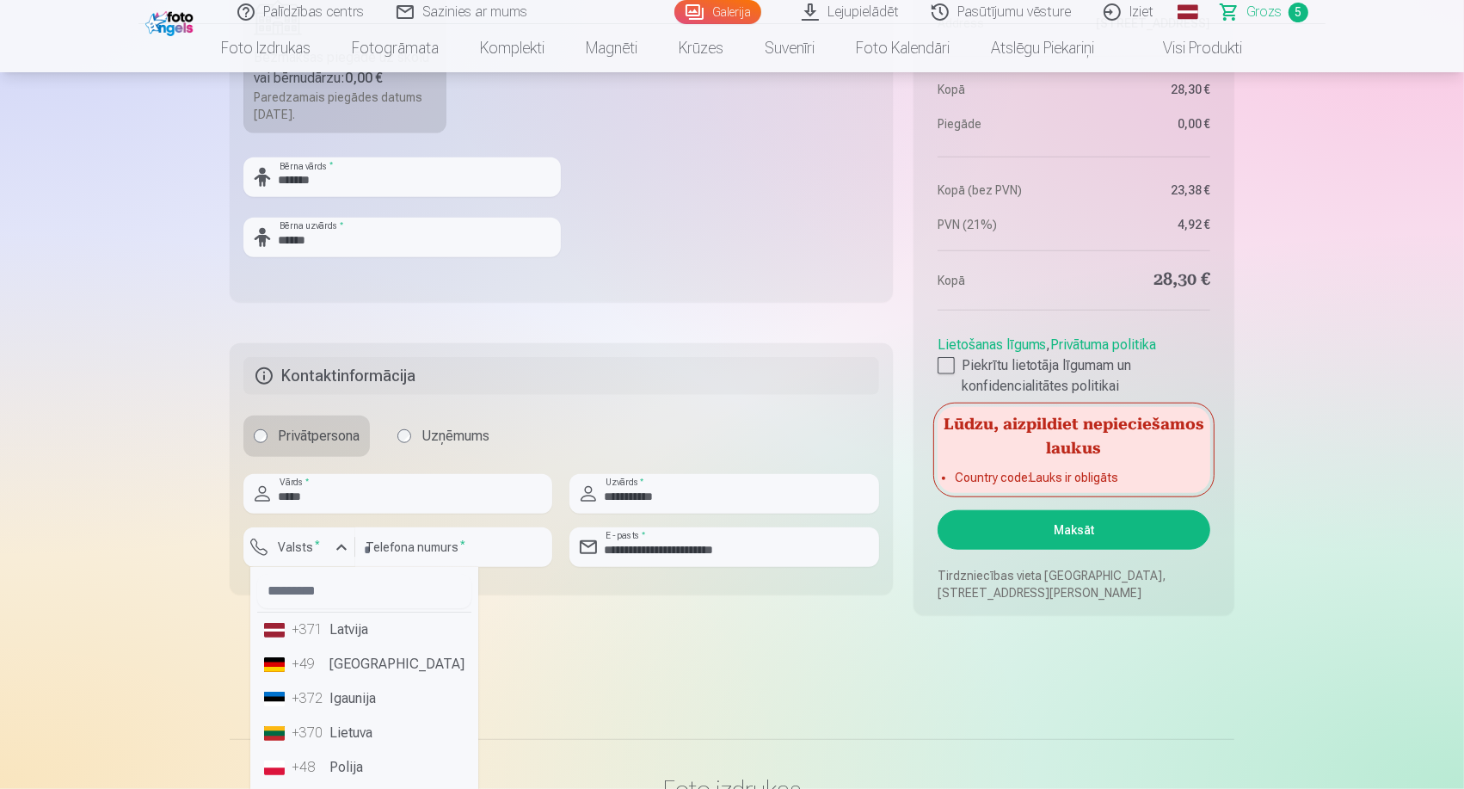
click at [304, 621] on div "+371" at bounding box center [309, 629] width 34 height 21
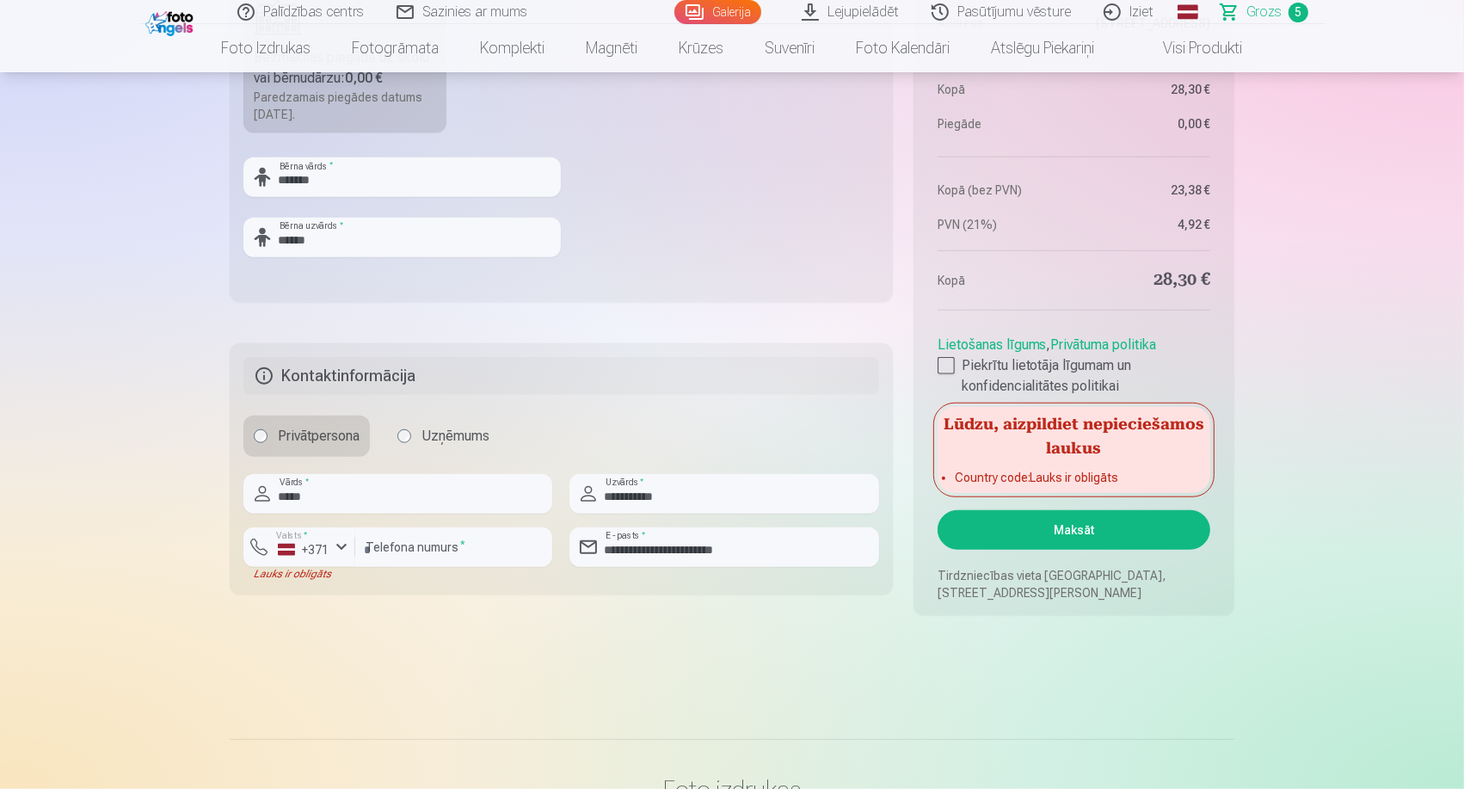
click at [1067, 529] on button "Maksāt" at bounding box center [1073, 530] width 273 height 40
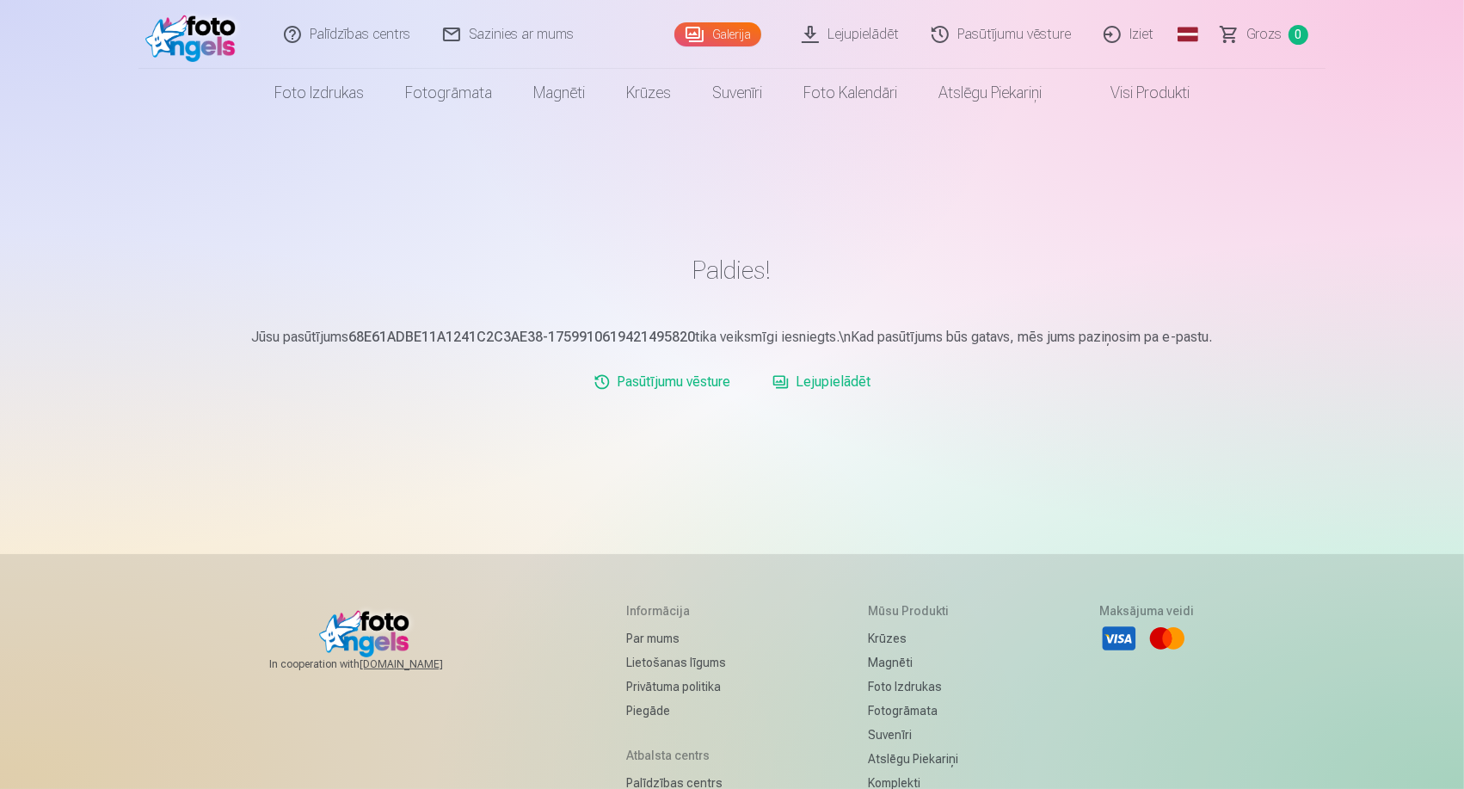
click at [347, 335] on p "Jūsu pasūtījums 68E61ADBE11A1241C2C3AE38-1759910619421495820 tika veiksmīgi ies…" at bounding box center [732, 337] width 1004 height 21
click at [200, 37] on img at bounding box center [194, 34] width 99 height 55
